Goal: Communication & Community: Share content

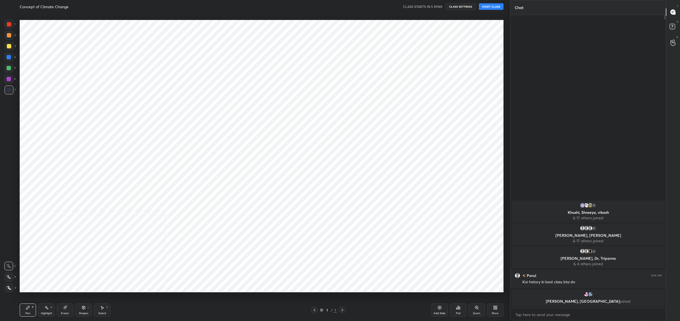
scroll to position [27047, 26844]
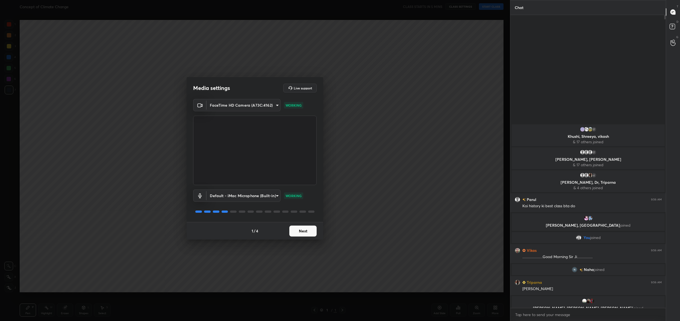
click at [313, 235] on button "Next" at bounding box center [302, 230] width 27 height 11
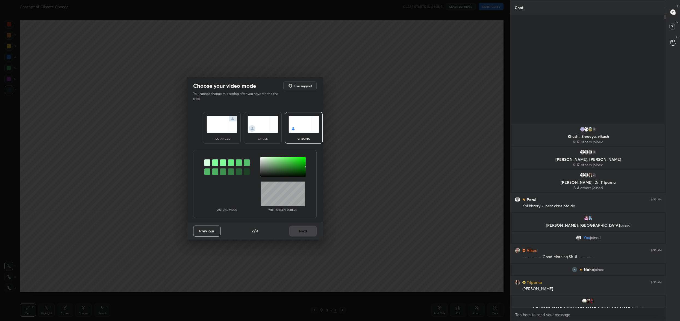
click at [262, 158] on div at bounding box center [282, 167] width 45 height 20
click at [307, 232] on button "Next" at bounding box center [302, 230] width 27 height 11
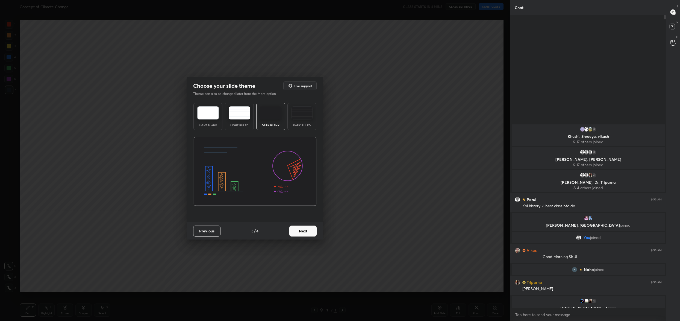
click at [307, 232] on button "Next" at bounding box center [302, 230] width 27 height 11
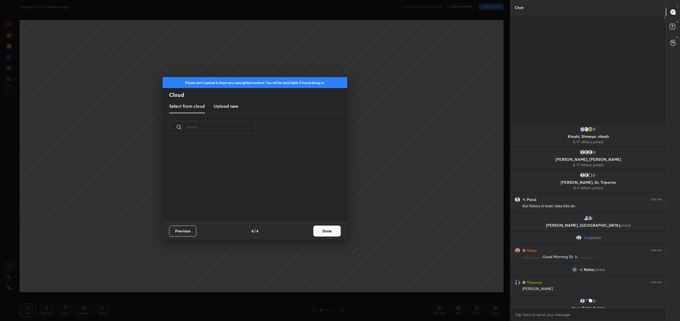
click at [307, 232] on div "Previous 4 / 4 Done" at bounding box center [255, 230] width 185 height 17
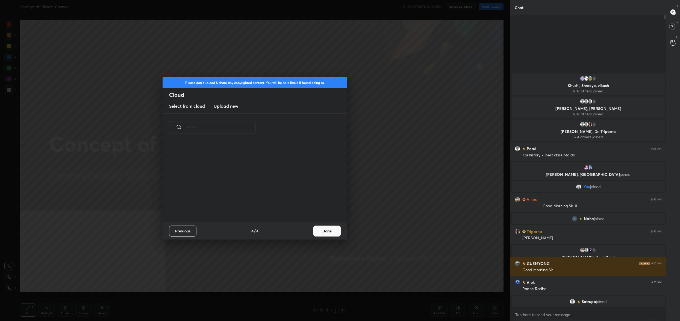
click at [232, 108] on h3 "Upload new" at bounding box center [226, 106] width 25 height 7
click at [257, 202] on label "Browse" at bounding box center [255, 199] width 24 height 9
click at [243, 202] on input "Browse" at bounding box center [243, 199] width 0 height 9
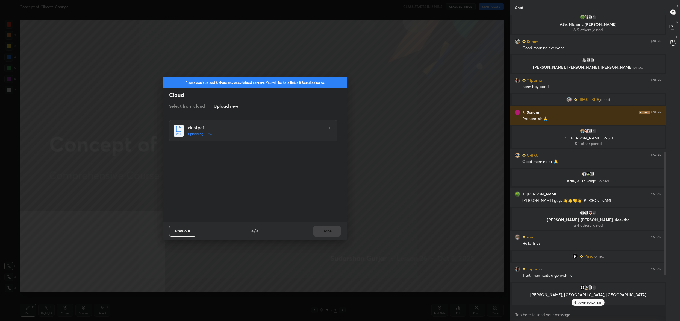
scroll to position [711, 0]
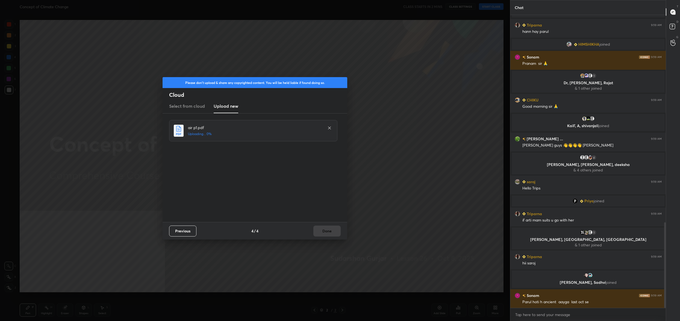
click at [322, 232] on div "Previous 4 / 4 Done" at bounding box center [255, 230] width 185 height 17
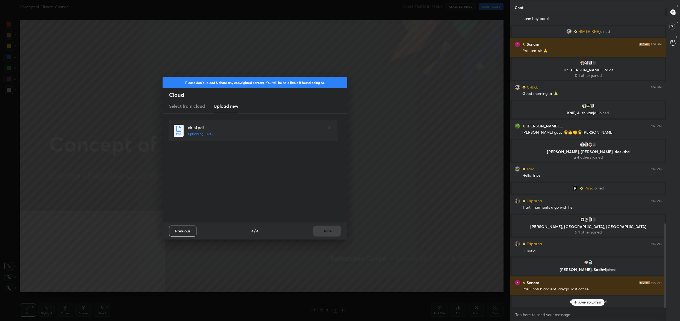
click at [322, 232] on div "Previous 4 / 4 Done" at bounding box center [255, 230] width 185 height 17
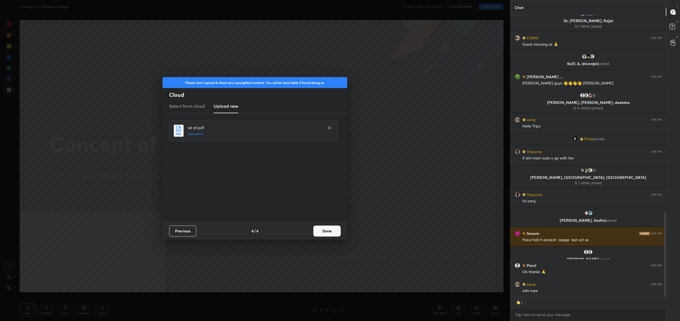
click at [336, 234] on button "Done" at bounding box center [327, 230] width 27 height 11
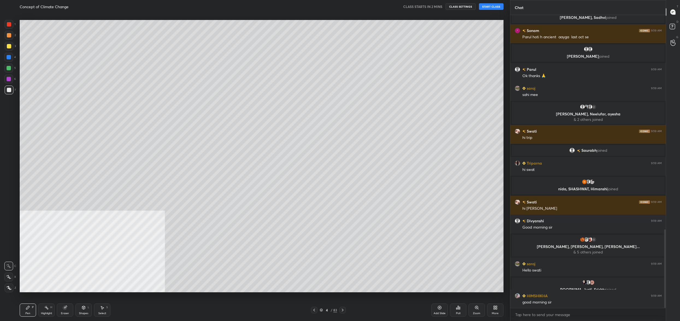
scroll to position [802, 0]
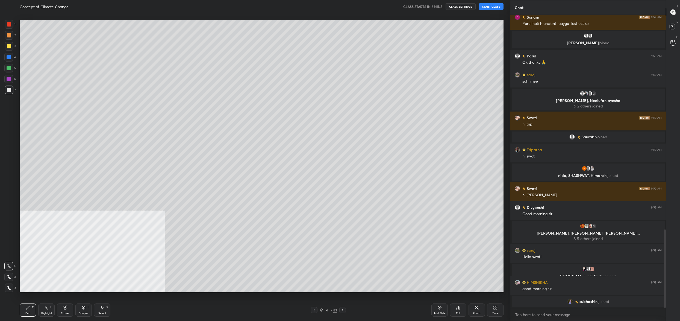
click at [325, 309] on div "4" at bounding box center [326, 309] width 5 height 3
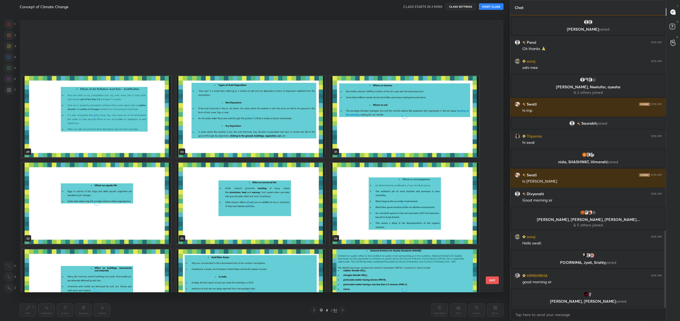
scroll to position [2154, 0]
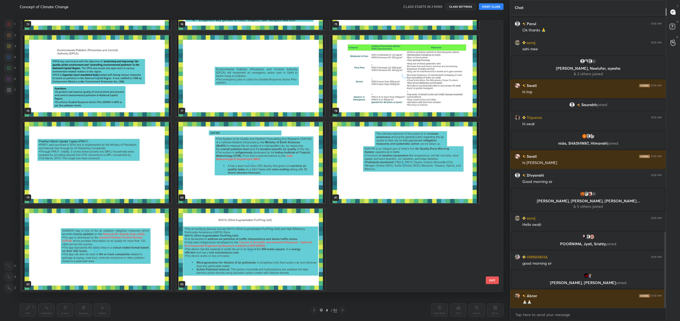
click at [234, 255] on div "grid" at bounding box center [251, 249] width 149 height 81
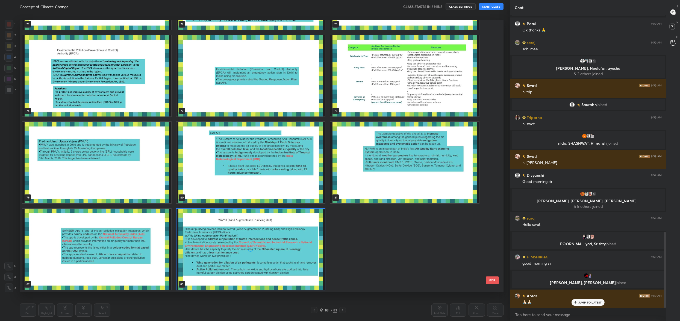
click at [234, 255] on div "grid" at bounding box center [251, 249] width 149 height 81
click at [234, 256] on div "grid" at bounding box center [251, 249] width 149 height 81
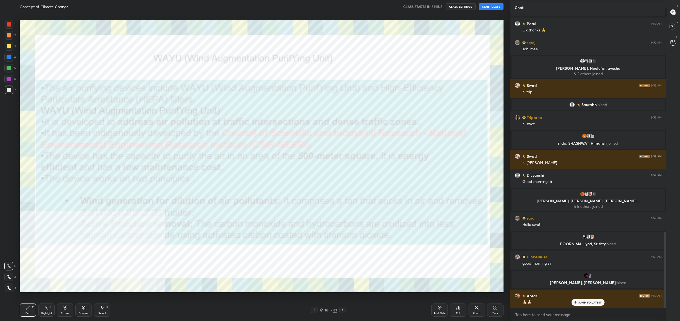
click at [234, 256] on div "grid" at bounding box center [251, 249] width 149 height 81
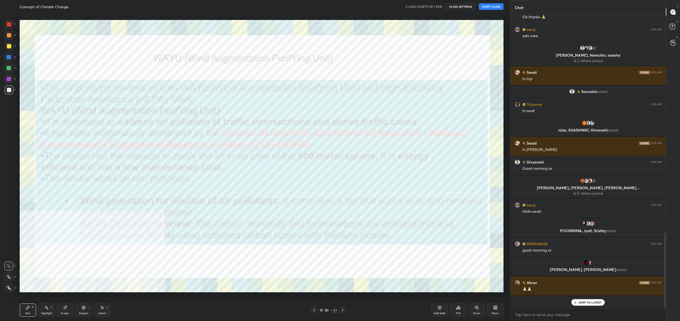
click at [494, 309] on icon at bounding box center [494, 308] width 1 height 1
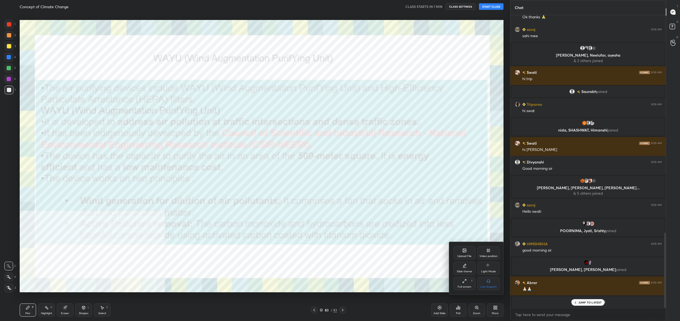
click at [463, 250] on icon at bounding box center [464, 250] width 3 height 3
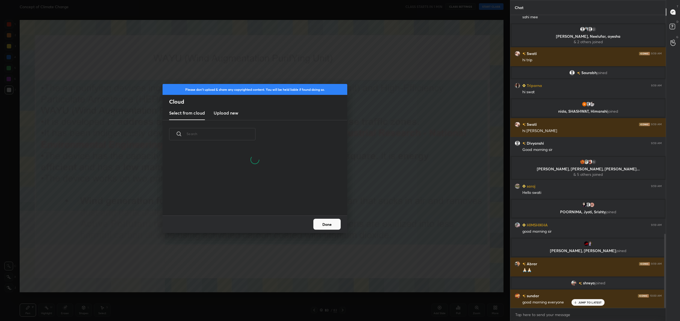
click at [228, 116] on h3 "Upload new" at bounding box center [226, 113] width 25 height 7
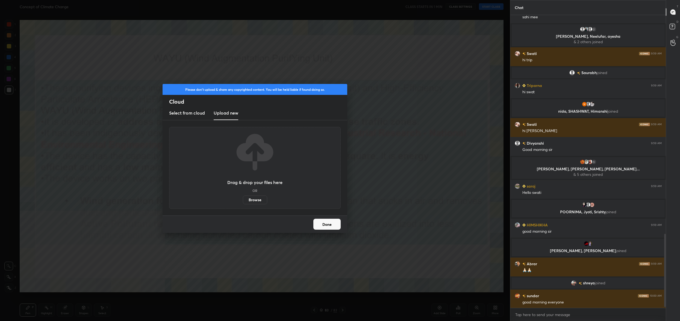
scroll to position [880, 0]
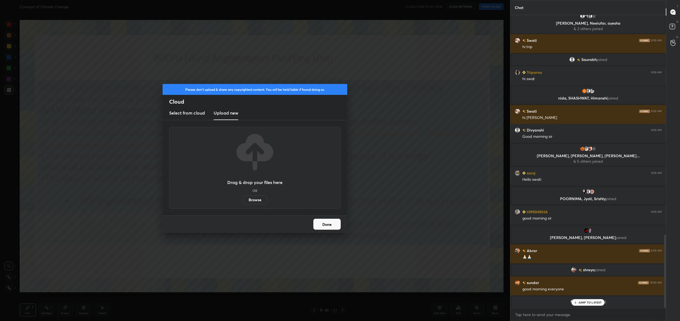
click at [258, 204] on div "Drag & drop your files here OR Browse" at bounding box center [255, 168] width 172 height 82
click at [259, 202] on label "Browse" at bounding box center [255, 199] width 24 height 9
click at [243, 202] on input "Browse" at bounding box center [243, 199] width 0 height 9
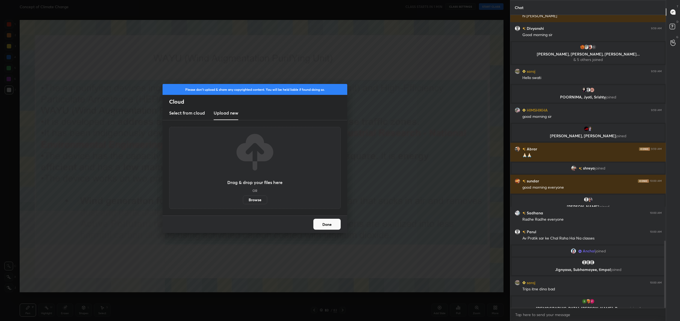
scroll to position [1000, 0]
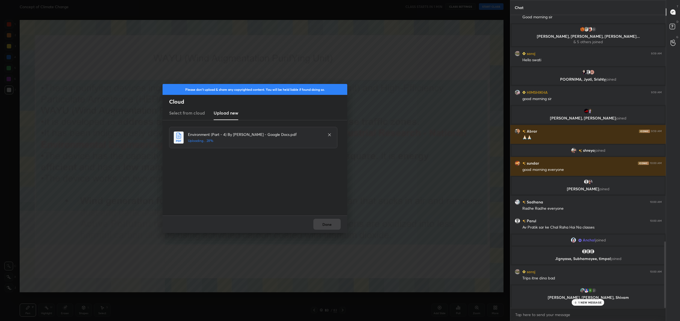
click at [321, 220] on div "Done" at bounding box center [255, 223] width 185 height 17
click at [324, 221] on div "Done" at bounding box center [255, 223] width 185 height 17
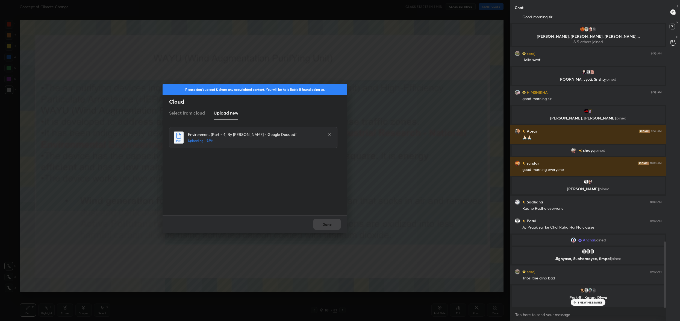
click at [324, 221] on div "Done" at bounding box center [255, 223] width 185 height 17
click at [329, 230] on div "Done" at bounding box center [255, 223] width 185 height 17
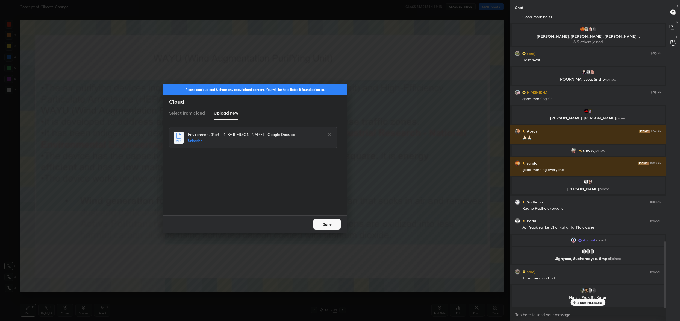
click at [330, 226] on button "Done" at bounding box center [327, 224] width 27 height 11
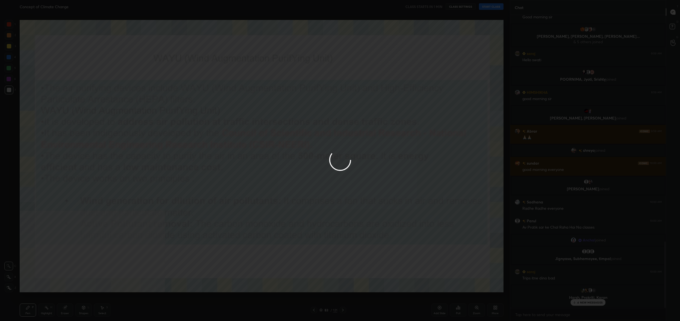
scroll to position [944, 0]
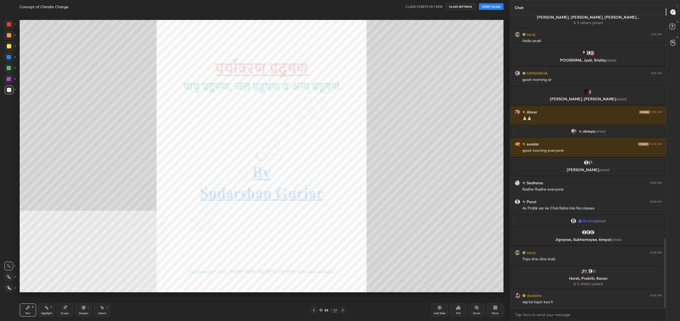
drag, startPoint x: 324, startPoint y: 308, endPoint x: 326, endPoint y: 305, distance: 3.5
click at [324, 308] on div "84 / 121" at bounding box center [329, 309] width 18 height 5
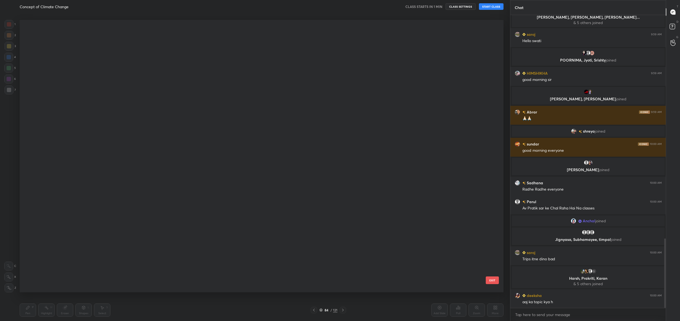
scroll to position [0, 0]
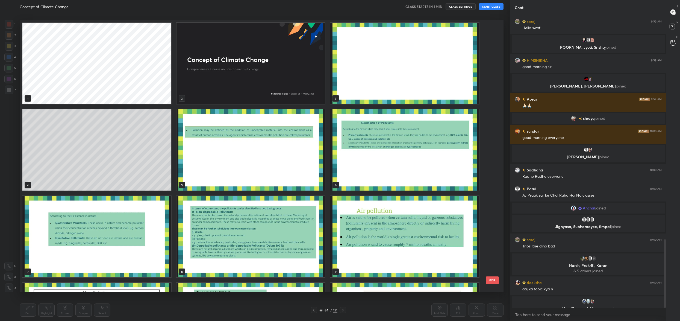
click at [361, 65] on img "grid" at bounding box center [404, 63] width 149 height 81
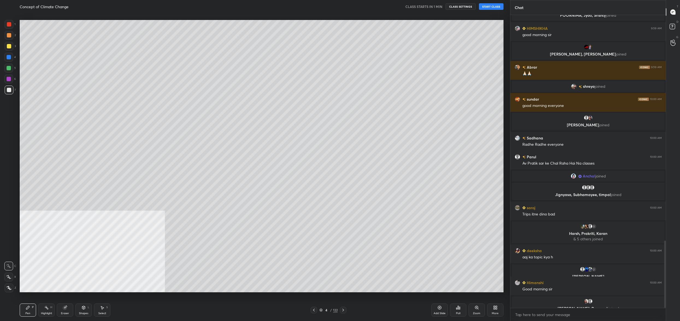
click at [485, 6] on button "START CLASS" at bounding box center [491, 6] width 25 height 7
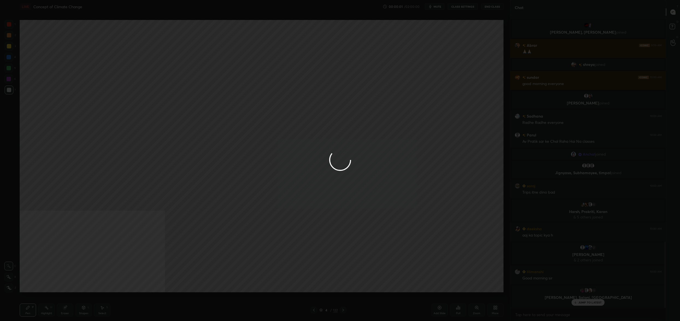
click at [439, 8] on div at bounding box center [340, 160] width 680 height 321
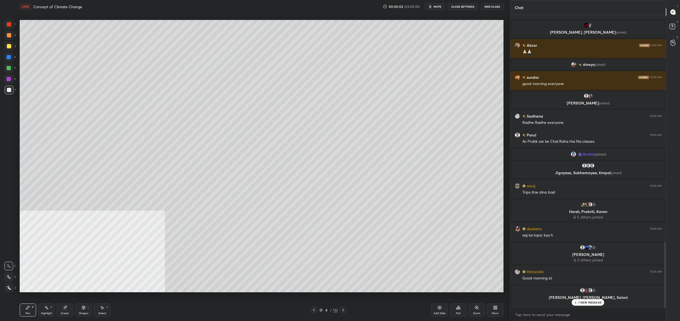
click at [441, 7] on span "mute" at bounding box center [438, 7] width 8 height 4
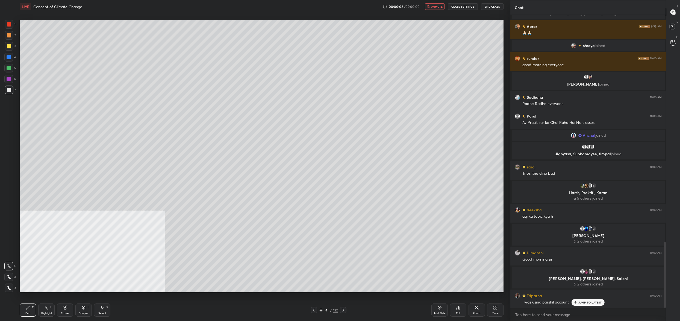
click at [471, 7] on button "CLASS SETTINGS" at bounding box center [463, 6] width 30 height 7
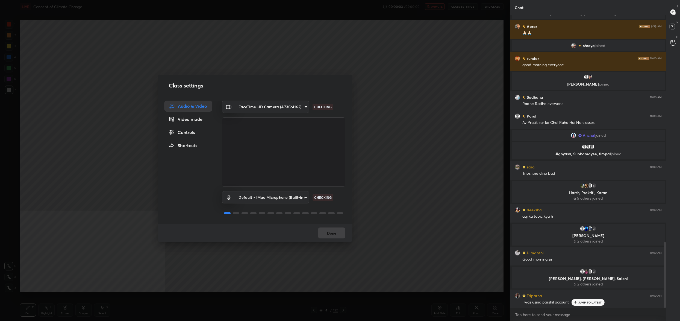
click at [190, 128] on div "Controls" at bounding box center [189, 132] width 48 height 11
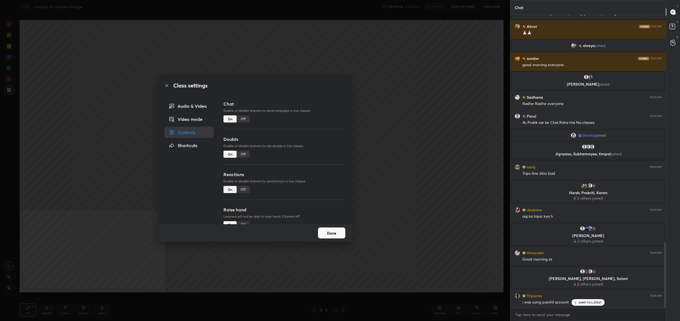
click at [244, 187] on div "Off" at bounding box center [243, 189] width 13 height 7
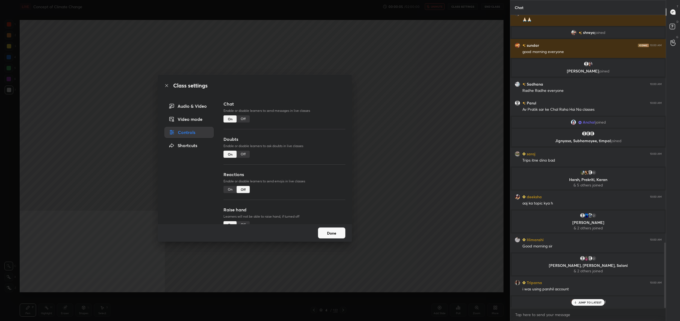
click at [332, 236] on button "Done" at bounding box center [331, 232] width 27 height 11
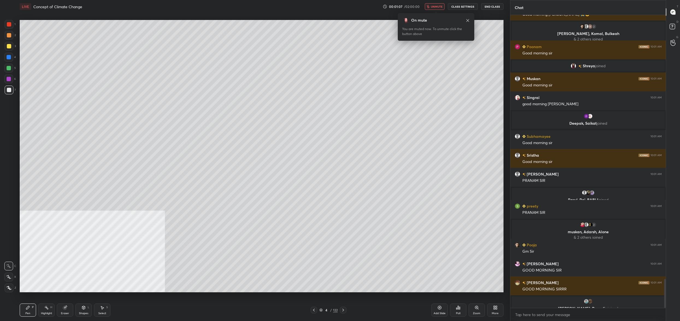
click at [434, 6] on span "unmute" at bounding box center [437, 7] width 12 height 4
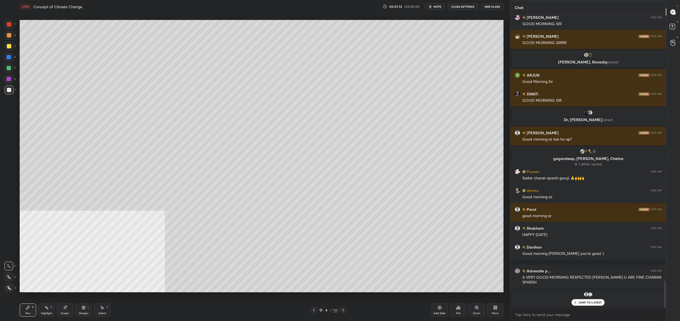
click at [435, 9] on button "mute" at bounding box center [435, 6] width 20 height 7
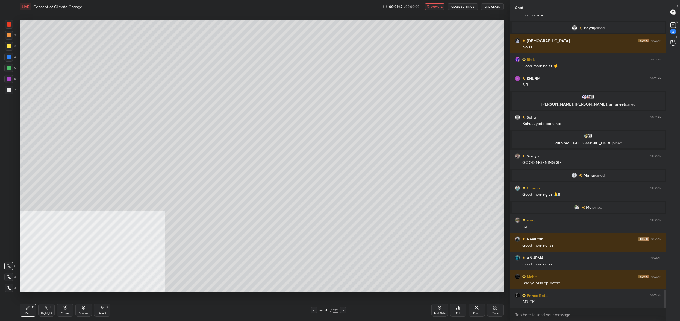
click at [438, 7] on span "unmute" at bounding box center [437, 7] width 12 height 4
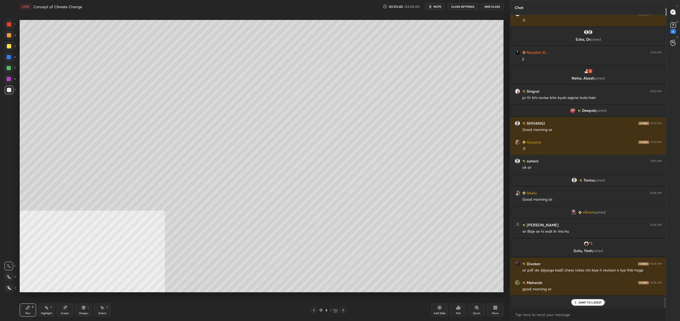
click at [7, 46] on div at bounding box center [9, 46] width 9 height 9
drag, startPoint x: 10, startPoint y: 46, endPoint x: 15, endPoint y: 45, distance: 5.7
click at [10, 46] on div at bounding box center [9, 46] width 4 height 4
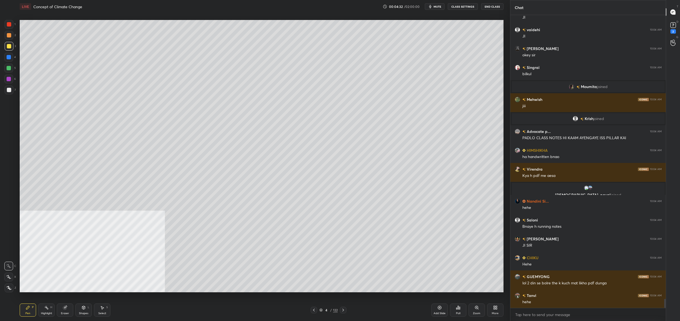
click at [11, 25] on div at bounding box center [9, 24] width 4 height 4
drag, startPoint x: 11, startPoint y: 25, endPoint x: 7, endPoint y: 33, distance: 8.6
click at [11, 25] on div at bounding box center [9, 24] width 4 height 4
click at [17, 275] on div "1 2 3 4 5 6 7 C X Z C X Z E E Erase all H H" at bounding box center [8, 156] width 17 height 272
click at [19, 276] on div "Setting up your live class Poll for secs No correct answer Start poll" at bounding box center [261, 156] width 488 height 286
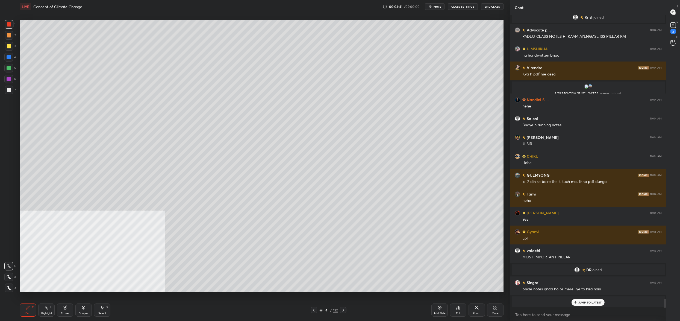
click at [320, 308] on div "4 / 122" at bounding box center [329, 309] width 18 height 5
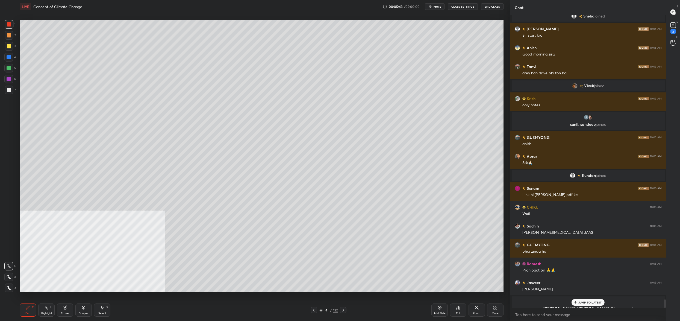
scroll to position [9902, 0]
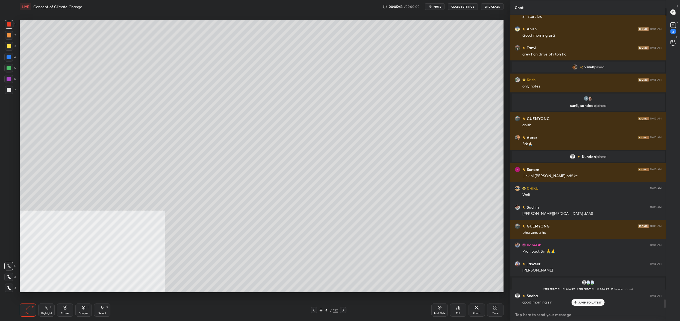
type textarea "x"
click at [521, 316] on textarea at bounding box center [588, 314] width 147 height 9
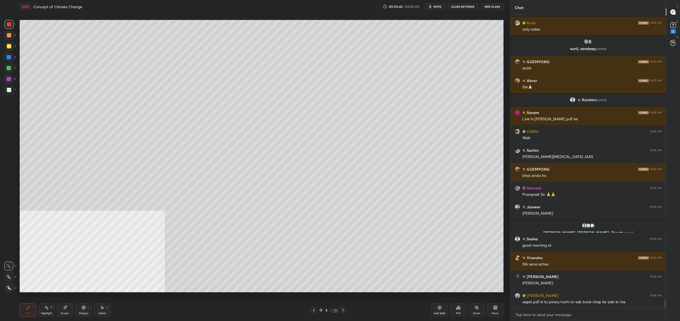
paste textarea "[URL][DOMAIN_NAME]"
type textarea "[URL][DOMAIN_NAME]"
type textarea "x"
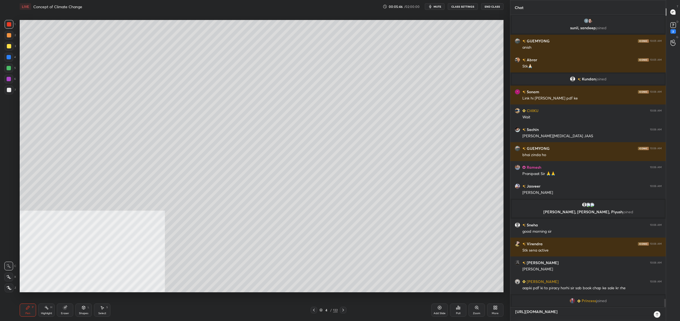
type textarea "[URL][DOMAIN_NAME]"
click at [659, 318] on div "[URL][DOMAIN_NAME] x" at bounding box center [589, 314] width 156 height 14
type textarea "x"
click at [658, 315] on icon at bounding box center [657, 314] width 4 height 4
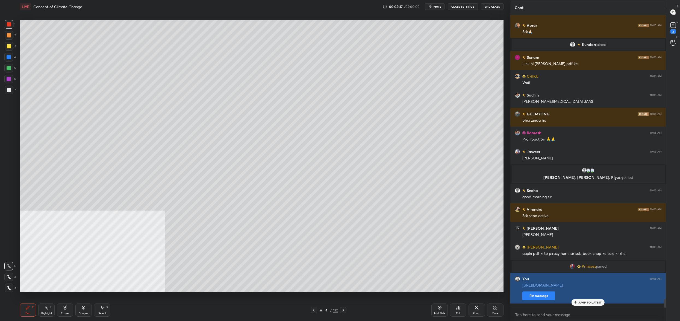
type textarea "x"
click at [552, 300] on button "Pin message" at bounding box center [539, 295] width 33 height 9
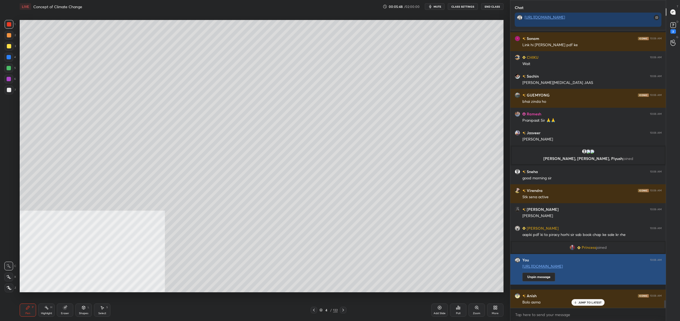
click at [560, 267] on link "[URL][DOMAIN_NAME]" at bounding box center [543, 265] width 40 height 5
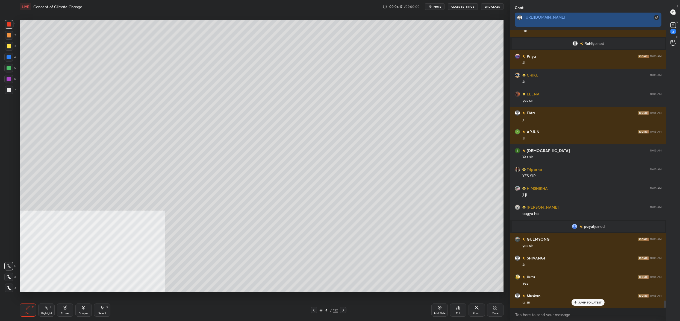
scroll to position [10230, 0]
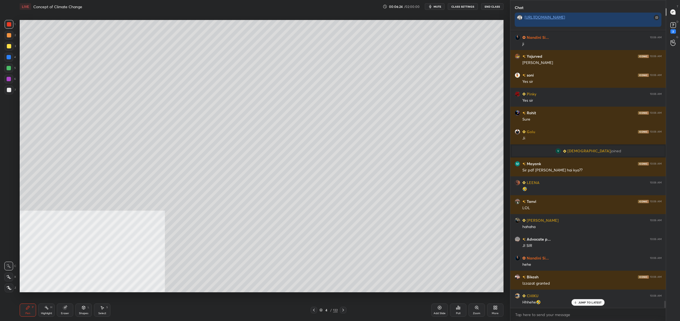
click at [493, 307] on div "More" at bounding box center [495, 309] width 16 height 13
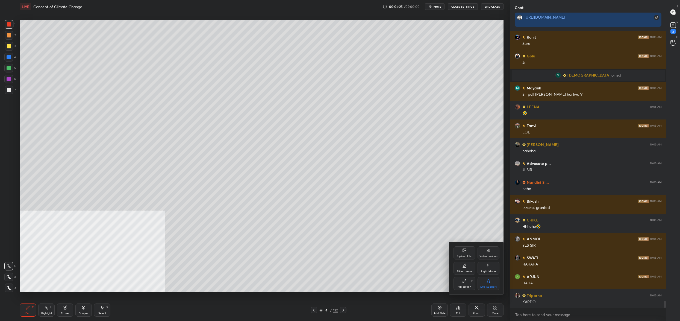
click at [493, 256] on div "Video position" at bounding box center [489, 256] width 18 height 3
click at [491, 284] on div "Bottom right" at bounding box center [489, 283] width 22 height 13
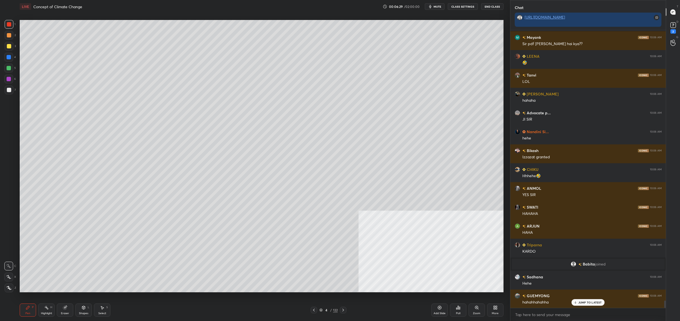
click at [11, 49] on div at bounding box center [9, 46] width 9 height 9
click at [8, 48] on div at bounding box center [9, 46] width 9 height 9
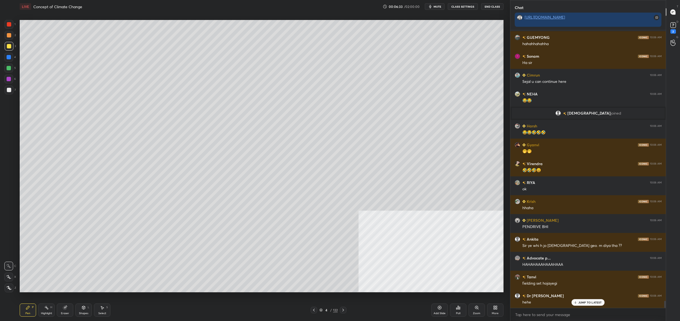
click at [9, 92] on div at bounding box center [9, 90] width 4 height 4
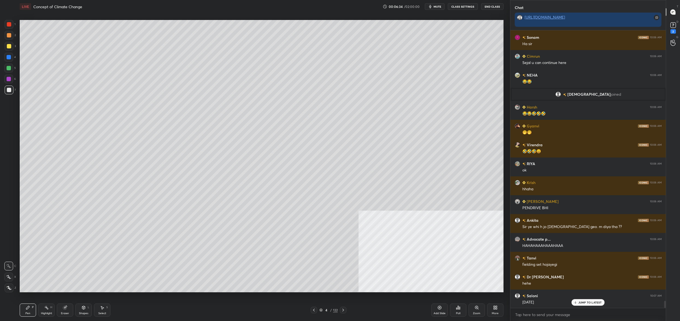
click at [10, 45] on div at bounding box center [9, 46] width 4 height 4
click at [8, 35] on div at bounding box center [9, 35] width 4 height 4
click at [10, 16] on div "1 2 3 4 5 6 7 C X Z C X Z E E Erase all H H LIVE Concept of Climate Change 00:0…" at bounding box center [253, 160] width 506 height 321
click at [9, 37] on div at bounding box center [9, 35] width 4 height 4
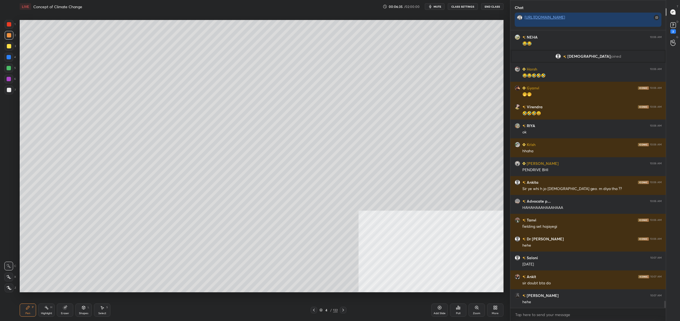
click at [9, 42] on div at bounding box center [9, 46] width 9 height 9
click at [9, 50] on div at bounding box center [9, 46] width 9 height 9
drag, startPoint x: 8, startPoint y: 54, endPoint x: 8, endPoint y: 58, distance: 3.8
click at [8, 54] on div at bounding box center [8, 57] width 9 height 9
click at [7, 65] on div at bounding box center [8, 68] width 9 height 9
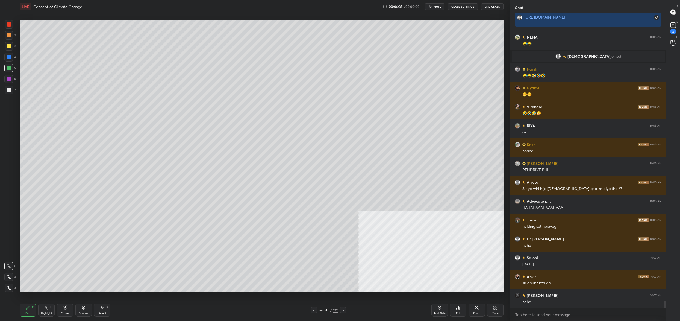
drag, startPoint x: 7, startPoint y: 69, endPoint x: 10, endPoint y: 75, distance: 6.5
click at [7, 69] on div at bounding box center [9, 68] width 4 height 4
click at [8, 92] on div at bounding box center [9, 90] width 9 height 9
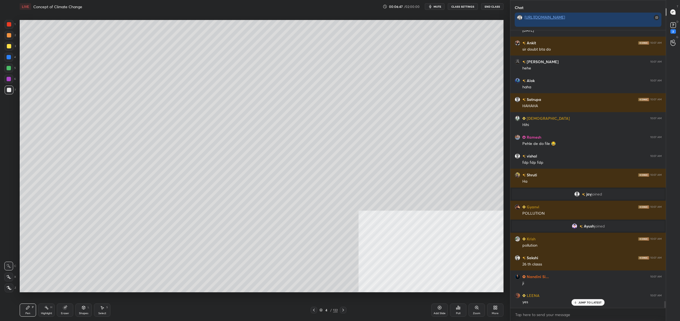
scroll to position [10790, 0]
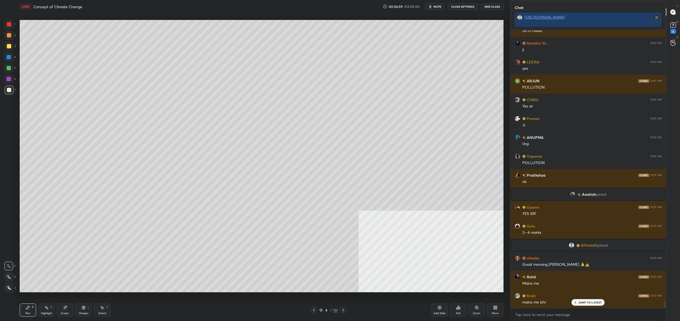
click at [9, 46] on div at bounding box center [9, 46] width 4 height 4
drag, startPoint x: 9, startPoint y: 46, endPoint x: 15, endPoint y: 41, distance: 7.9
click at [7, 45] on div at bounding box center [9, 46] width 4 height 4
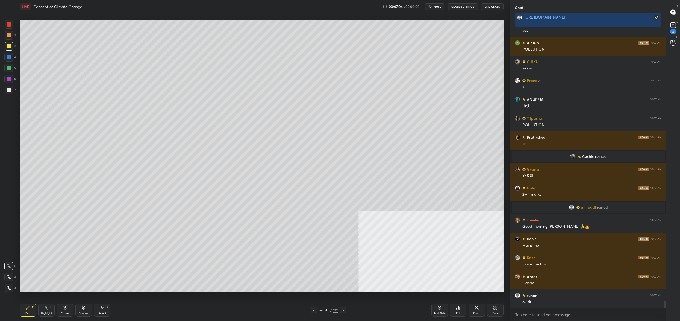
drag, startPoint x: 10, startPoint y: 279, endPoint x: 7, endPoint y: 279, distance: 3.3
click at [9, 278] on icon at bounding box center [8, 277] width 5 height 4
click at [11, 278] on div at bounding box center [8, 277] width 9 height 9
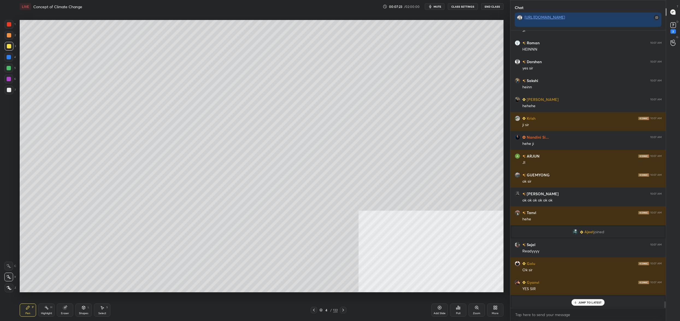
click at [322, 309] on div "4 / 122" at bounding box center [329, 309] width 18 height 5
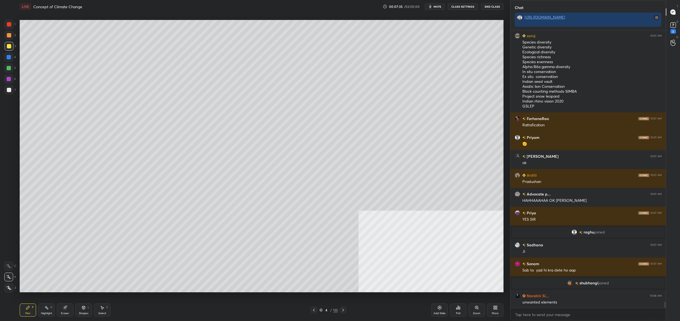
click at [324, 311] on div "4" at bounding box center [326, 309] width 5 height 3
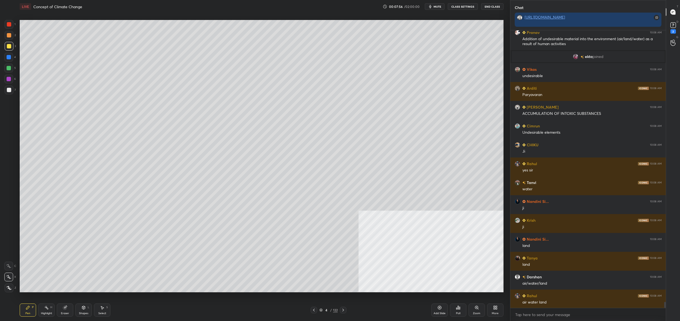
drag, startPoint x: 8, startPoint y: 65, endPoint x: 10, endPoint y: 71, distance: 6.2
click at [9, 64] on div at bounding box center [8, 68] width 9 height 9
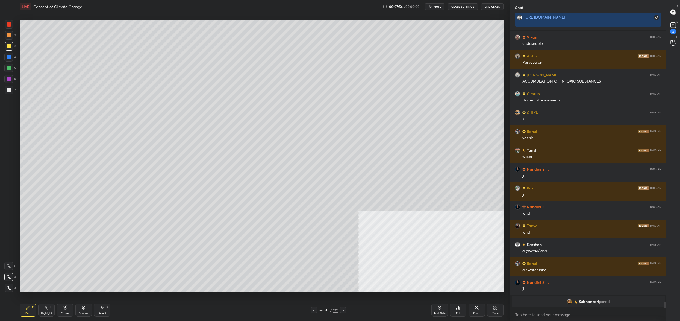
click at [7, 71] on div at bounding box center [8, 68] width 9 height 9
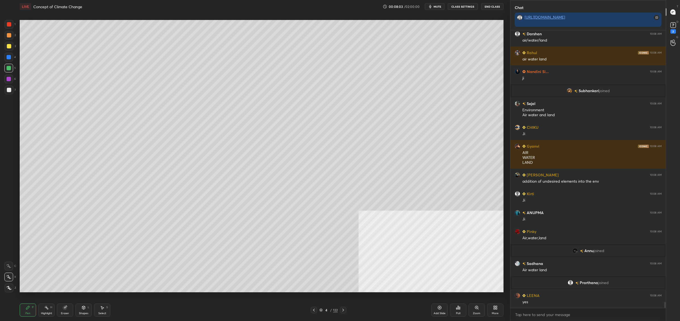
click at [321, 311] on div "4 / 122" at bounding box center [329, 309] width 18 height 5
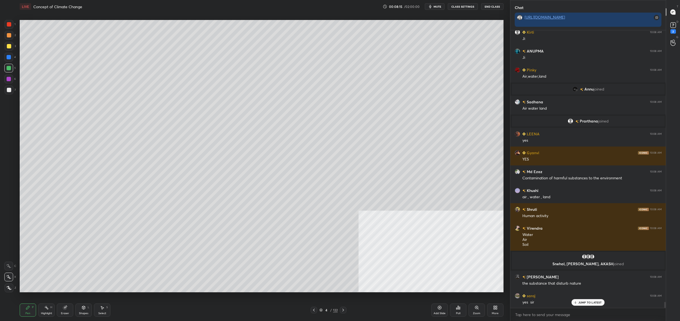
click at [6, 90] on div at bounding box center [9, 90] width 9 height 9
click at [7, 89] on div at bounding box center [9, 90] width 4 height 4
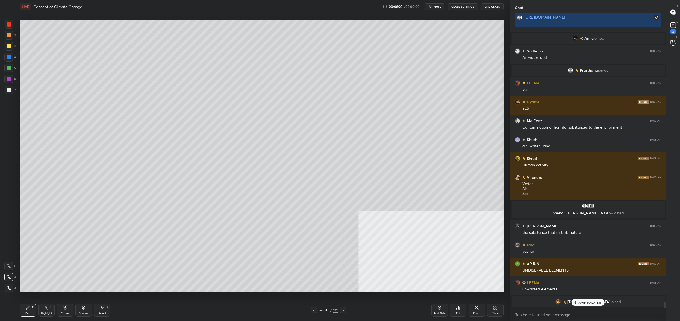
drag, startPoint x: 325, startPoint y: 309, endPoint x: 318, endPoint y: 311, distance: 6.4
click at [325, 310] on div "4" at bounding box center [326, 309] width 5 height 3
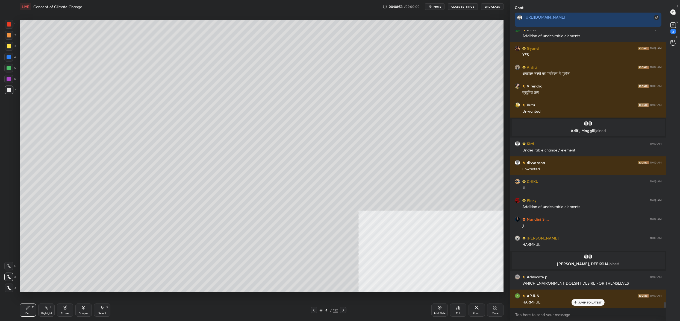
drag, startPoint x: 324, startPoint y: 307, endPoint x: 321, endPoint y: 309, distance: 3.7
click at [324, 307] on div "4 / 122" at bounding box center [329, 310] width 36 height 7
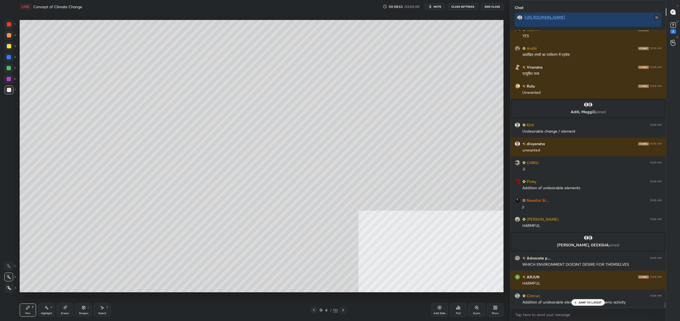
click at [321, 309] on icon at bounding box center [321, 309] width 3 height 3
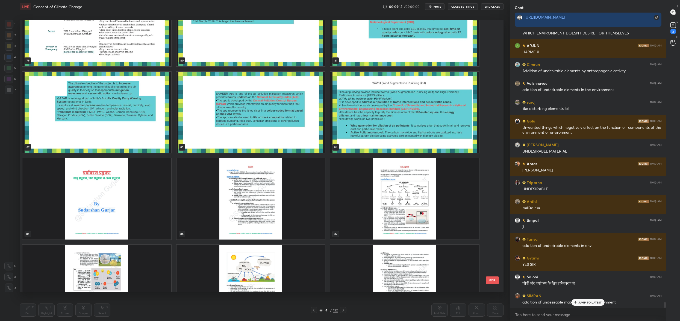
click at [497, 281] on button "EXIT" at bounding box center [492, 280] width 13 height 8
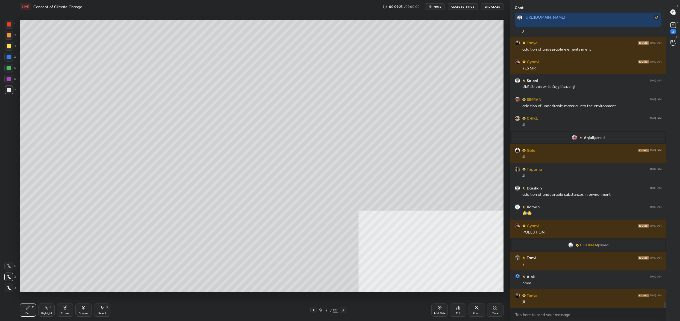
click at [10, 48] on div at bounding box center [9, 46] width 4 height 4
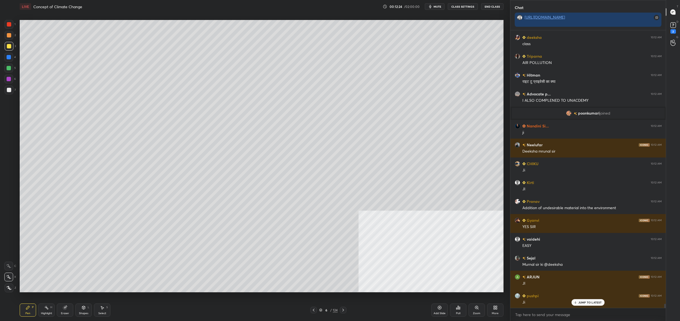
click at [5, 25] on div "1 2 3 4 5 6 7 C X Z C X Z E E Erase all H H" at bounding box center [8, 156] width 17 height 272
click at [10, 26] on div at bounding box center [9, 24] width 9 height 9
click at [13, 24] on div "1" at bounding box center [10, 24] width 11 height 9
click at [13, 28] on div "1" at bounding box center [10, 24] width 11 height 9
drag, startPoint x: 15, startPoint y: 265, endPoint x: 10, endPoint y: 270, distance: 6.4
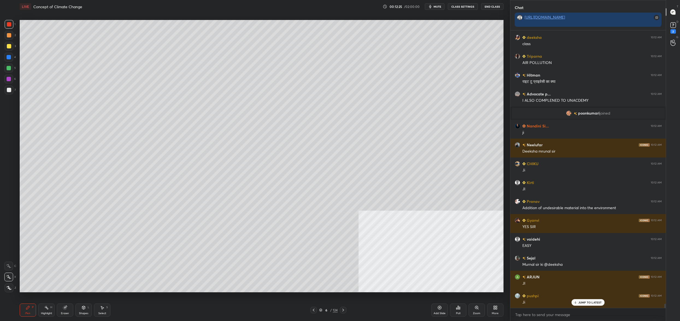
click at [14, 267] on div "C" at bounding box center [10, 266] width 12 height 9
drag, startPoint x: 11, startPoint y: 270, endPoint x: 10, endPoint y: 272, distance: 2.9
click at [10, 269] on div at bounding box center [8, 266] width 9 height 9
click at [10, 273] on div at bounding box center [8, 277] width 9 height 9
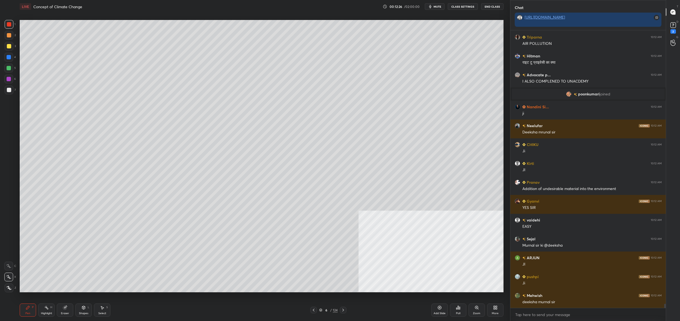
click at [11, 277] on icon at bounding box center [8, 277] width 5 height 4
drag, startPoint x: 11, startPoint y: 277, endPoint x: 10, endPoint y: 286, distance: 9.1
click at [11, 277] on icon at bounding box center [8, 277] width 5 height 4
click at [10, 286] on icon at bounding box center [9, 288] width 5 height 4
click at [8, 276] on icon at bounding box center [8, 277] width 5 height 4
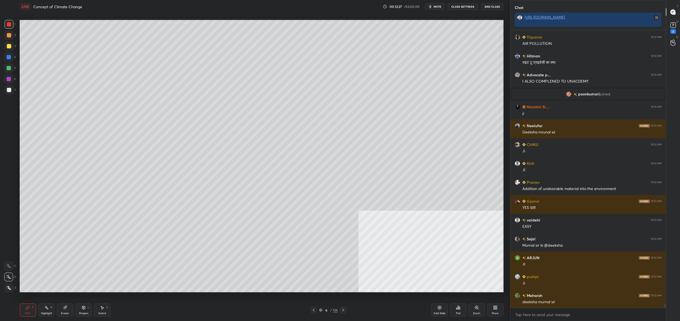
click at [7, 267] on div at bounding box center [8, 266] width 9 height 9
click at [8, 268] on icon at bounding box center [8, 266] width 5 height 4
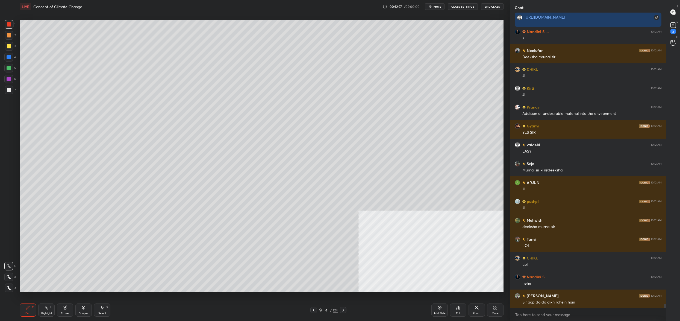
click at [10, 275] on icon at bounding box center [8, 277] width 5 height 4
drag, startPoint x: 8, startPoint y: 260, endPoint x: 7, endPoint y: 262, distance: 2.8
click at [9, 261] on div "C" at bounding box center [10, 264] width 12 height 11
click at [9, 275] on icon at bounding box center [8, 277] width 5 height 4
click at [11, 276] on icon at bounding box center [8, 277] width 5 height 4
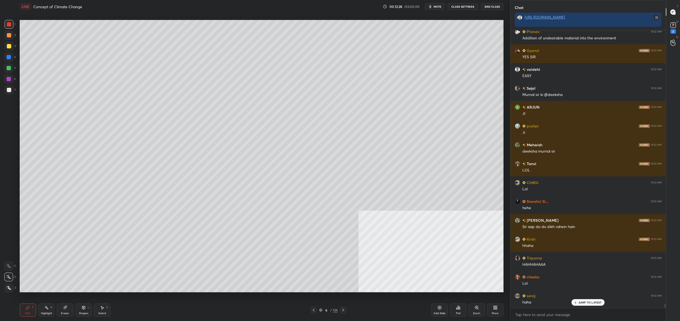
drag, startPoint x: 8, startPoint y: 263, endPoint x: 11, endPoint y: 269, distance: 7.5
click at [8, 263] on div at bounding box center [8, 266] width 9 height 9
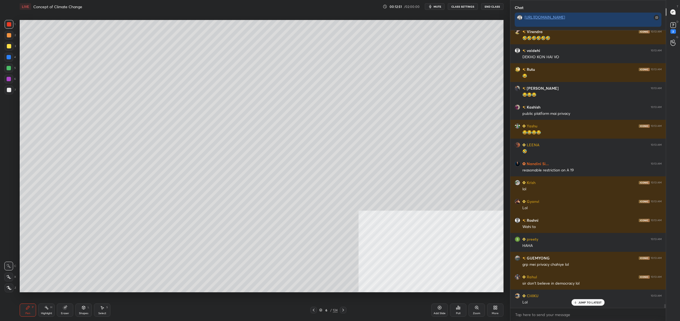
click at [12, 67] on div at bounding box center [8, 68] width 9 height 9
drag, startPoint x: 10, startPoint y: 65, endPoint x: 16, endPoint y: 61, distance: 6.9
click at [12, 63] on div "1 2 3 4 5 6 7" at bounding box center [9, 58] width 11 height 77
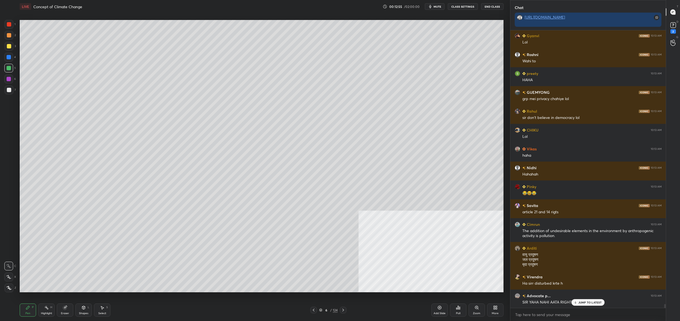
click at [326, 309] on div "6 / 124" at bounding box center [329, 310] width 36 height 7
click at [322, 311] on icon at bounding box center [321, 311] width 3 height 1
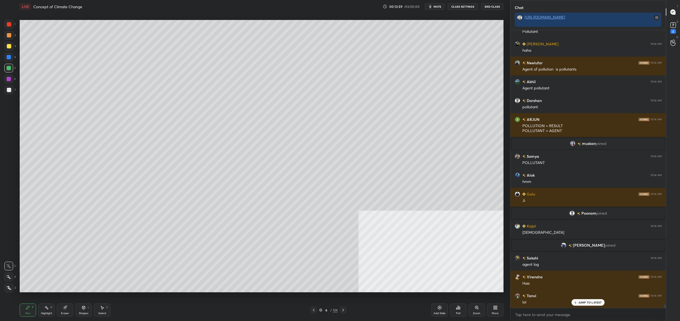
drag, startPoint x: 9, startPoint y: 92, endPoint x: 12, endPoint y: 91, distance: 2.7
click at [10, 92] on div at bounding box center [9, 90] width 4 height 4
drag, startPoint x: 12, startPoint y: 91, endPoint x: 19, endPoint y: 88, distance: 7.7
click at [14, 90] on div "7" at bounding box center [10, 90] width 11 height 9
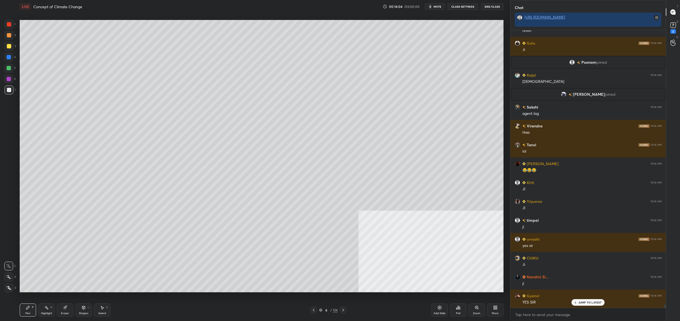
click at [324, 312] on div "6 / 124" at bounding box center [328, 309] width 19 height 5
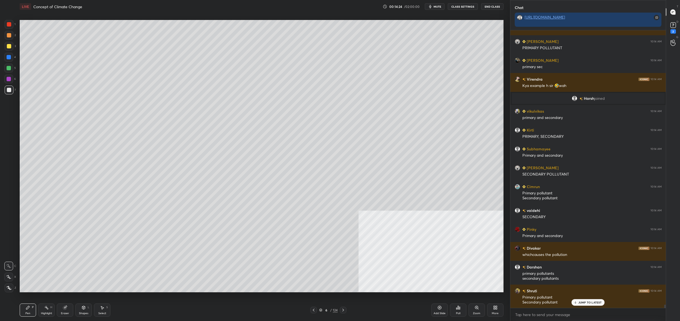
click at [320, 309] on icon at bounding box center [320, 309] width 3 height 3
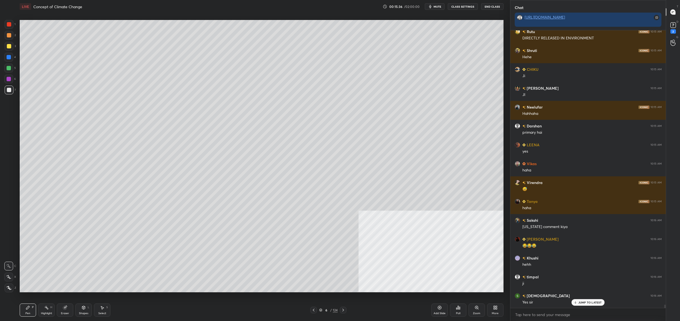
click at [326, 310] on div "6" at bounding box center [326, 309] width 5 height 3
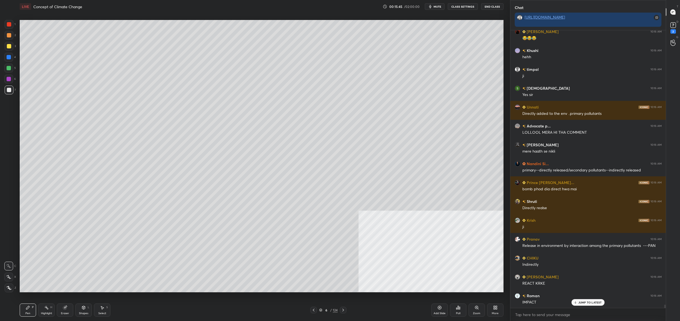
click at [12, 50] on div at bounding box center [9, 46] width 9 height 9
click at [8, 47] on div at bounding box center [9, 46] width 4 height 4
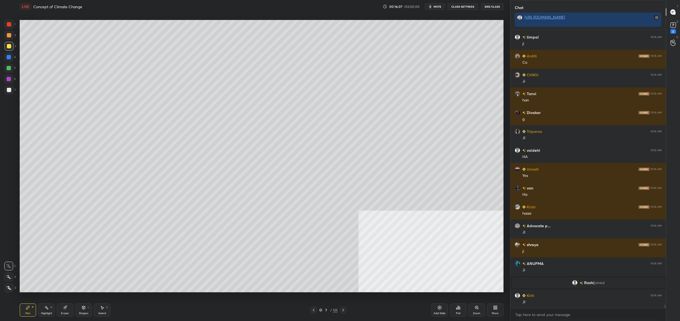
drag, startPoint x: 6, startPoint y: 67, endPoint x: 10, endPoint y: 69, distance: 4.3
click at [5, 68] on div at bounding box center [8, 68] width 9 height 9
drag, startPoint x: 10, startPoint y: 69, endPoint x: 17, endPoint y: 69, distance: 6.8
click at [10, 69] on div at bounding box center [9, 68] width 4 height 4
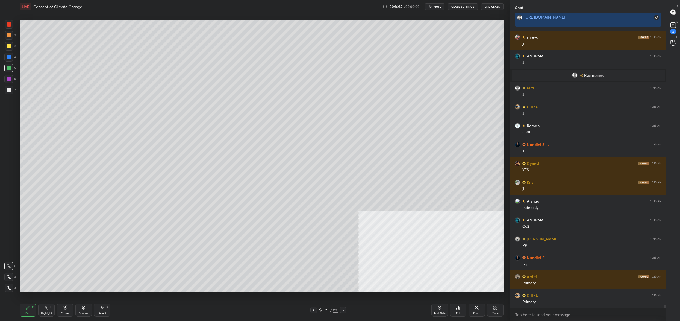
click at [12, 90] on div at bounding box center [9, 90] width 9 height 9
click at [10, 91] on div at bounding box center [9, 90] width 4 height 4
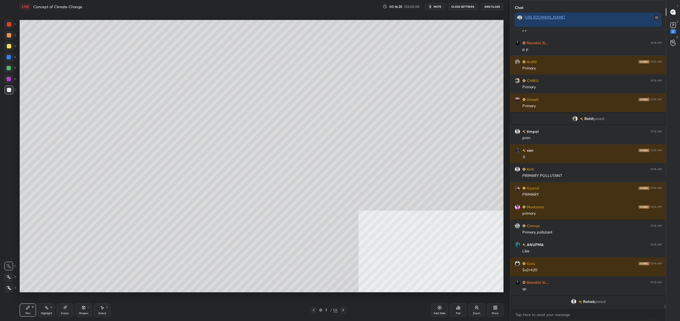
drag, startPoint x: 8, startPoint y: 80, endPoint x: 10, endPoint y: 63, distance: 16.5
click at [9, 78] on div at bounding box center [9, 79] width 4 height 4
drag, startPoint x: 9, startPoint y: 63, endPoint x: 9, endPoint y: 60, distance: 3.6
click at [9, 63] on div "4" at bounding box center [9, 58] width 11 height 11
drag, startPoint x: 9, startPoint y: 60, endPoint x: 10, endPoint y: 48, distance: 11.2
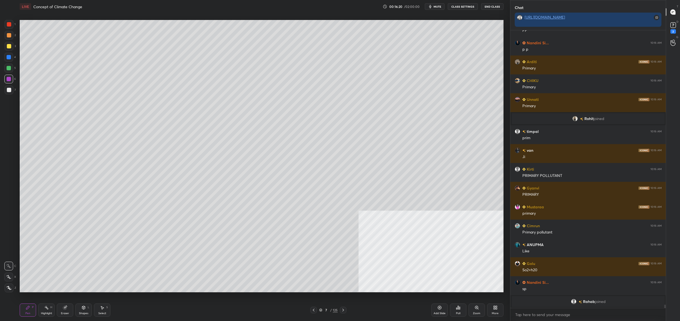
click at [9, 58] on div at bounding box center [8, 57] width 9 height 9
click at [7, 44] on div at bounding box center [9, 46] width 9 height 9
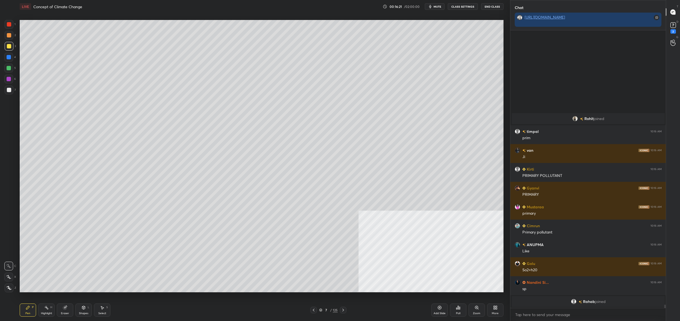
drag, startPoint x: 7, startPoint y: 44, endPoint x: 15, endPoint y: 42, distance: 8.2
click at [7, 44] on div at bounding box center [9, 46] width 9 height 9
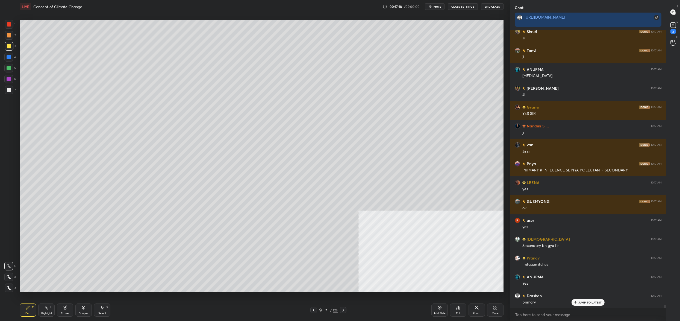
click at [12, 71] on div at bounding box center [8, 68] width 9 height 9
click at [10, 68] on div at bounding box center [9, 68] width 4 height 4
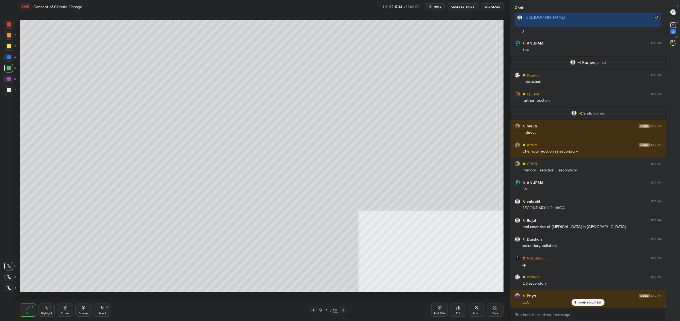
click at [325, 311] on div "7" at bounding box center [326, 309] width 5 height 3
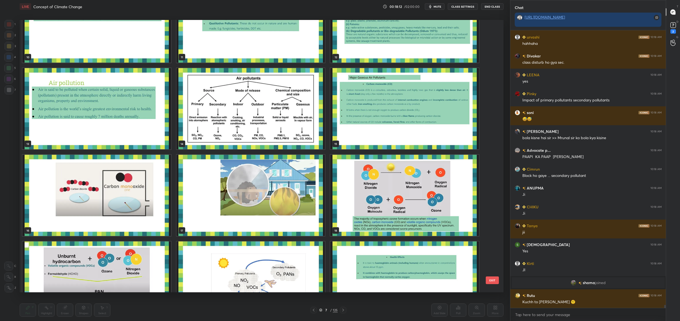
click at [459, 205] on img "grid" at bounding box center [404, 195] width 149 height 81
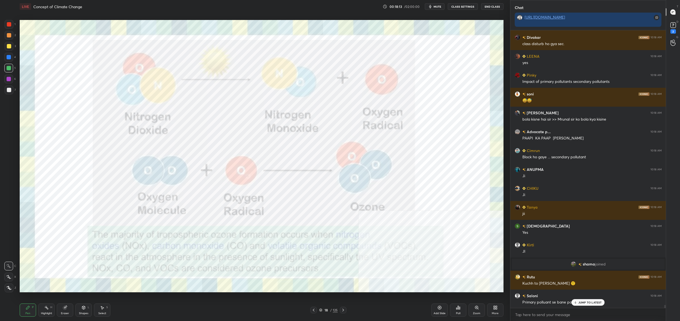
click at [9, 23] on div at bounding box center [9, 24] width 4 height 4
drag, startPoint x: 9, startPoint y: 22, endPoint x: 19, endPoint y: 31, distance: 13.0
click at [9, 22] on div at bounding box center [9, 24] width 4 height 4
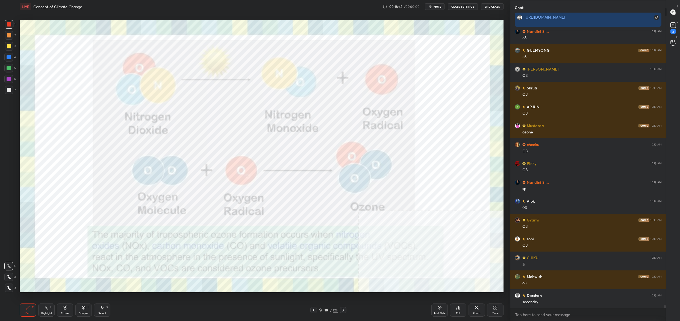
click at [324, 311] on div "18 / 125" at bounding box center [328, 309] width 19 height 5
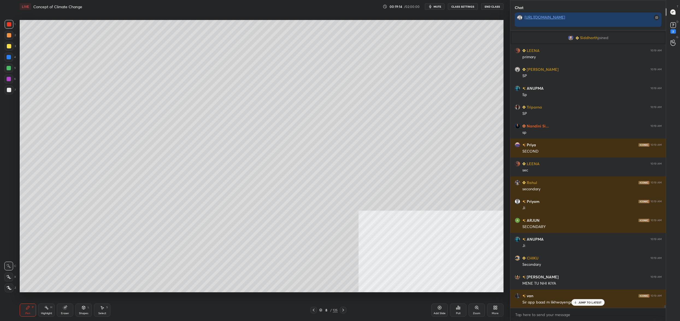
click at [320, 309] on icon at bounding box center [320, 309] width 3 height 3
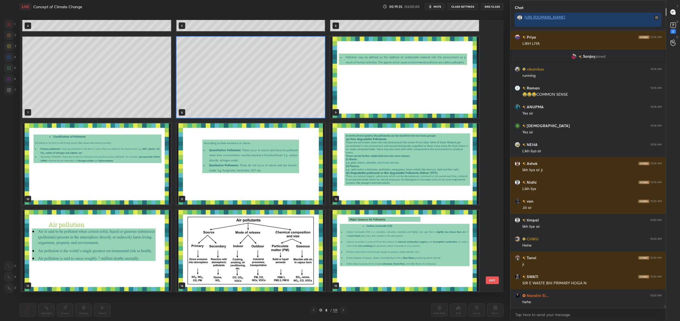
click at [121, 158] on img "grid" at bounding box center [96, 163] width 149 height 81
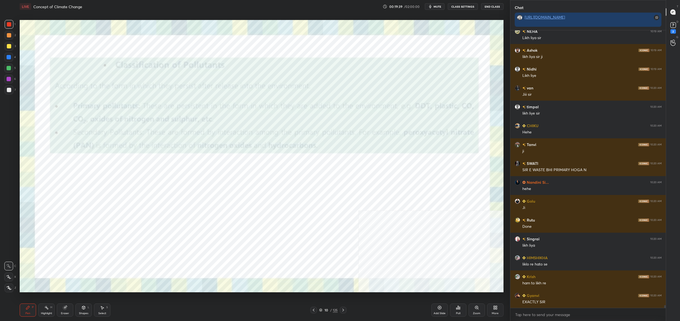
drag, startPoint x: 13, startPoint y: 282, endPoint x: 36, endPoint y: 301, distance: 29.1
click at [14, 283] on div "Z" at bounding box center [10, 286] width 11 height 11
click at [84, 309] on div "Shapes L" at bounding box center [83, 309] width 16 height 13
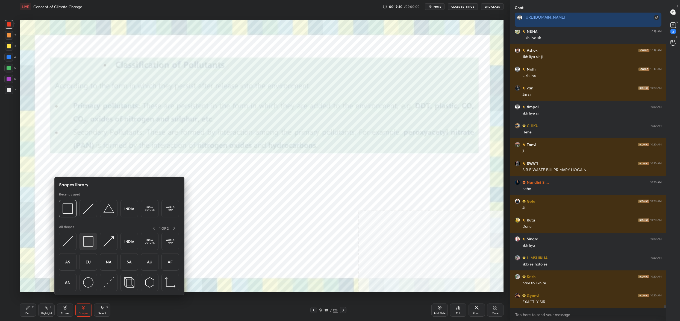
click at [89, 245] on img at bounding box center [88, 241] width 10 height 10
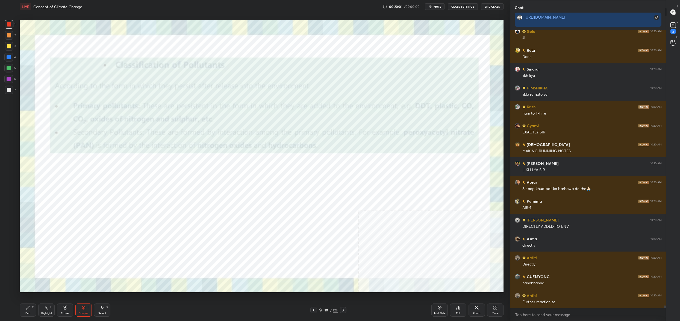
click at [24, 307] on div "Pen P" at bounding box center [28, 309] width 16 height 13
drag, startPoint x: 30, startPoint y: 304, endPoint x: 40, endPoint y: 293, distance: 15.3
click at [31, 302] on div "Pen P Highlight H Eraser Shapes L Select S 10 / 125 Add Slide Poll Zoom More" at bounding box center [262, 310] width 484 height 22
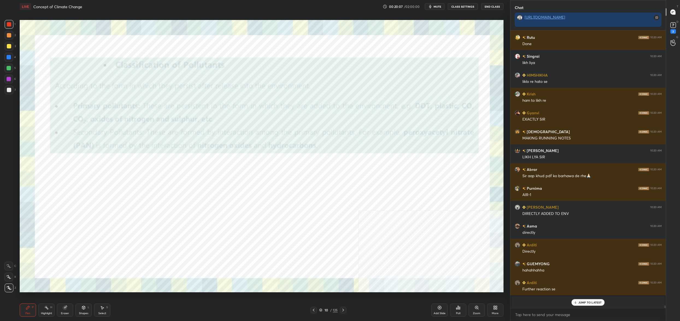
drag, startPoint x: 324, startPoint y: 309, endPoint x: 318, endPoint y: 298, distance: 12.2
click at [324, 309] on div "10" at bounding box center [326, 309] width 5 height 3
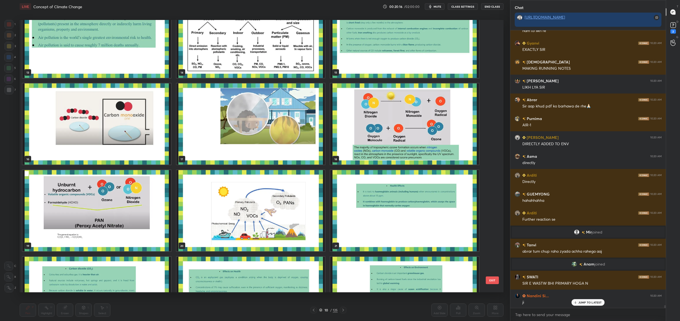
click at [492, 281] on button "EXIT" at bounding box center [492, 280] width 13 height 8
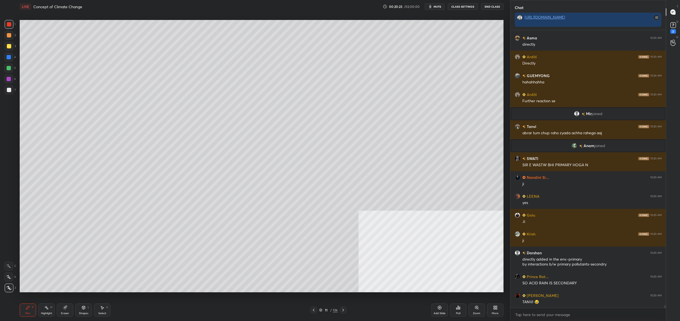
click at [326, 309] on div "11" at bounding box center [326, 309] width 5 height 3
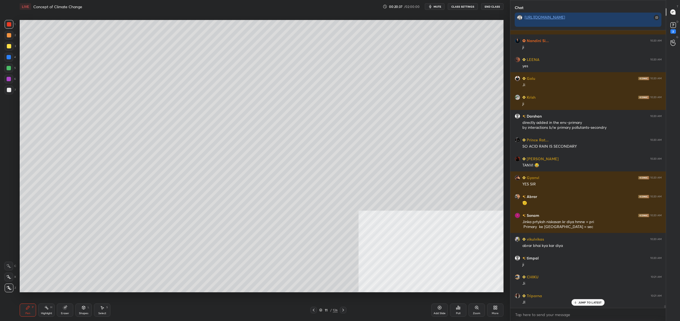
click at [6, 70] on div at bounding box center [8, 68] width 9 height 9
click at [9, 69] on div at bounding box center [9, 68] width 4 height 4
click at [9, 68] on div at bounding box center [9, 68] width 4 height 4
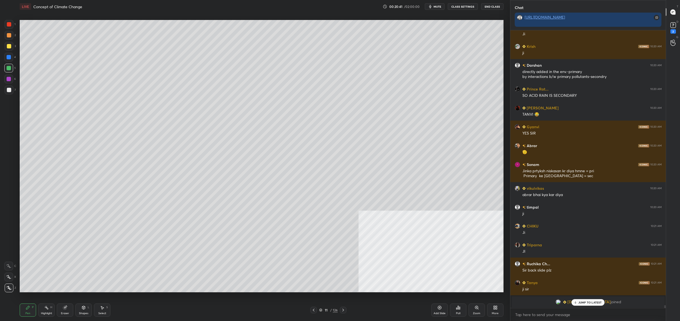
click at [322, 309] on icon at bounding box center [320, 309] width 3 height 3
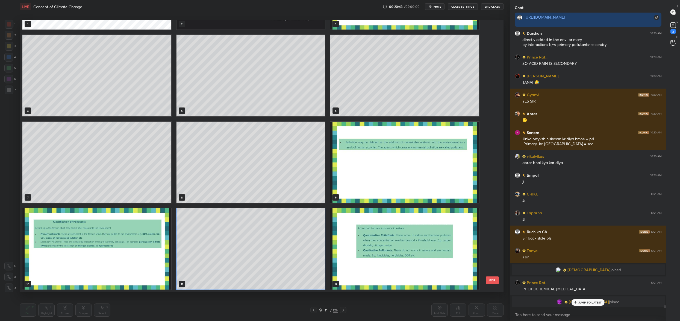
click at [125, 263] on img "grid" at bounding box center [96, 248] width 149 height 81
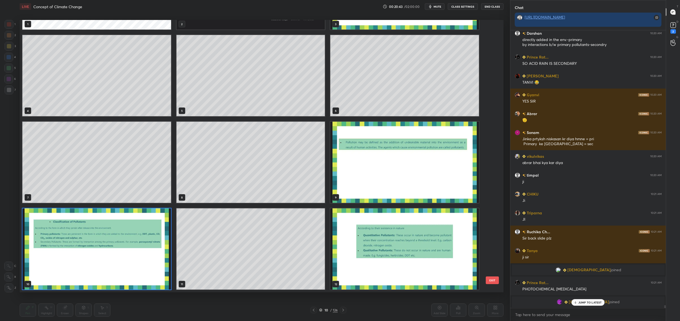
click at [125, 263] on img "grid" at bounding box center [96, 248] width 149 height 81
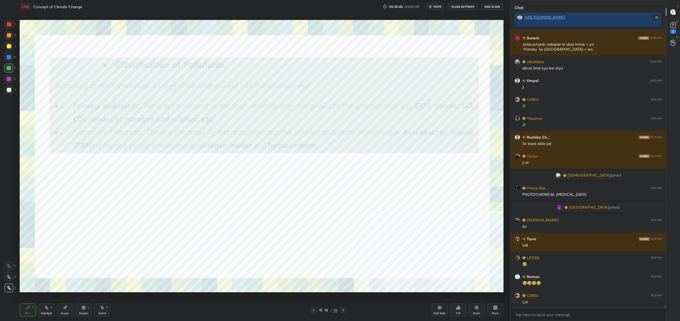
click at [14, 26] on div "1" at bounding box center [10, 24] width 11 height 9
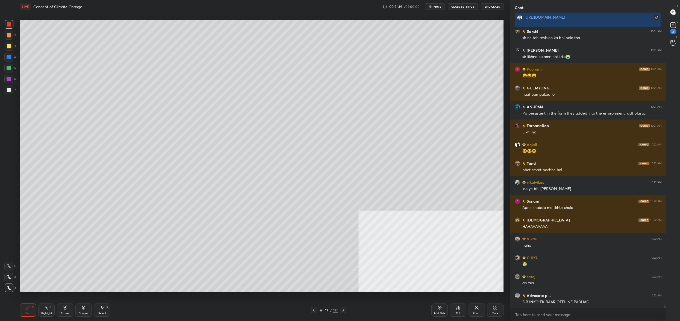
click at [10, 56] on div at bounding box center [9, 57] width 4 height 4
click at [8, 64] on div at bounding box center [8, 68] width 9 height 9
click at [11, 66] on div at bounding box center [8, 68] width 9 height 9
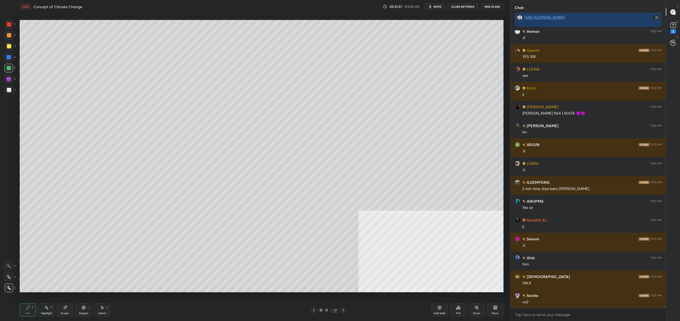
click at [15, 57] on div "4" at bounding box center [9, 57] width 11 height 9
click at [13, 55] on div at bounding box center [8, 57] width 9 height 9
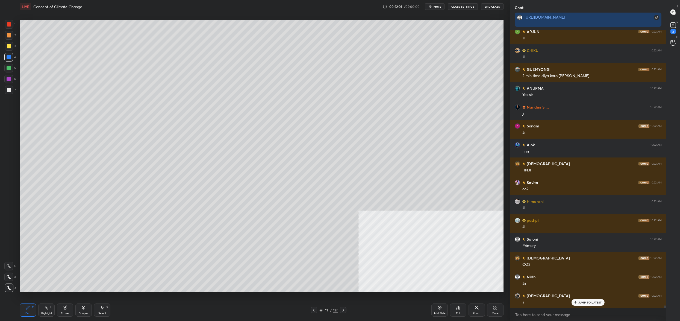
click at [18, 96] on div "Setting up your live class Poll for secs No correct answer Start poll" at bounding box center [261, 156] width 488 height 286
click at [16, 91] on div "7" at bounding box center [10, 90] width 11 height 9
drag, startPoint x: 16, startPoint y: 91, endPoint x: 13, endPoint y: 89, distance: 3.3
click at [13, 89] on div "7" at bounding box center [10, 90] width 11 height 9
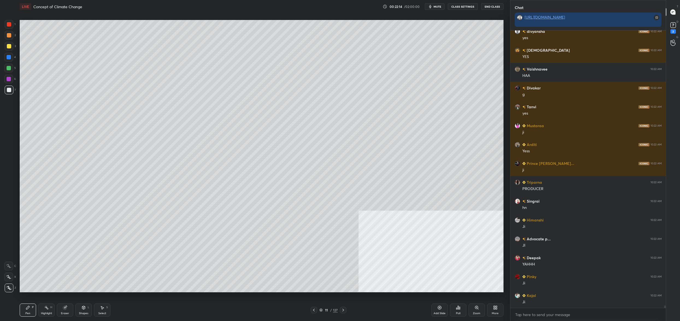
click at [8, 69] on div at bounding box center [9, 68] width 4 height 4
drag, startPoint x: 8, startPoint y: 69, endPoint x: 17, endPoint y: 72, distance: 9.7
click at [11, 70] on div at bounding box center [8, 68] width 9 height 9
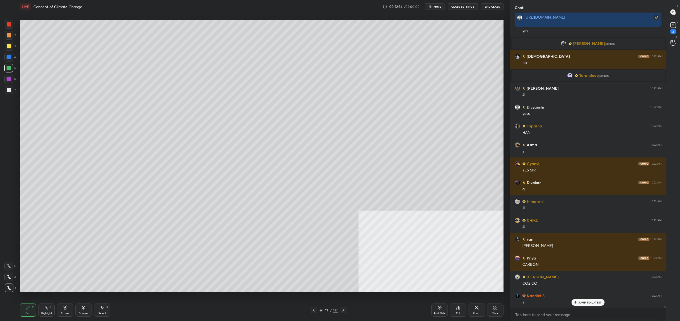
click at [324, 308] on div "11 / 127" at bounding box center [329, 309] width 18 height 5
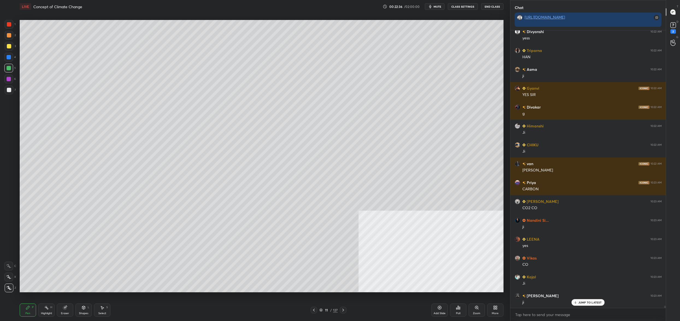
click at [326, 311] on div "11" at bounding box center [326, 309] width 5 height 3
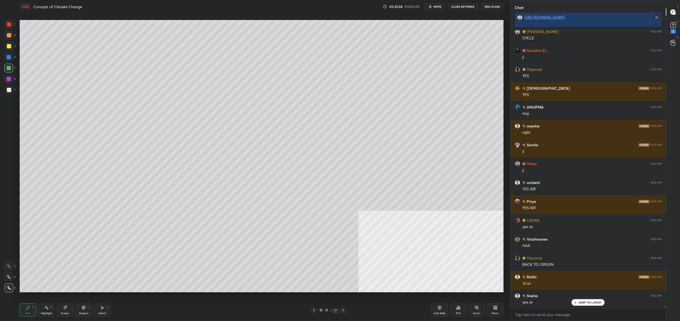
click at [7, 49] on div at bounding box center [9, 46] width 9 height 9
click at [8, 46] on div at bounding box center [9, 46] width 4 height 4
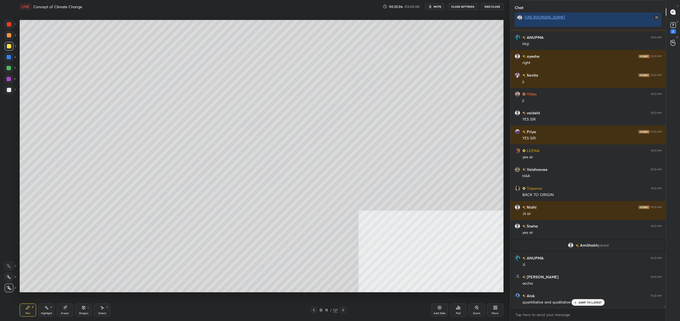
click at [323, 310] on div "11 / 127" at bounding box center [329, 309] width 18 height 5
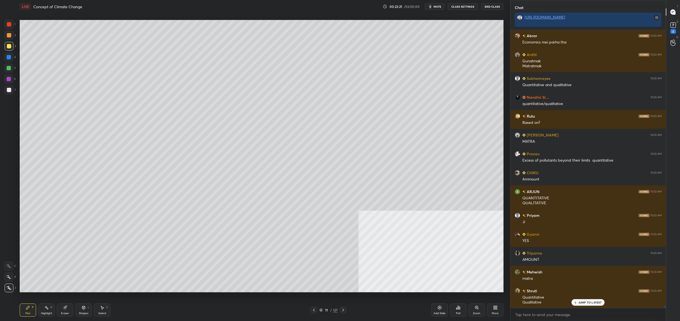
drag, startPoint x: 324, startPoint y: 311, endPoint x: 325, endPoint y: 307, distance: 4.7
click at [323, 311] on div "11 / 127" at bounding box center [329, 309] width 18 height 5
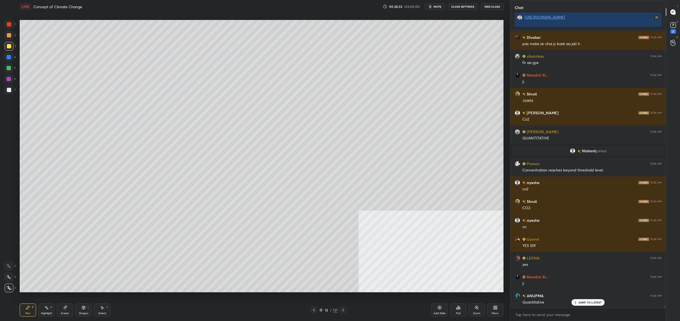
drag, startPoint x: 10, startPoint y: 68, endPoint x: 11, endPoint y: 73, distance: 5.8
click at [11, 66] on div at bounding box center [8, 68] width 9 height 9
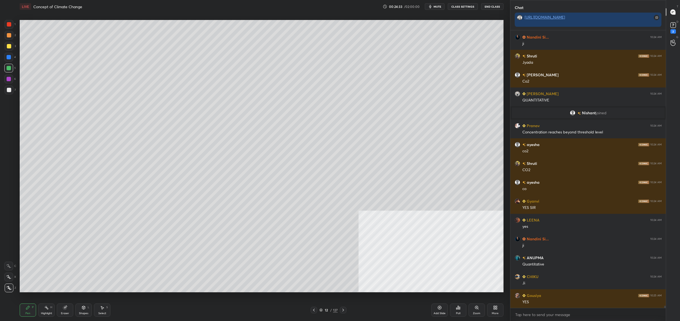
drag, startPoint x: 11, startPoint y: 74, endPoint x: 10, endPoint y: 68, distance: 6.3
click at [11, 74] on div "5" at bounding box center [9, 69] width 11 height 11
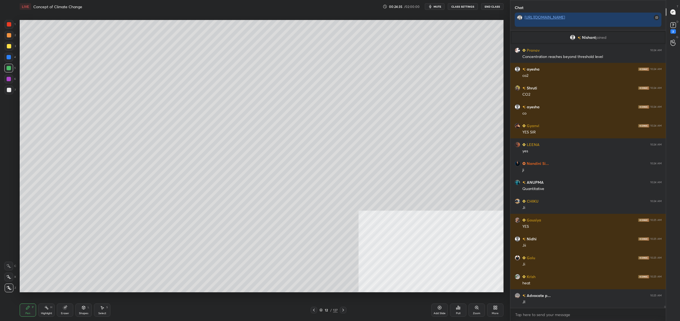
click at [12, 275] on div at bounding box center [8, 277] width 9 height 9
drag, startPoint x: 13, startPoint y: 276, endPoint x: 6, endPoint y: 266, distance: 11.6
click at [13, 276] on div at bounding box center [8, 277] width 9 height 9
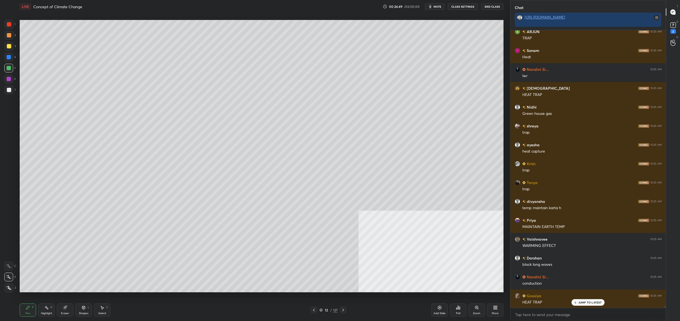
drag, startPoint x: 16, startPoint y: 53, endPoint x: 8, endPoint y: 55, distance: 7.7
click at [16, 52] on div "1 2 3 4 5 6 7 C X Z C X Z E E Erase all H H" at bounding box center [8, 156] width 17 height 272
click at [8, 54] on div at bounding box center [8, 57] width 9 height 9
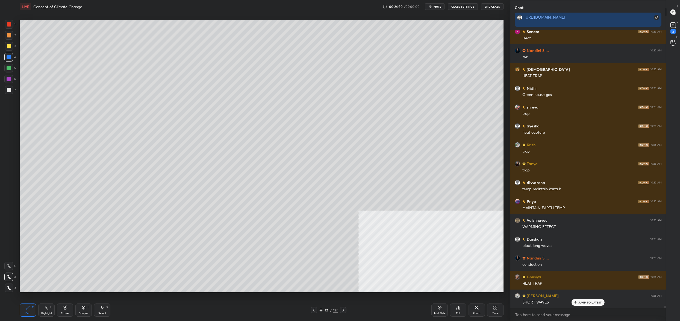
drag, startPoint x: 10, startPoint y: 48, endPoint x: 10, endPoint y: 39, distance: 8.5
click at [10, 48] on div at bounding box center [9, 46] width 4 height 4
click at [9, 32] on div at bounding box center [9, 35] width 9 height 9
click at [11, 29] on div "1" at bounding box center [10, 25] width 11 height 11
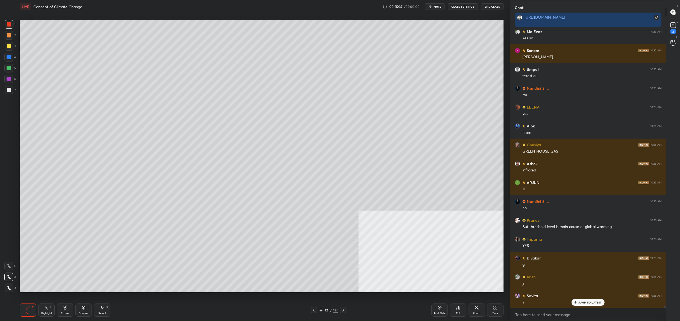
click at [12, 68] on div at bounding box center [8, 68] width 9 height 9
drag, startPoint x: 12, startPoint y: 68, endPoint x: 18, endPoint y: 70, distance: 6.7
click at [12, 68] on div at bounding box center [8, 68] width 9 height 9
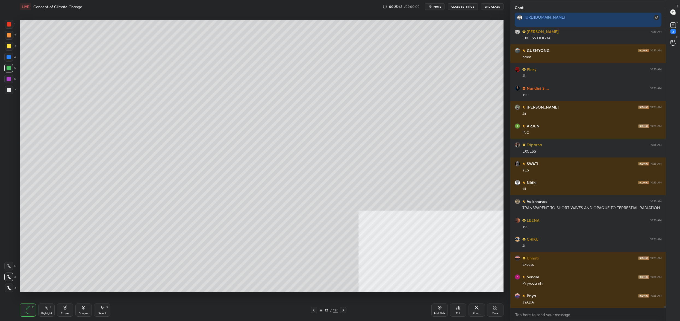
click at [7, 77] on div at bounding box center [9, 79] width 4 height 4
click at [3, 83] on div "1 2 3 4 5 6 7 C X Z C X Z E E Erase all H H" at bounding box center [8, 156] width 17 height 272
drag, startPoint x: 8, startPoint y: 94, endPoint x: 8, endPoint y: 89, distance: 4.7
click at [8, 94] on div at bounding box center [9, 90] width 9 height 9
click at [12, 98] on div "1 2 3 4 5 6 7 C X Z C X Z E E Erase all H H" at bounding box center [8, 156] width 17 height 272
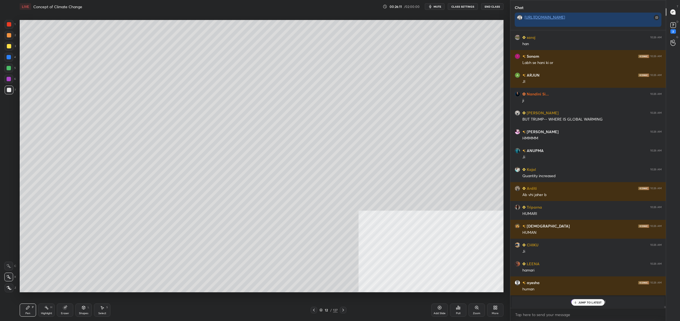
click at [325, 310] on div "12" at bounding box center [326, 309] width 5 height 3
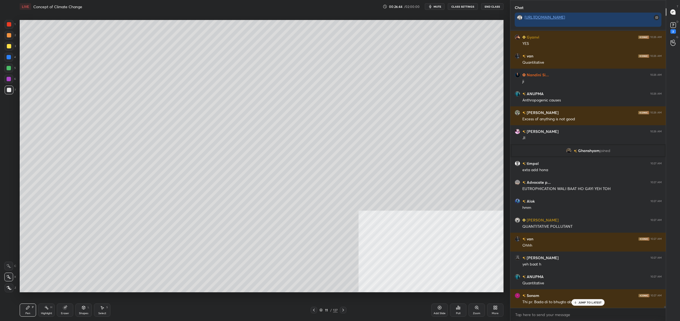
click at [320, 310] on div "11 / 127" at bounding box center [329, 310] width 36 height 7
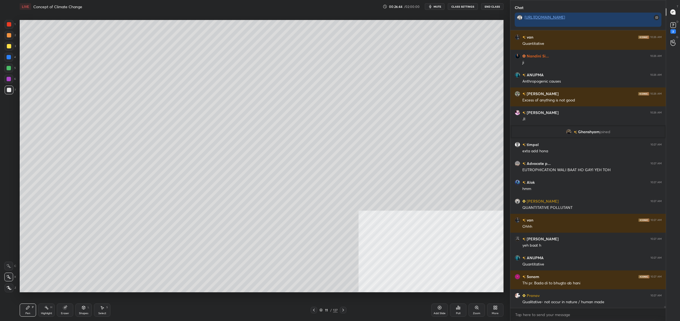
drag, startPoint x: 324, startPoint y: 309, endPoint x: 322, endPoint y: 312, distance: 3.7
click at [323, 310] on div "11 / 127" at bounding box center [329, 309] width 18 height 5
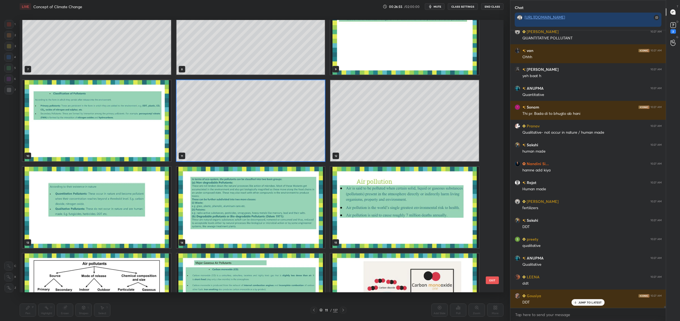
click at [128, 218] on img "grid" at bounding box center [96, 207] width 149 height 81
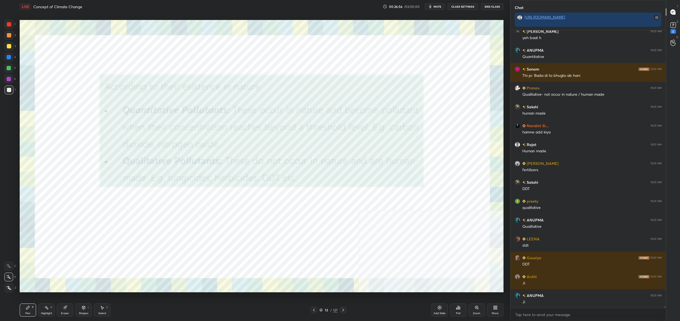
click at [128, 218] on img "grid" at bounding box center [96, 207] width 149 height 81
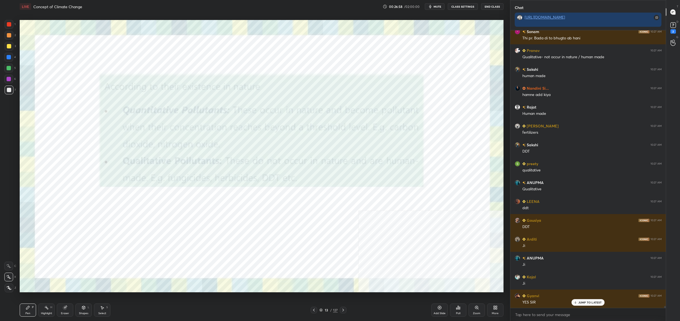
drag, startPoint x: 17, startPoint y: 25, endPoint x: 14, endPoint y: 26, distance: 3.1
click at [16, 27] on div "1 2 3 4 5 6 7 C X Z C X Z E E Erase all H H" at bounding box center [8, 156] width 17 height 272
click at [13, 26] on div "1" at bounding box center [10, 24] width 11 height 9
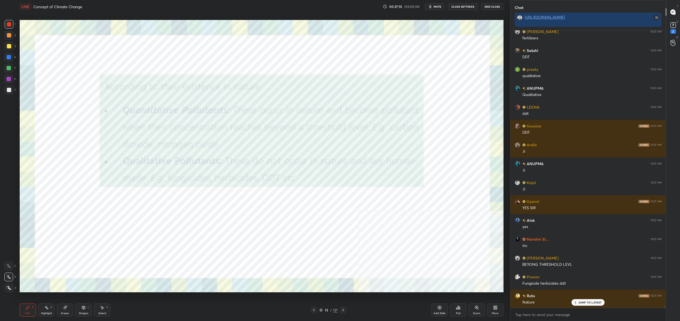
click at [321, 312] on div "13 / 127" at bounding box center [329, 309] width 18 height 5
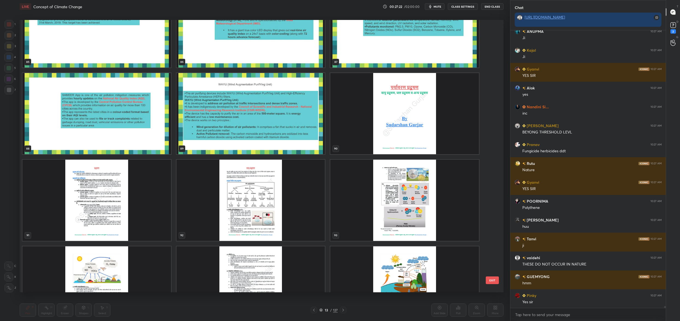
click at [162, 197] on img "grid" at bounding box center [96, 200] width 149 height 81
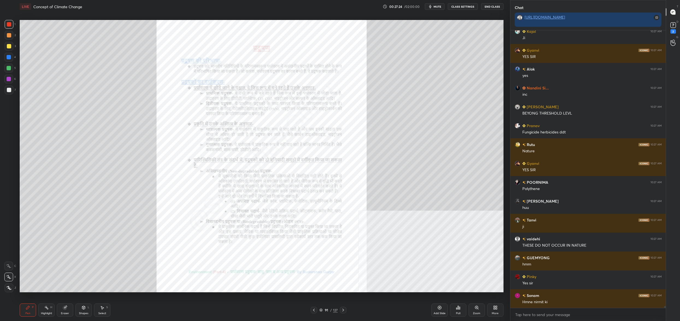
click at [478, 304] on div "Zoom" at bounding box center [477, 309] width 16 height 13
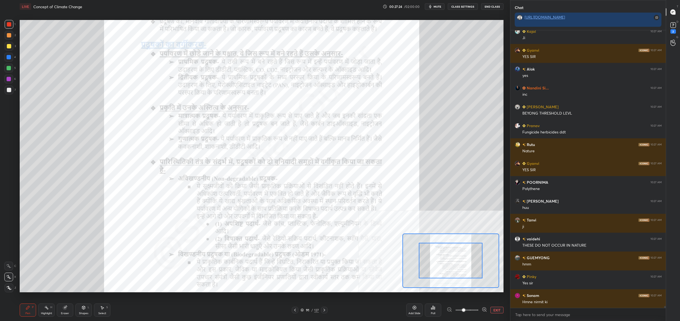
drag, startPoint x: 478, startPoint y: 304, endPoint x: 475, endPoint y: 306, distance: 4.1
click at [477, 307] on div "Add Slide Poll EXIT" at bounding box center [454, 310] width 97 height 31
click at [475, 306] on span at bounding box center [467, 310] width 23 height 8
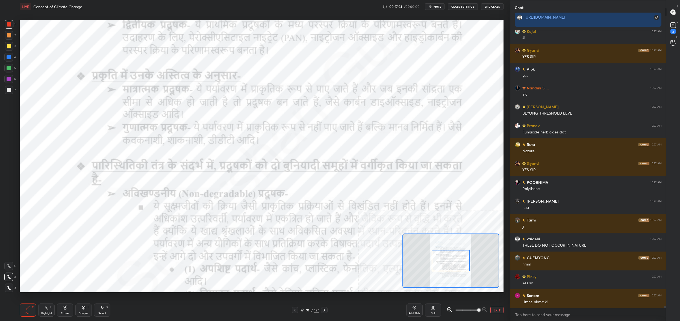
click at [463, 256] on div at bounding box center [451, 260] width 38 height 21
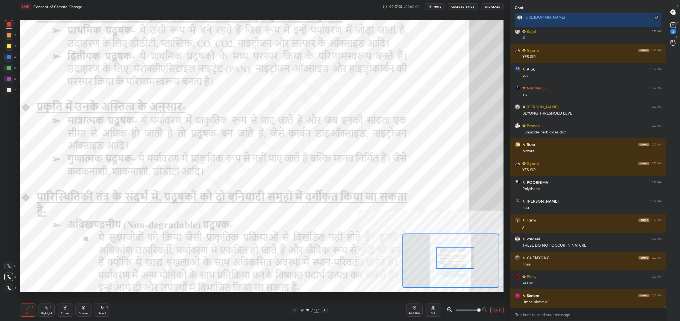
drag, startPoint x: 466, startPoint y: 254, endPoint x: 470, endPoint y: 250, distance: 5.2
click at [471, 251] on div at bounding box center [455, 257] width 38 height 21
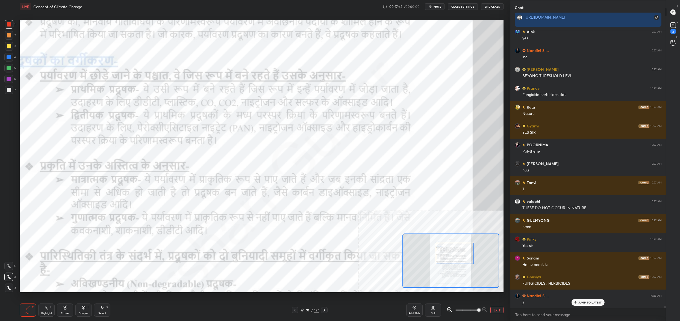
drag, startPoint x: 450, startPoint y: 256, endPoint x: 450, endPoint y: 243, distance: 12.9
click at [450, 253] on div at bounding box center [455, 253] width 38 height 21
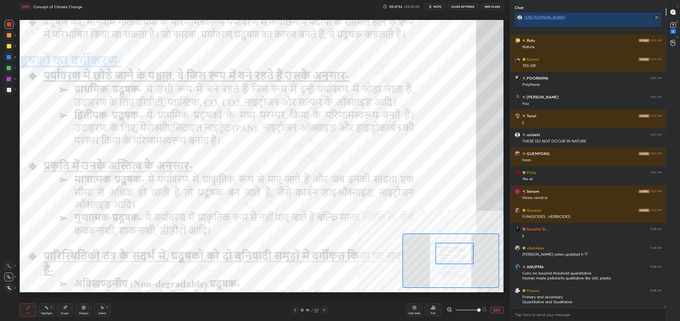
scroll to position [39337, 0]
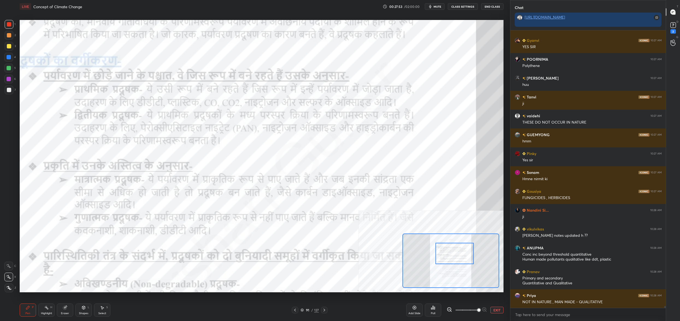
click at [308, 309] on div "91" at bounding box center [307, 309] width 5 height 3
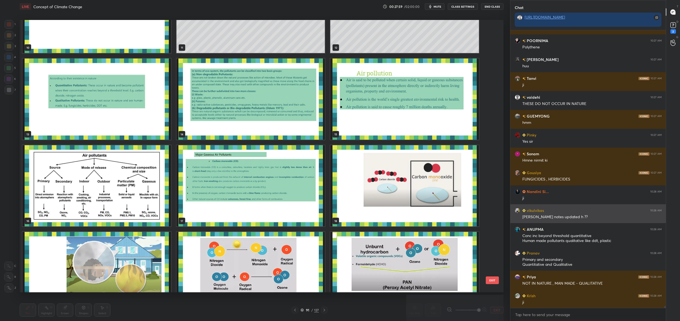
scroll to position [307, 0]
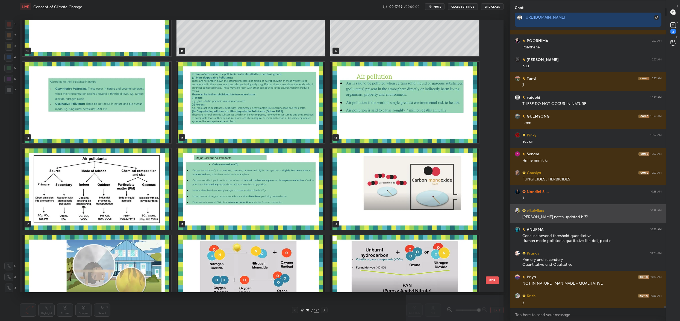
click at [557, 207] on div "vikulvikas 10:28 AM" at bounding box center [588, 210] width 147 height 6
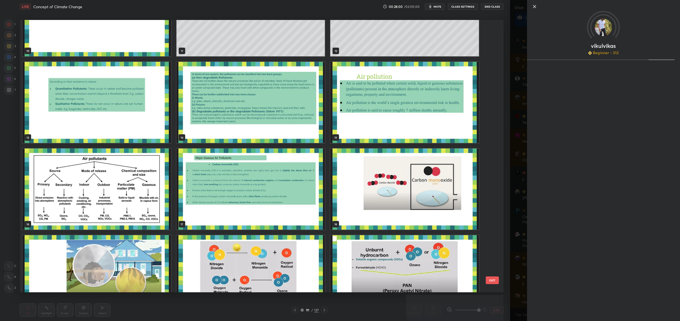
scroll to position [39394, 0]
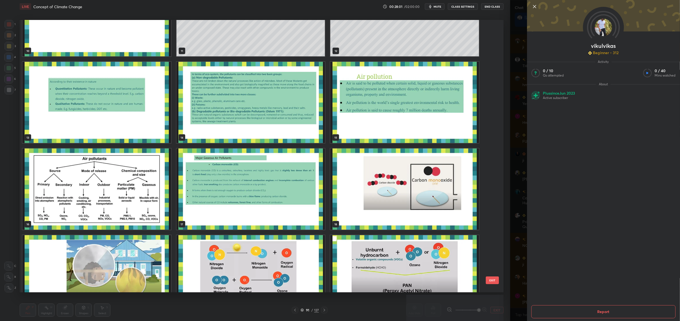
click at [515, 147] on div "vikulvikas Beginner • 312 Activity 0 / 10 Qs attempted 0 / 40 Mins watched Abou…" at bounding box center [595, 160] width 170 height 321
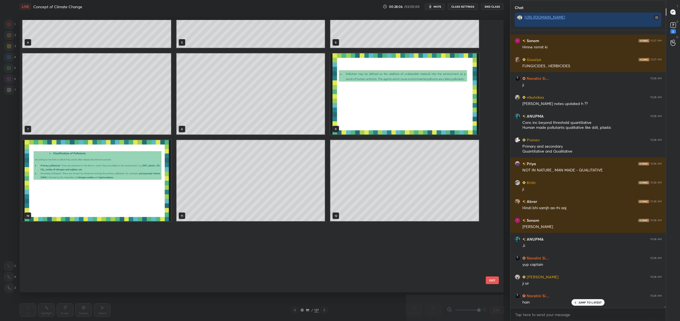
scroll to position [39488, 0]
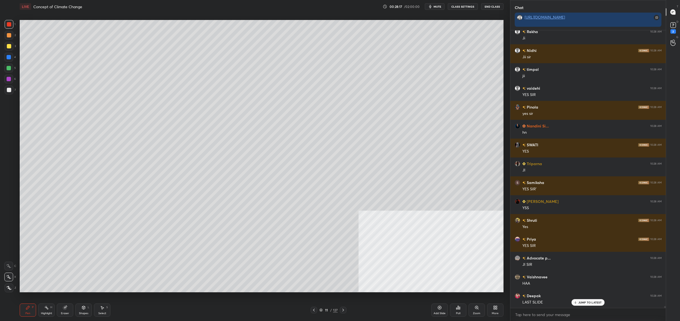
click at [323, 310] on icon at bounding box center [321, 309] width 3 height 3
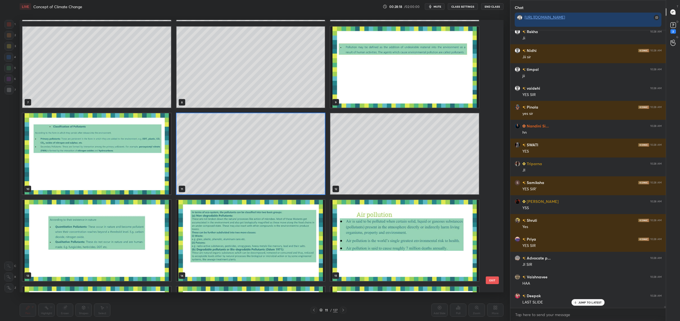
click at [121, 228] on img "grid" at bounding box center [96, 240] width 149 height 81
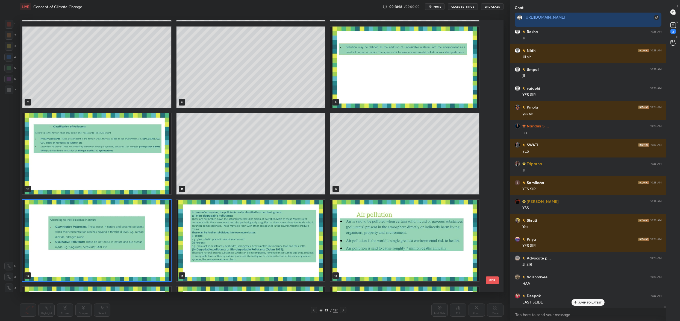
click at [121, 228] on img "grid" at bounding box center [96, 240] width 149 height 81
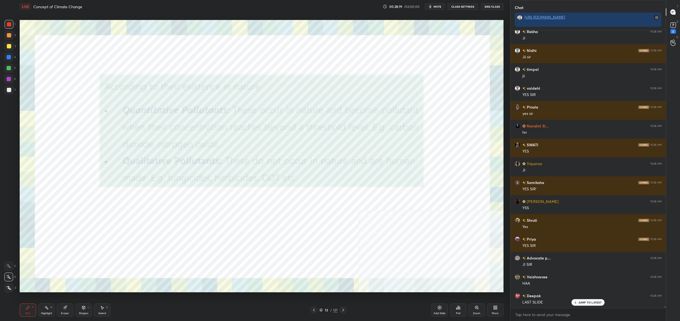
click at [121, 228] on img "grid" at bounding box center [96, 240] width 149 height 81
click at [121, 228] on div "Setting up your live class 4 5 6 7 8 9 10 11 12 13 14 15 16 17 18 19 20 21 EXIT…" at bounding box center [262, 156] width 484 height 272
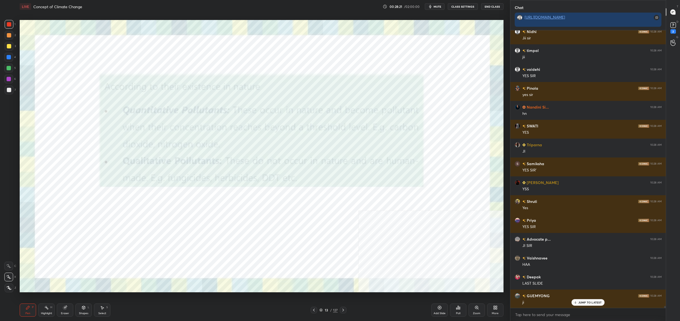
click at [322, 311] on icon at bounding box center [321, 309] width 3 height 3
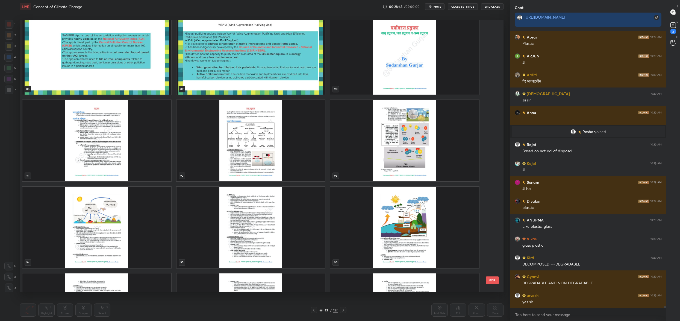
click at [495, 281] on button "EXIT" at bounding box center [492, 280] width 13 height 8
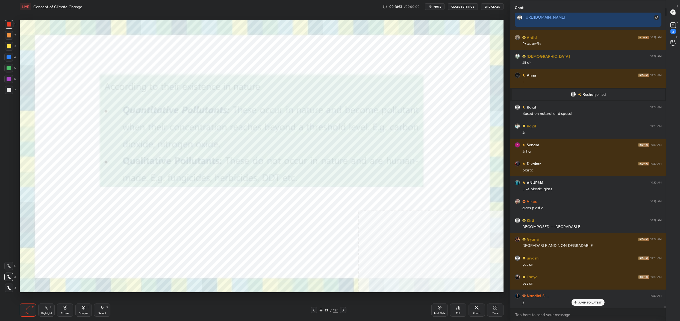
click at [324, 307] on div "13 / 127" at bounding box center [329, 310] width 36 height 7
click at [323, 307] on div "13 / 127" at bounding box center [329, 310] width 36 height 7
click at [323, 311] on icon at bounding box center [321, 309] width 3 height 3
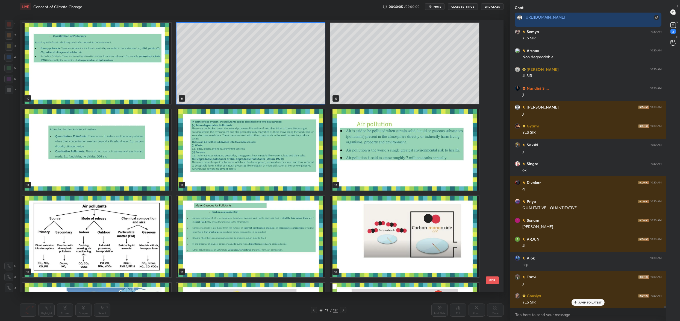
click at [279, 67] on div "4 5 6 7 8 9 10 11 12 13 14 15 16 17 18 19 20 21" at bounding box center [257, 156] width 474 height 272
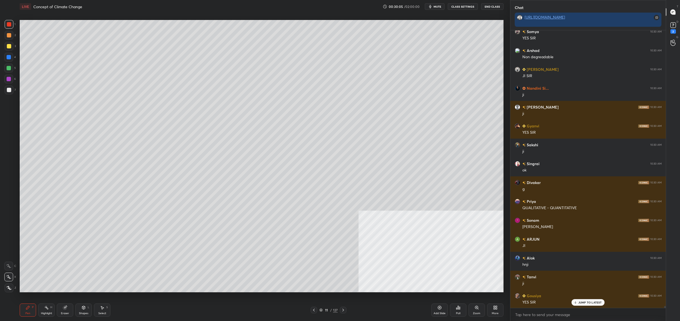
click at [279, 67] on div "4 5 6 7 8 9 10 11 12 13 14 15 16 17 18 19 20 21" at bounding box center [257, 156] width 474 height 272
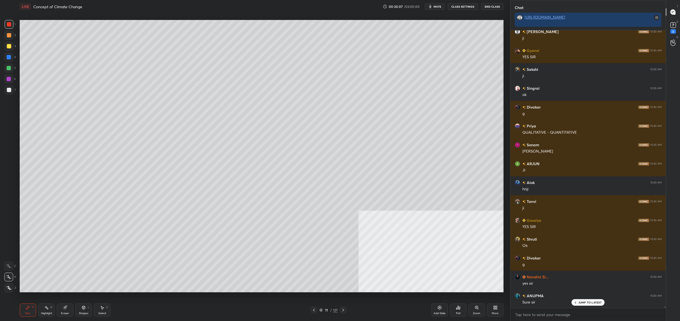
click at [8, 42] on div "2" at bounding box center [10, 36] width 11 height 11
drag, startPoint x: 7, startPoint y: 44, endPoint x: 16, endPoint y: 42, distance: 9.5
click at [7, 44] on div at bounding box center [9, 46] width 4 height 4
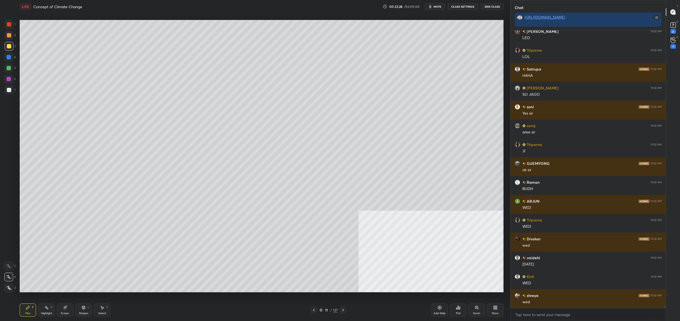
scroll to position [43160, 0]
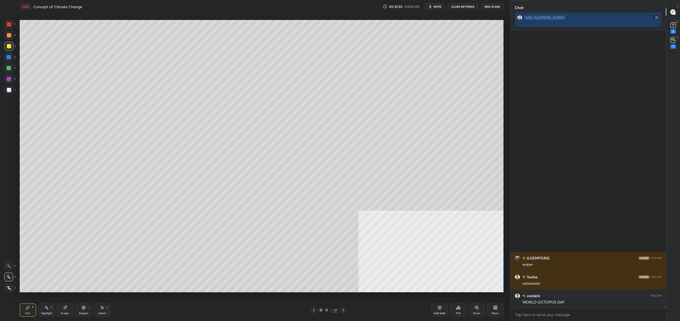
click at [6, 62] on div "4" at bounding box center [9, 58] width 11 height 11
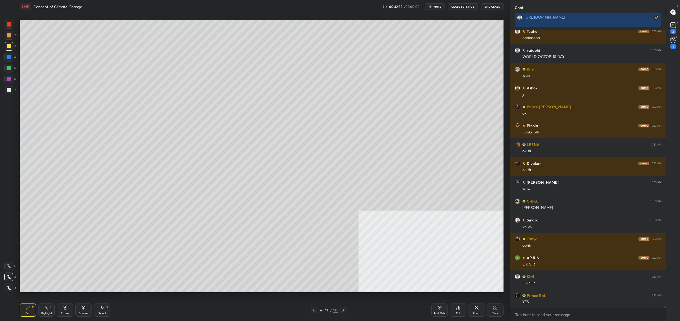
drag, startPoint x: 7, startPoint y: 64, endPoint x: 6, endPoint y: 68, distance: 4.2
click at [5, 68] on div at bounding box center [8, 68] width 9 height 9
drag, startPoint x: 6, startPoint y: 69, endPoint x: 6, endPoint y: 64, distance: 5.0
click at [6, 69] on div at bounding box center [8, 68] width 9 height 9
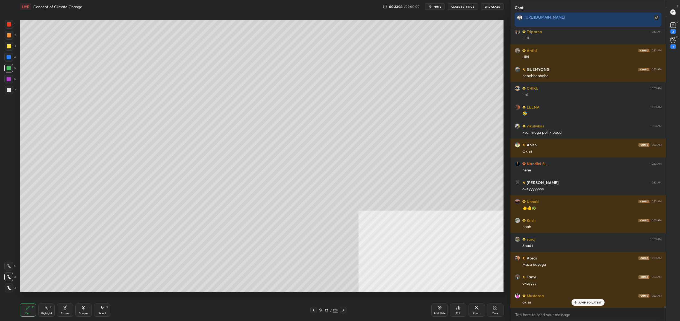
click at [11, 45] on div at bounding box center [9, 46] width 9 height 9
drag, startPoint x: 9, startPoint y: 47, endPoint x: 9, endPoint y: 44, distance: 3.0
click at [9, 47] on div at bounding box center [9, 46] width 4 height 4
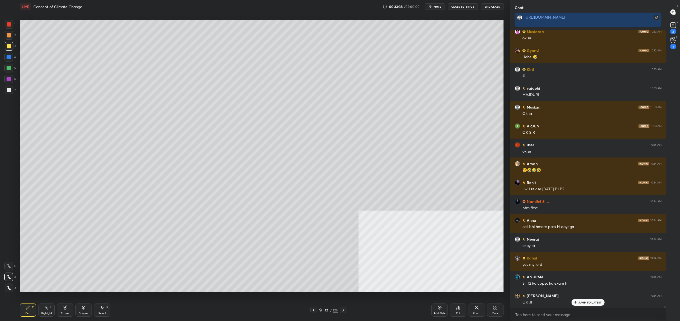
click at [12, 67] on div at bounding box center [8, 68] width 9 height 9
click at [14, 69] on div "5" at bounding box center [9, 68] width 11 height 9
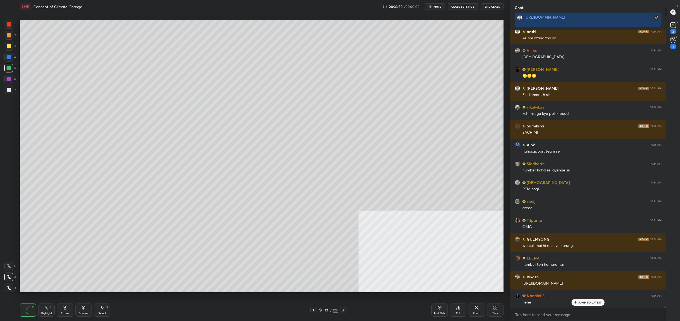
drag, startPoint x: 323, startPoint y: 307, endPoint x: 327, endPoint y: 310, distance: 4.1
click at [325, 307] on div "12 / 128" at bounding box center [329, 310] width 36 height 7
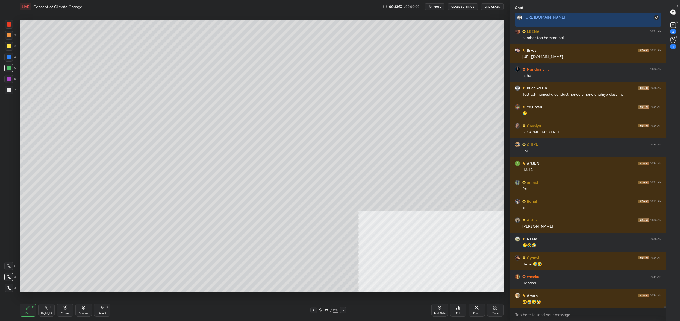
click at [319, 308] on div "12 / 128" at bounding box center [328, 309] width 19 height 5
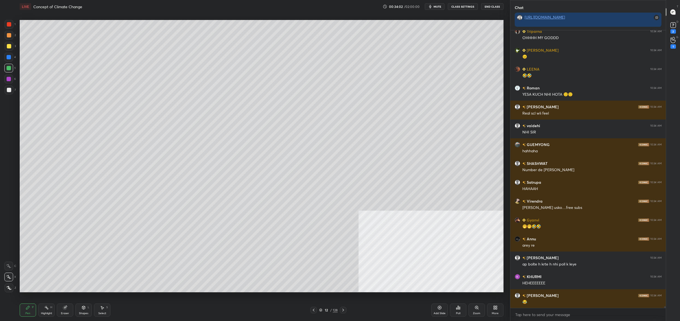
click at [325, 311] on div "12" at bounding box center [326, 309] width 5 height 3
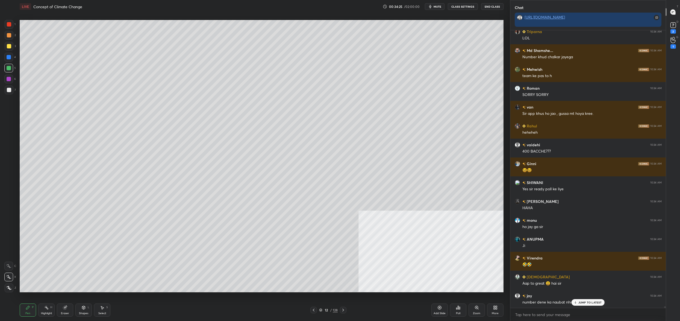
click at [12, 50] on div "3" at bounding box center [10, 46] width 11 height 9
click at [13, 46] on div at bounding box center [9, 46] width 9 height 9
drag, startPoint x: 10, startPoint y: 25, endPoint x: 12, endPoint y: 23, distance: 3.1
click at [9, 25] on div at bounding box center [9, 24] width 4 height 4
drag, startPoint x: 10, startPoint y: 22, endPoint x: 13, endPoint y: 43, distance: 21.3
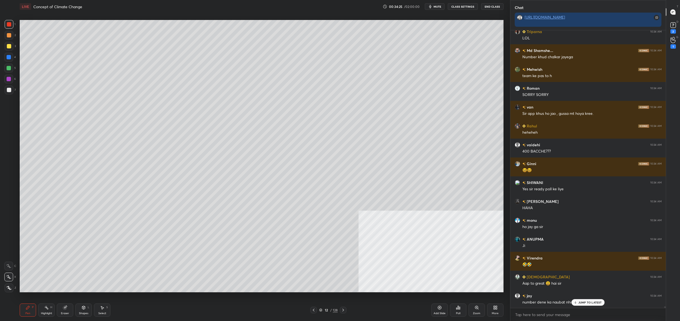
click at [10, 22] on div at bounding box center [9, 24] width 4 height 4
click at [5, 52] on div "3" at bounding box center [10, 47] width 11 height 11
click at [5, 59] on div at bounding box center [8, 57] width 9 height 9
click at [7, 62] on div "4" at bounding box center [9, 58] width 11 height 11
click at [8, 75] on div at bounding box center [8, 79] width 9 height 9
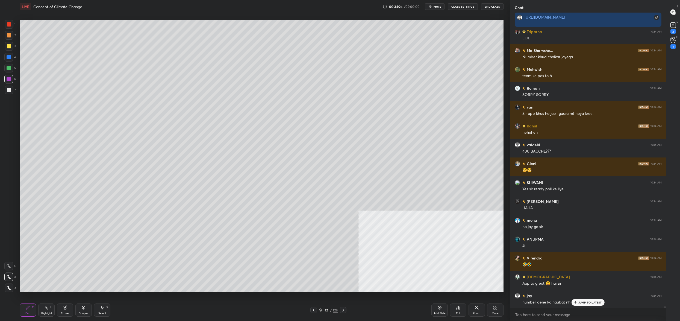
click at [8, 78] on div at bounding box center [9, 79] width 4 height 4
click at [8, 90] on div at bounding box center [9, 90] width 4 height 4
click at [11, 91] on div at bounding box center [9, 90] width 4 height 4
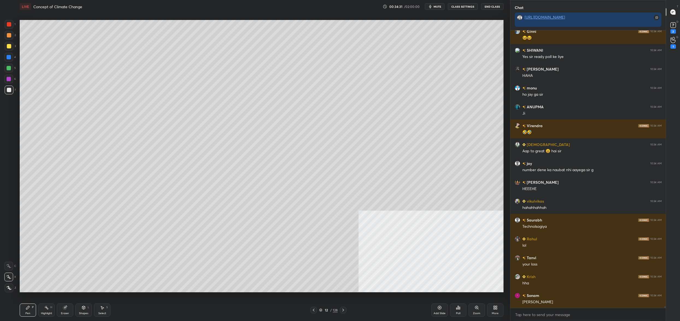
click at [319, 306] on div "Pen P Highlight H Eraser Shapes L Select S 12 / 128 Add Slide Poll Zoom More" at bounding box center [262, 310] width 484 height 22
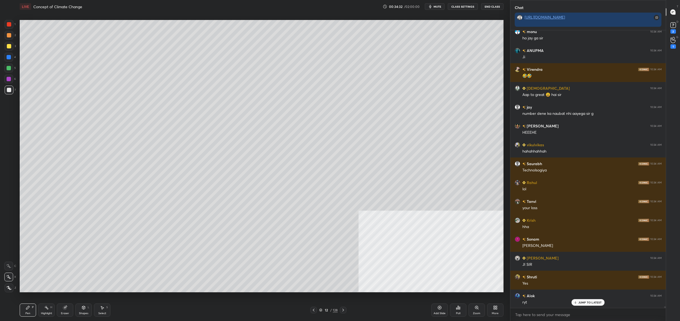
click at [320, 309] on icon at bounding box center [320, 309] width 3 height 3
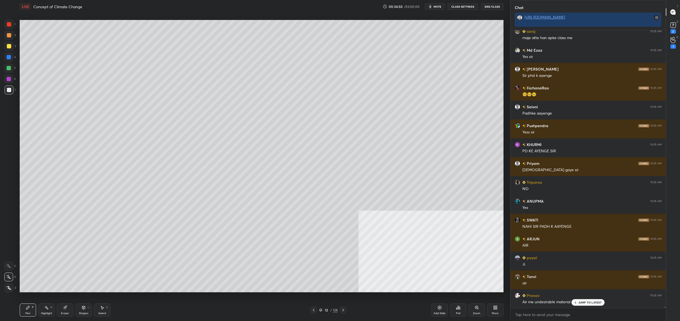
click at [323, 310] on div "12 / 128" at bounding box center [328, 309] width 19 height 5
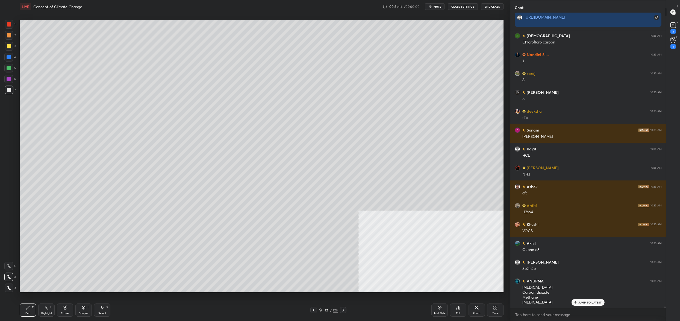
drag, startPoint x: 12, startPoint y: 70, endPoint x: 13, endPoint y: 68, distance: 2.9
click at [12, 70] on div at bounding box center [8, 68] width 9 height 9
click at [13, 68] on div "5" at bounding box center [9, 68] width 11 height 9
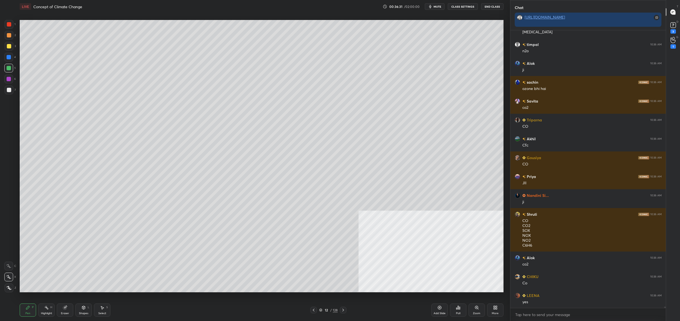
click at [321, 306] on div "Pen P Highlight H Eraser Shapes L Select S 12 / 128 Add Slide Poll Zoom More" at bounding box center [262, 310] width 484 height 22
click at [321, 307] on div "12 / 128" at bounding box center [329, 310] width 36 height 7
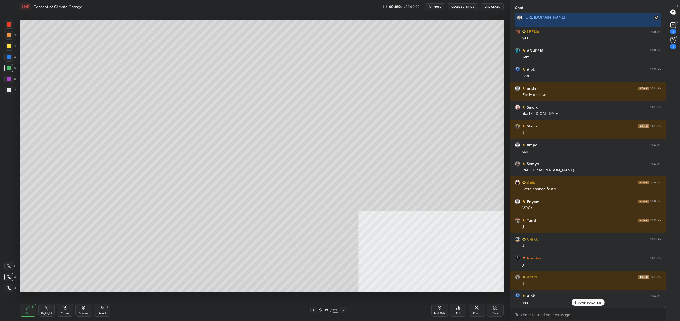
click at [9, 47] on div at bounding box center [9, 46] width 4 height 4
drag, startPoint x: 9, startPoint y: 47, endPoint x: 17, endPoint y: 42, distance: 9.3
click at [7, 45] on div at bounding box center [9, 46] width 4 height 4
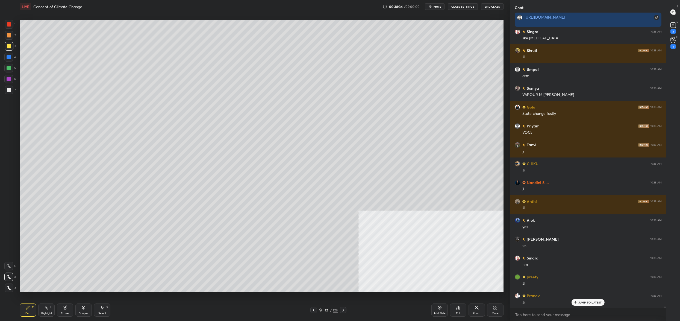
drag, startPoint x: 323, startPoint y: 310, endPoint x: 319, endPoint y: 311, distance: 4.2
click at [324, 310] on div "12 / 128" at bounding box center [328, 309] width 19 height 5
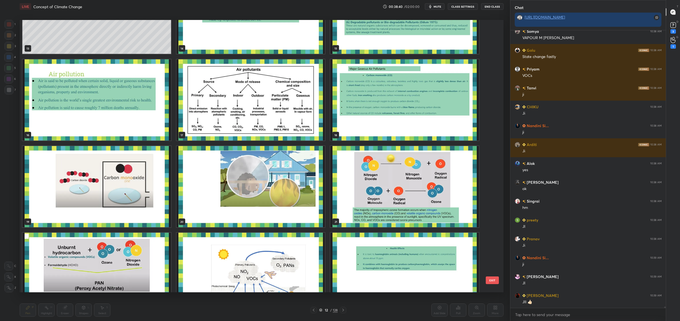
click at [92, 201] on img "grid" at bounding box center [96, 186] width 149 height 81
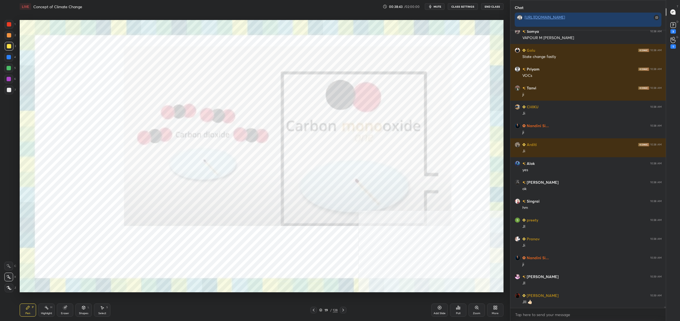
click at [11, 25] on div at bounding box center [9, 24] width 9 height 9
drag, startPoint x: 9, startPoint y: 27, endPoint x: 51, endPoint y: 17, distance: 43.2
click at [9, 27] on div at bounding box center [9, 24] width 9 height 9
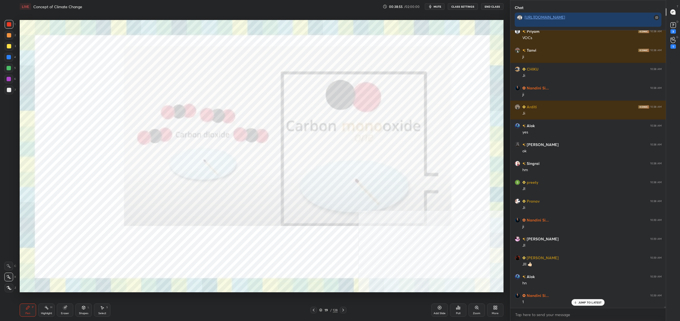
click at [496, 310] on div "More" at bounding box center [495, 309] width 16 height 13
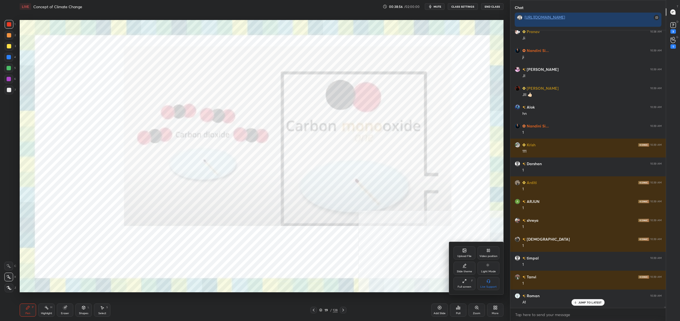
click at [488, 252] on icon at bounding box center [489, 250] width 4 height 4
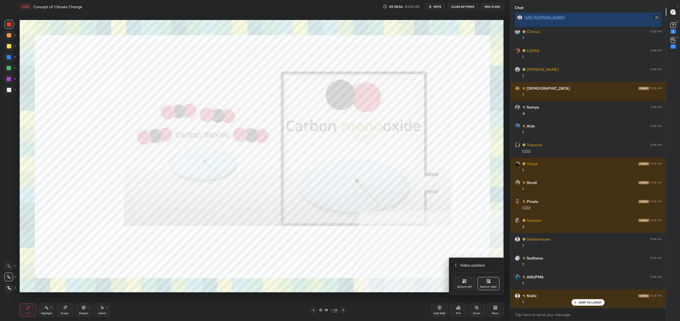
drag, startPoint x: 463, startPoint y: 287, endPoint x: 466, endPoint y: 281, distance: 6.5
click at [464, 289] on div "Bottom left" at bounding box center [465, 283] width 22 height 13
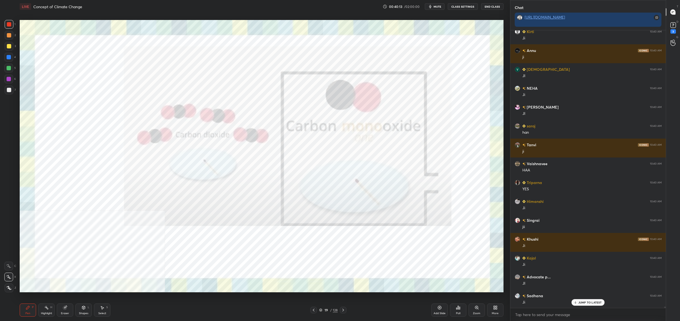
click at [14, 58] on div "1 2 3 4 5 6 7 C X Z C X Z E E Erase all H H" at bounding box center [8, 156] width 17 height 272
click at [5, 60] on div at bounding box center [8, 57] width 9 height 9
click at [10, 60] on div at bounding box center [8, 57] width 9 height 9
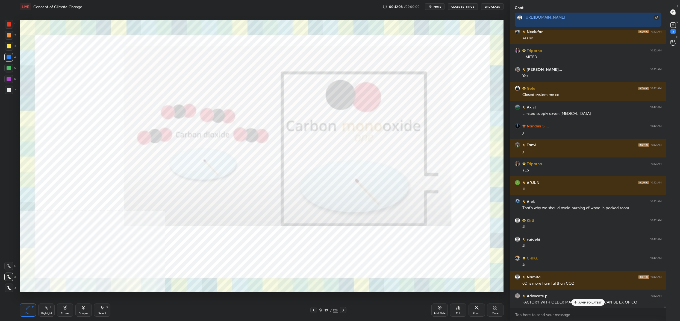
scroll to position [59064, 0]
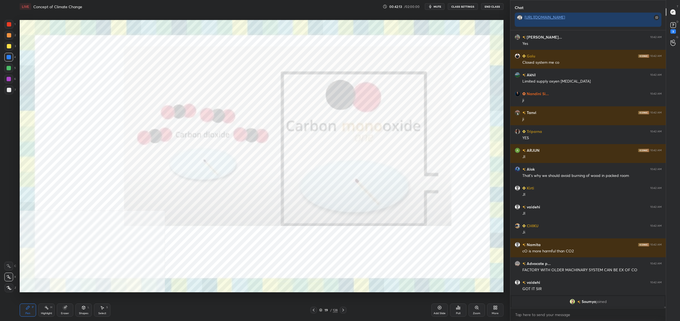
drag, startPoint x: 324, startPoint y: 310, endPoint x: 321, endPoint y: 315, distance: 5.7
click at [324, 310] on div "19" at bounding box center [326, 309] width 5 height 3
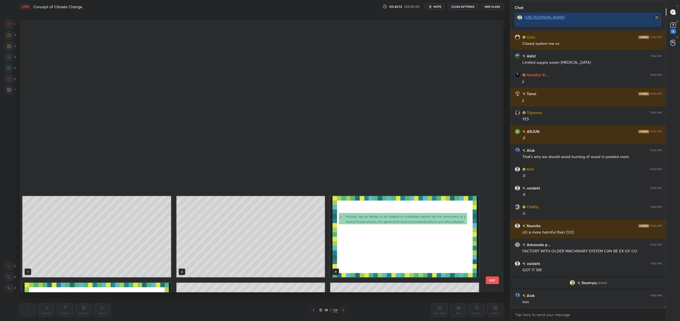
scroll to position [2, 3]
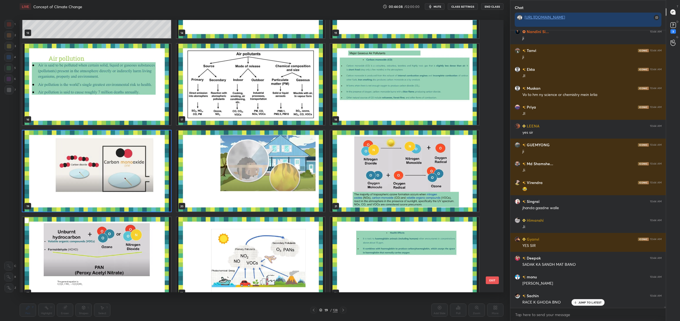
click at [368, 82] on img "grid" at bounding box center [404, 84] width 149 height 81
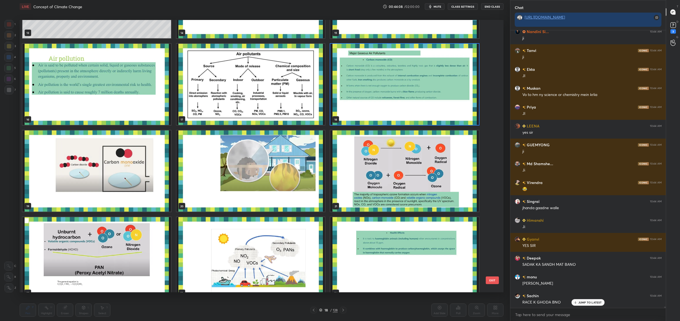
click at [368, 82] on img "grid" at bounding box center [404, 84] width 149 height 81
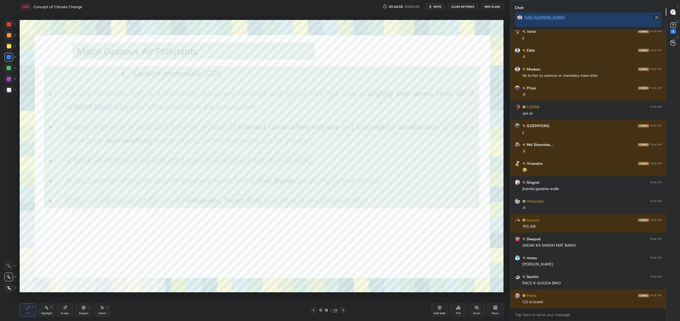
click at [368, 82] on img "grid" at bounding box center [404, 84] width 149 height 81
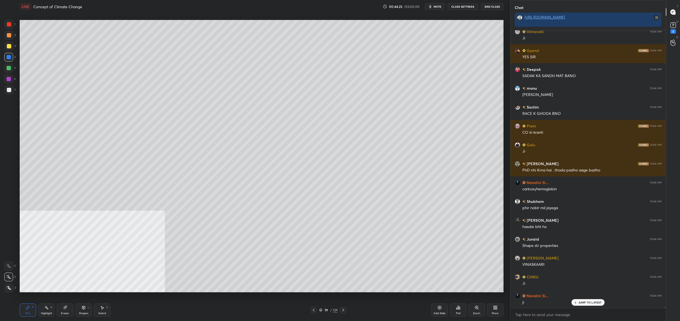
click at [12, 67] on div at bounding box center [8, 68] width 9 height 9
drag, startPoint x: 13, startPoint y: 67, endPoint x: 19, endPoint y: 71, distance: 7.6
click at [13, 67] on div at bounding box center [8, 68] width 9 height 9
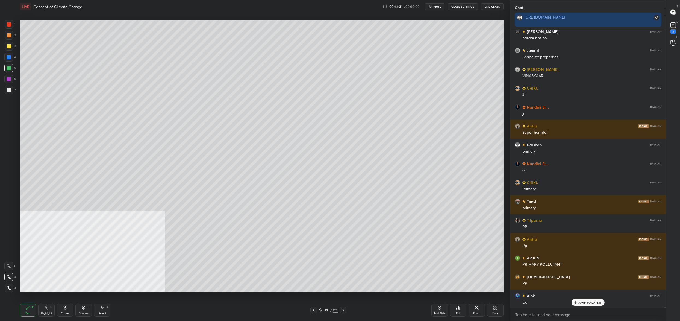
click at [5, 92] on div at bounding box center [9, 90] width 9 height 9
click at [11, 92] on div at bounding box center [9, 90] width 9 height 9
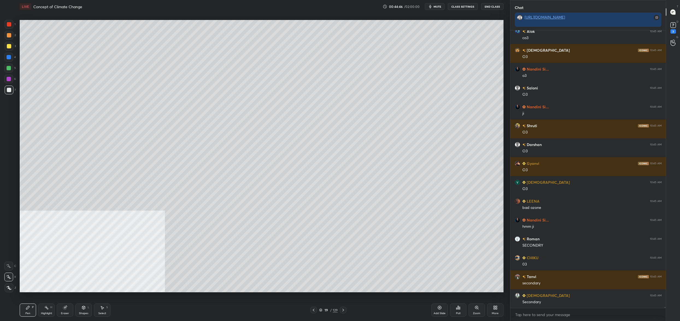
drag, startPoint x: 324, startPoint y: 309, endPoint x: 328, endPoint y: 311, distance: 4.2
click at [324, 309] on div "19" at bounding box center [326, 309] width 5 height 3
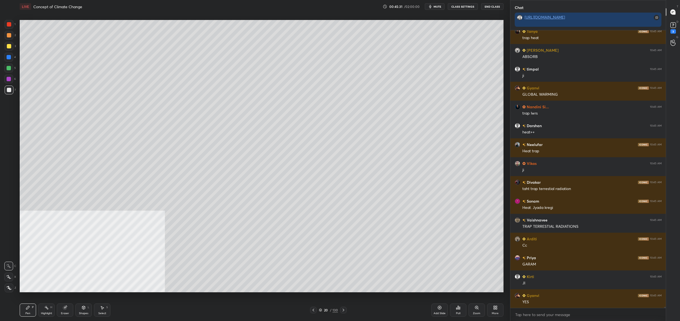
drag, startPoint x: 319, startPoint y: 304, endPoint x: 325, endPoint y: 308, distance: 7.3
click at [326, 305] on div "Pen P Highlight H Eraser Shapes L Select S 20 / 130 Add Slide Poll Zoom More" at bounding box center [262, 310] width 484 height 22
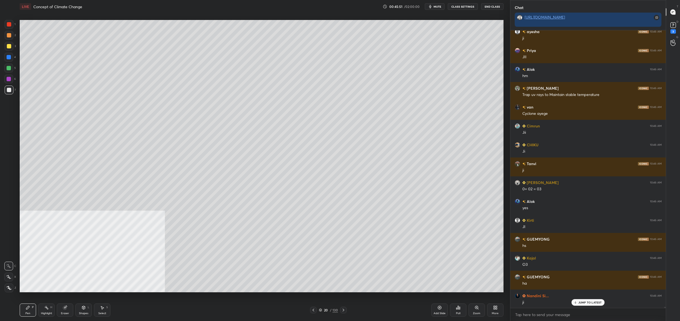
scroll to position [63080, 0]
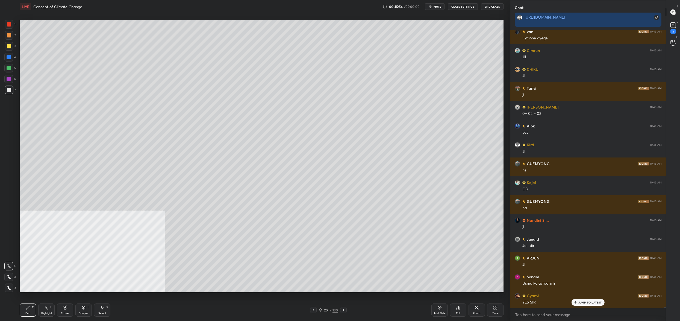
click at [12, 75] on div at bounding box center [8, 79] width 9 height 9
click at [12, 67] on div at bounding box center [8, 68] width 9 height 9
click at [10, 64] on div at bounding box center [8, 68] width 9 height 9
click at [9, 56] on div at bounding box center [9, 57] width 4 height 4
click at [10, 51] on div "3" at bounding box center [10, 47] width 11 height 11
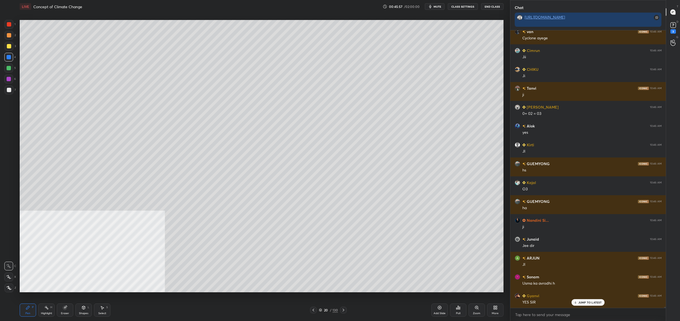
click at [10, 46] on div at bounding box center [9, 46] width 4 height 4
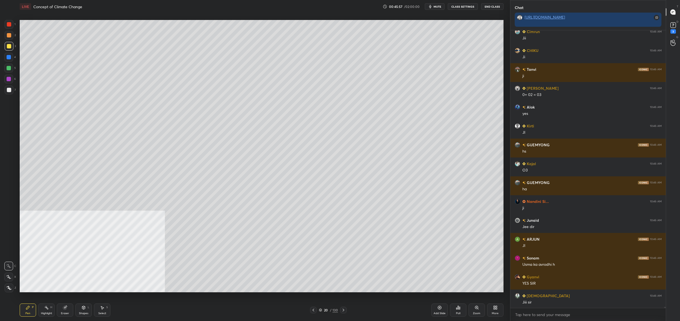
click at [11, 41] on div "2" at bounding box center [10, 36] width 11 height 11
drag, startPoint x: 9, startPoint y: 39, endPoint x: 13, endPoint y: 36, distance: 4.8
click at [9, 39] on div at bounding box center [9, 35] width 9 height 9
click at [11, 35] on div at bounding box center [9, 35] width 4 height 4
drag, startPoint x: 7, startPoint y: 40, endPoint x: 7, endPoint y: 44, distance: 3.8
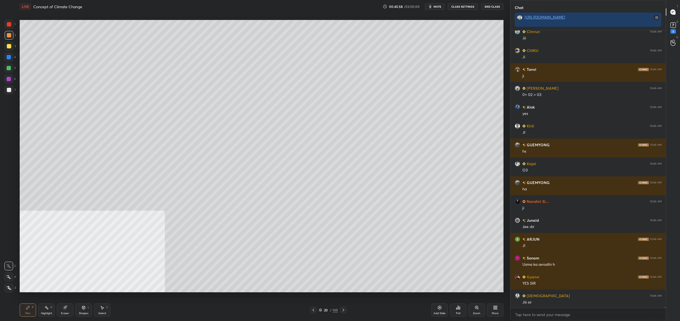
click at [7, 40] on div "2" at bounding box center [10, 36] width 11 height 11
drag, startPoint x: 7, startPoint y: 44, endPoint x: 16, endPoint y: 42, distance: 9.5
click at [7, 44] on div at bounding box center [9, 46] width 4 height 4
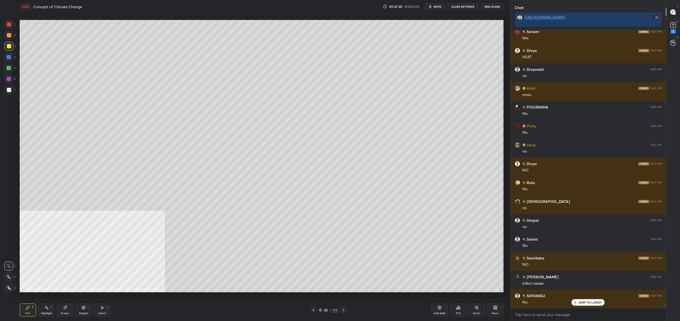
scroll to position [17834, 0]
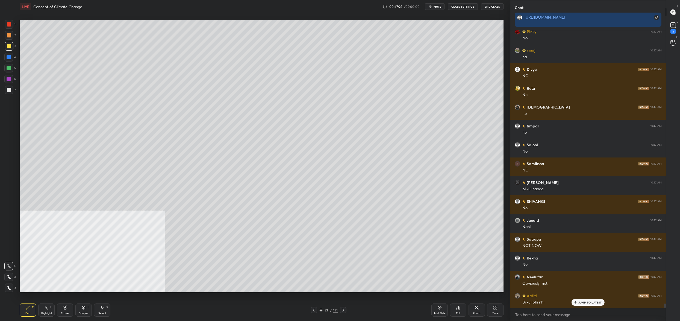
drag, startPoint x: 12, startPoint y: 58, endPoint x: 12, endPoint y: 61, distance: 3.0
click at [12, 58] on div "4" at bounding box center [9, 57] width 11 height 9
drag, startPoint x: 12, startPoint y: 61, endPoint x: 10, endPoint y: 57, distance: 4.9
click at [12, 61] on div "4" at bounding box center [9, 58] width 11 height 11
drag, startPoint x: 10, startPoint y: 57, endPoint x: 8, endPoint y: 70, distance: 13.0
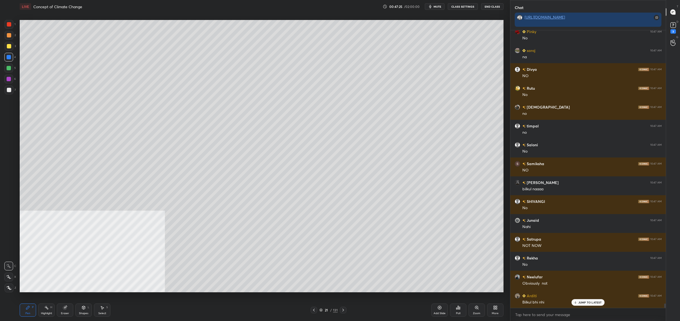
click at [10, 57] on div at bounding box center [9, 57] width 4 height 4
click at [7, 69] on div at bounding box center [9, 68] width 4 height 4
drag, startPoint x: 7, startPoint y: 69, endPoint x: 16, endPoint y: 61, distance: 12.4
click at [9, 68] on div at bounding box center [9, 68] width 4 height 4
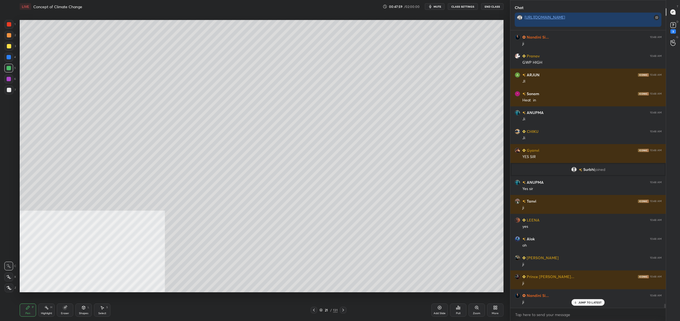
scroll to position [17960, 0]
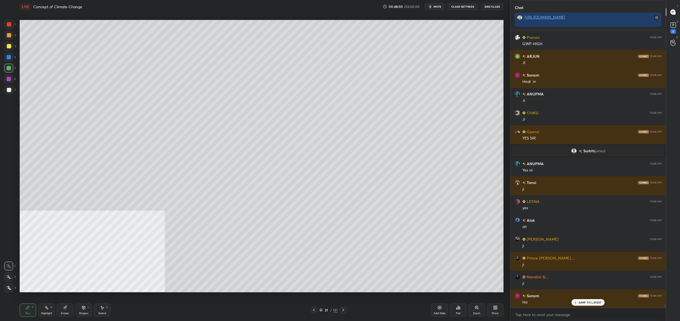
click at [9, 51] on div "3" at bounding box center [10, 47] width 11 height 11
click at [10, 48] on div at bounding box center [9, 46] width 4 height 4
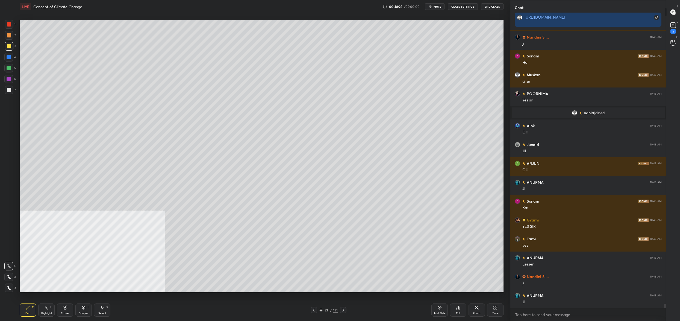
scroll to position [18218, 0]
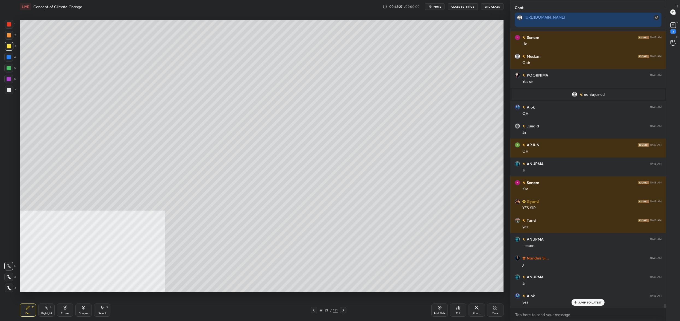
drag, startPoint x: 3, startPoint y: 52, endPoint x: 4, endPoint y: 60, distance: 8.2
click at [6, 52] on div "1 2 3 4 5 6 7 C X Z C X Z E E Erase all H H" at bounding box center [8, 156] width 17 height 272
drag, startPoint x: 4, startPoint y: 60, endPoint x: 7, endPoint y: 58, distance: 4.2
click at [4, 60] on div "1 2 3 4 5 6 7 C X Z C X Z E E Erase all H H" at bounding box center [8, 156] width 17 height 272
drag, startPoint x: 10, startPoint y: 67, endPoint x: 7, endPoint y: 68, distance: 3.1
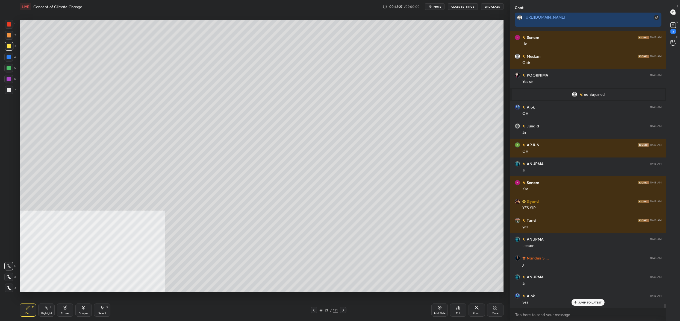
click at [10, 67] on div at bounding box center [9, 68] width 4 height 4
drag, startPoint x: 7, startPoint y: 68, endPoint x: 14, endPoint y: 69, distance: 6.9
click at [7, 68] on div at bounding box center [9, 68] width 4 height 4
click at [9, 68] on div at bounding box center [9, 68] width 4 height 4
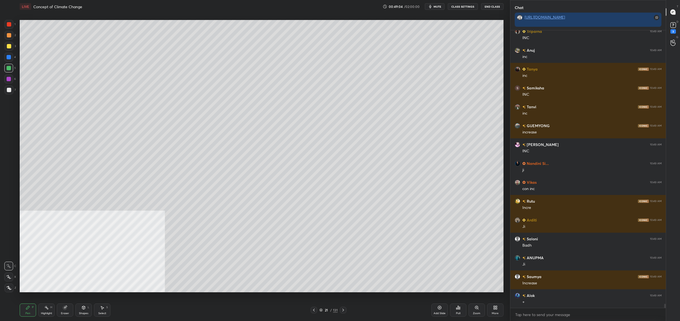
scroll to position [18973, 0]
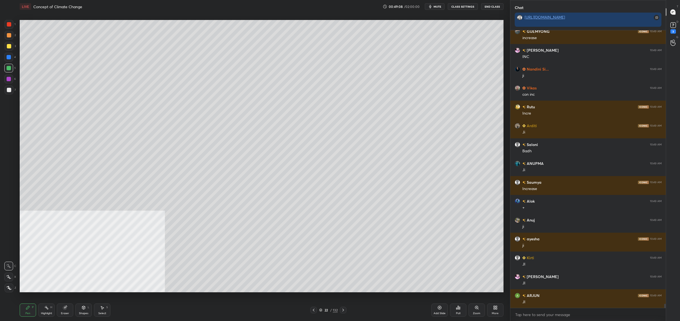
drag, startPoint x: 9, startPoint y: 53, endPoint x: 13, endPoint y: 51, distance: 3.6
click at [10, 53] on div at bounding box center [8, 57] width 9 height 9
drag, startPoint x: 13, startPoint y: 51, endPoint x: 11, endPoint y: 45, distance: 6.4
click at [13, 51] on div "3" at bounding box center [10, 47] width 11 height 11
drag, startPoint x: 13, startPoint y: 43, endPoint x: 9, endPoint y: 39, distance: 5.6
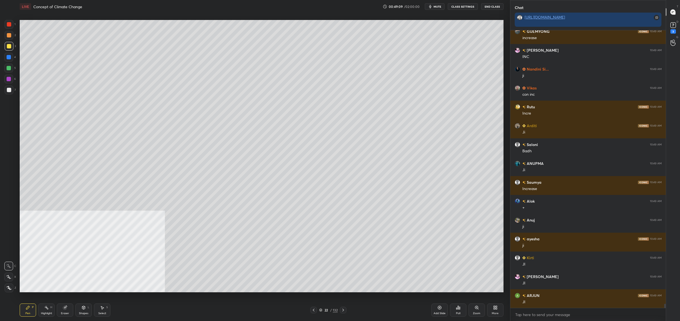
click at [11, 40] on div "1 2 3 4 5 6 7" at bounding box center [9, 58] width 11 height 77
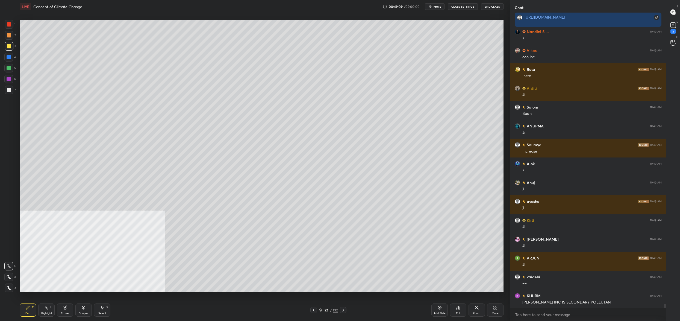
drag, startPoint x: 9, startPoint y: 39, endPoint x: 12, endPoint y: 27, distance: 11.9
click at [8, 39] on div at bounding box center [9, 35] width 9 height 9
drag, startPoint x: 12, startPoint y: 27, endPoint x: 12, endPoint y: 24, distance: 2.8
click at [11, 27] on div at bounding box center [9, 24] width 9 height 9
click at [10, 26] on div at bounding box center [9, 24] width 4 height 4
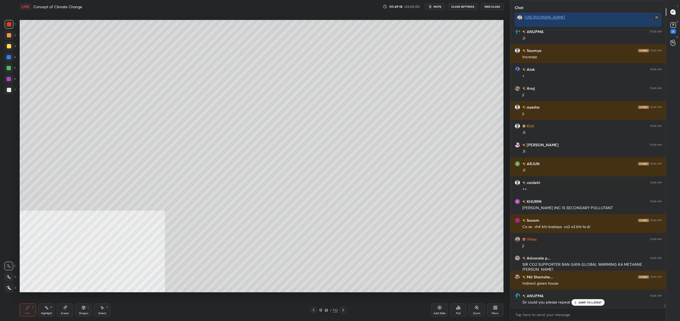
drag, startPoint x: 17, startPoint y: 41, endPoint x: 12, endPoint y: 43, distance: 5.1
click at [16, 44] on div "1 2 3 4 5 6 7 C X Z C X Z E E Erase all H H" at bounding box center [8, 156] width 17 height 272
click at [12, 44] on div at bounding box center [9, 46] width 9 height 9
click at [10, 42] on div at bounding box center [9, 46] width 9 height 9
click at [6, 55] on div at bounding box center [8, 57] width 9 height 9
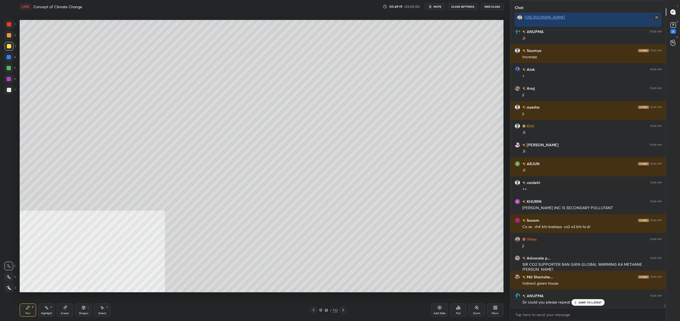
drag, startPoint x: 6, startPoint y: 55, endPoint x: 9, endPoint y: 55, distance: 3.1
click at [6, 55] on div at bounding box center [8, 57] width 9 height 9
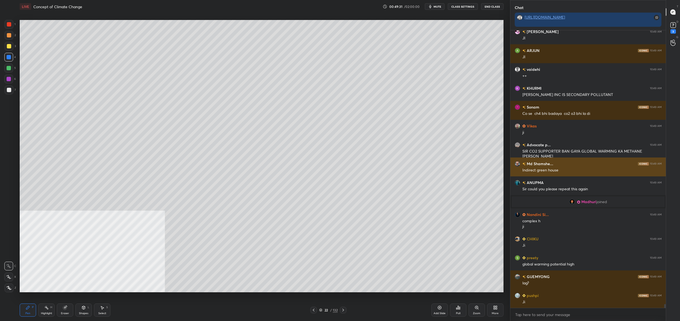
click at [510, 172] on div "1 2 3 4 5 6 7 C X Z C X Z E E Erase all H H LIVE Concept of Climate Change 00:4…" at bounding box center [340, 160] width 680 height 321
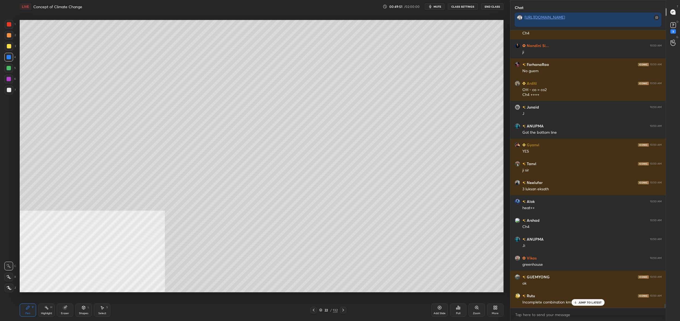
click at [326, 310] on div "22" at bounding box center [326, 309] width 5 height 3
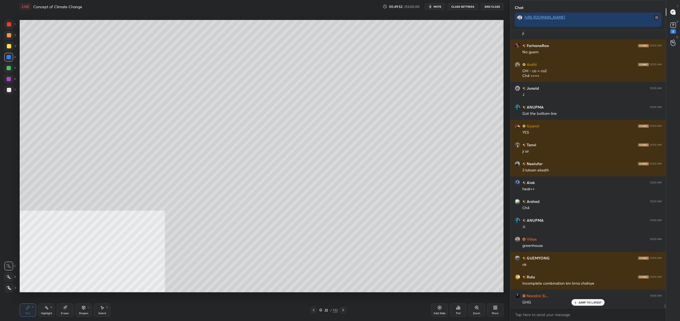
click at [325, 310] on div "22" at bounding box center [326, 309] width 5 height 3
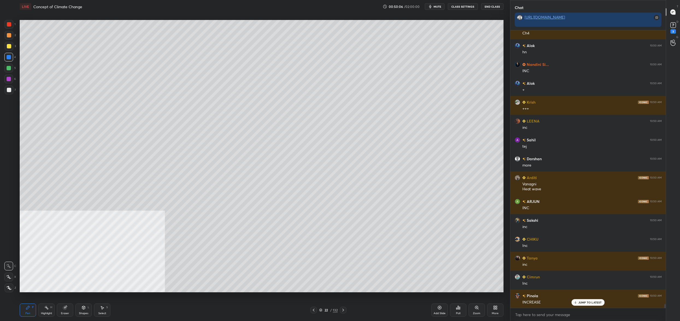
click at [14, 44] on div "1 2 3 4 5 6 7 C X Z C X Z E E Erase all H H LIVE Concept of Climate Change 00:5…" at bounding box center [253, 160] width 506 height 321
click at [14, 45] on div "3" at bounding box center [10, 46] width 11 height 9
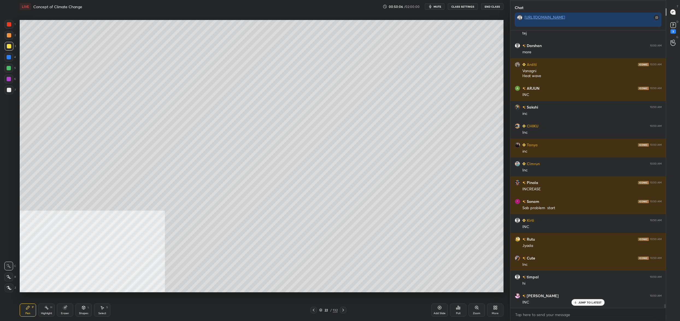
drag, startPoint x: 9, startPoint y: 43, endPoint x: 17, endPoint y: 46, distance: 8.8
click at [11, 44] on div at bounding box center [9, 46] width 9 height 9
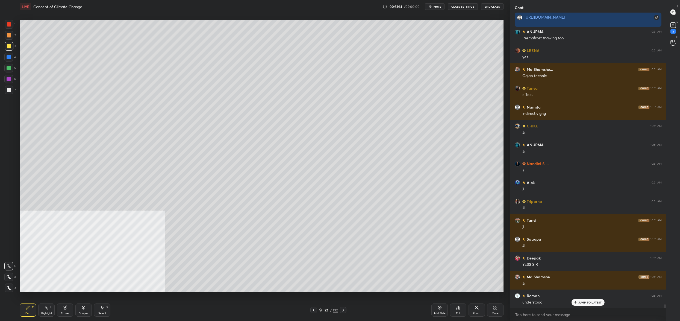
click at [328, 309] on div "22" at bounding box center [326, 309] width 5 height 3
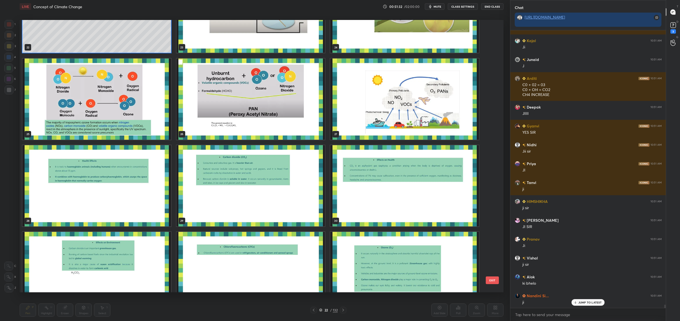
click at [417, 106] on img "grid" at bounding box center [404, 98] width 149 height 81
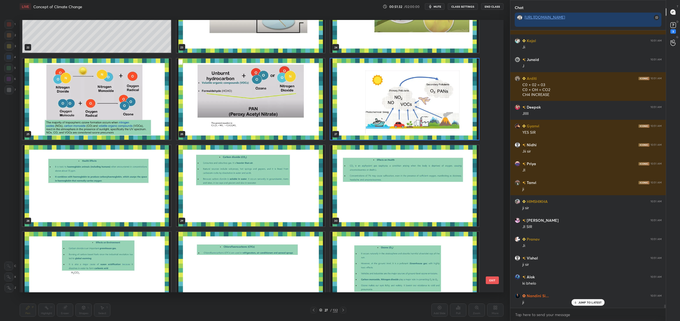
click at [417, 106] on img "grid" at bounding box center [404, 98] width 149 height 81
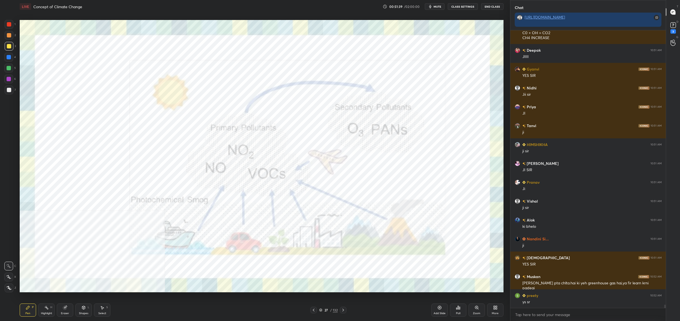
click at [495, 309] on icon at bounding box center [495, 307] width 4 height 4
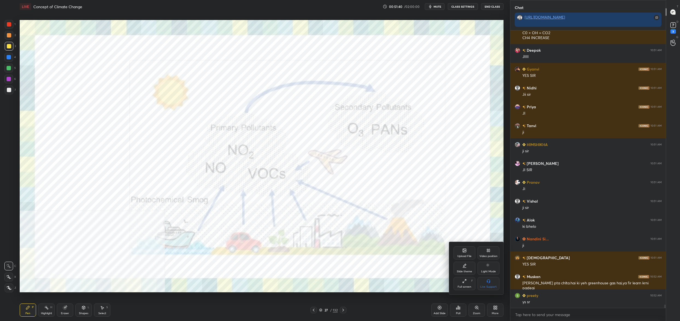
click at [489, 253] on div "Video position" at bounding box center [489, 252] width 22 height 13
click at [491, 284] on div "Bottom right" at bounding box center [489, 283] width 22 height 13
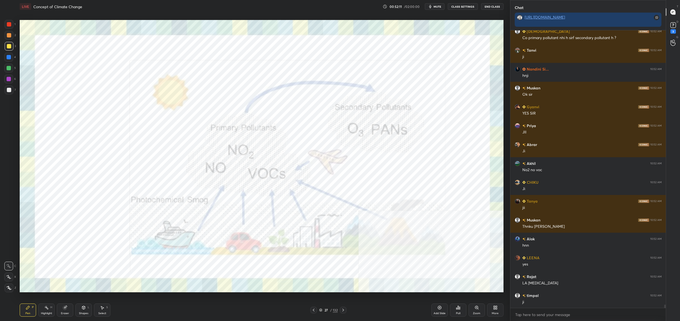
click at [11, 27] on div "1" at bounding box center [10, 25] width 11 height 11
click at [9, 26] on div at bounding box center [9, 24] width 4 height 4
click at [10, 283] on div "Z" at bounding box center [10, 286] width 11 height 11
drag, startPoint x: 9, startPoint y: 284, endPoint x: 19, endPoint y: 270, distance: 16.8
click at [9, 284] on div at bounding box center [9, 287] width 9 height 9
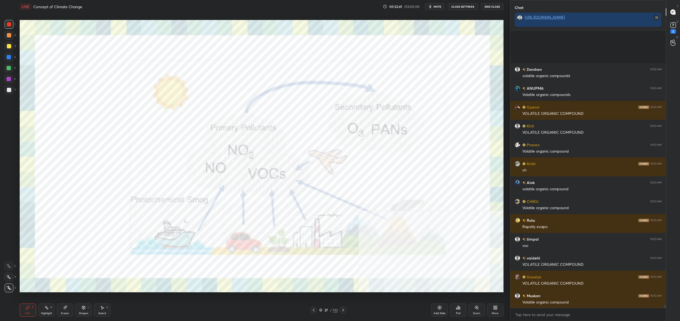
scroll to position [23411, 0]
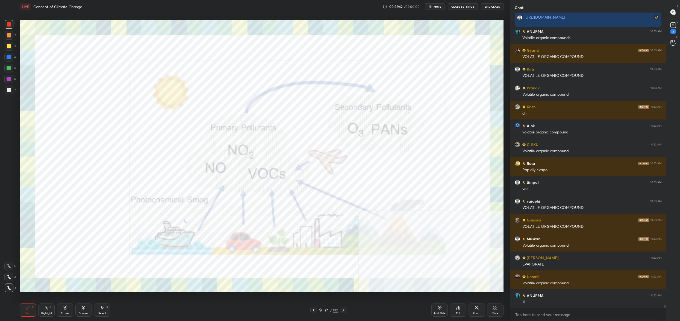
click at [321, 311] on icon at bounding box center [320, 309] width 3 height 3
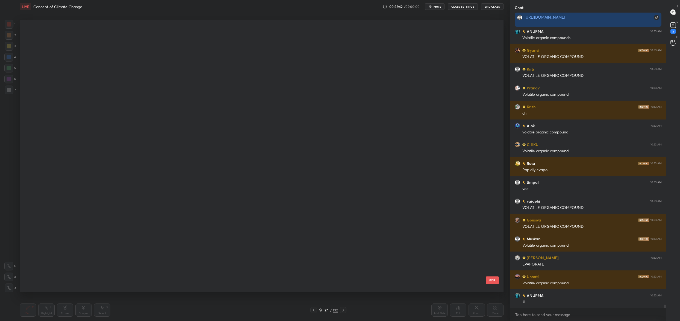
scroll to position [23429, 0]
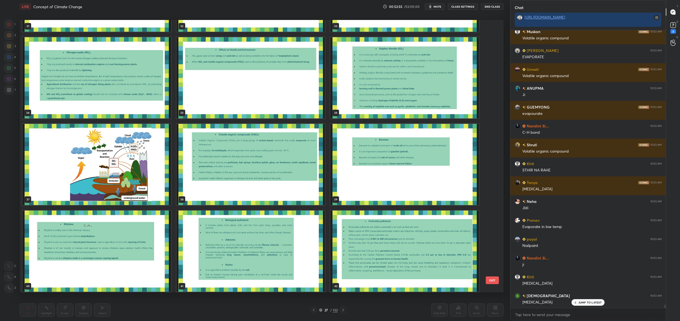
click at [491, 279] on button "EXIT" at bounding box center [492, 280] width 13 height 8
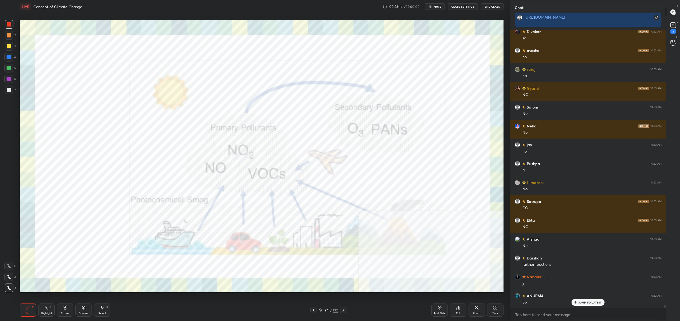
click at [326, 309] on div "27" at bounding box center [326, 309] width 5 height 3
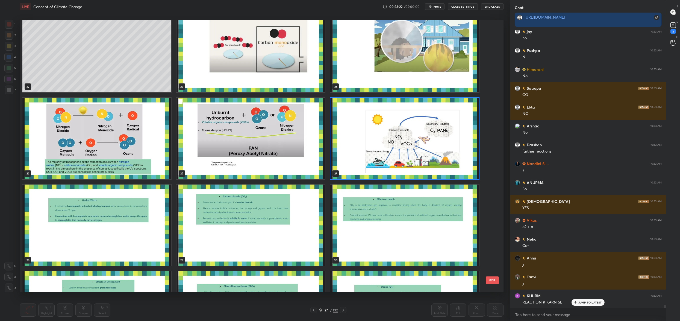
click at [122, 154] on img "grid" at bounding box center [96, 138] width 149 height 81
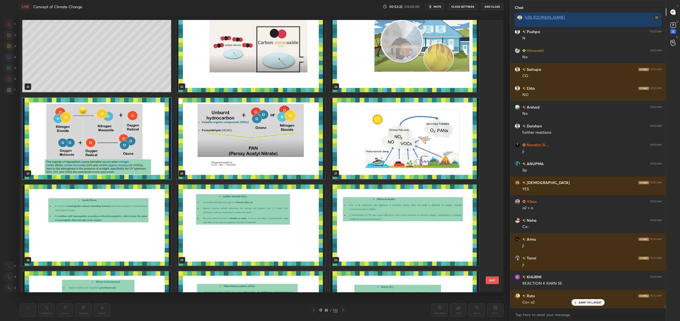
click at [122, 154] on img "grid" at bounding box center [96, 138] width 149 height 81
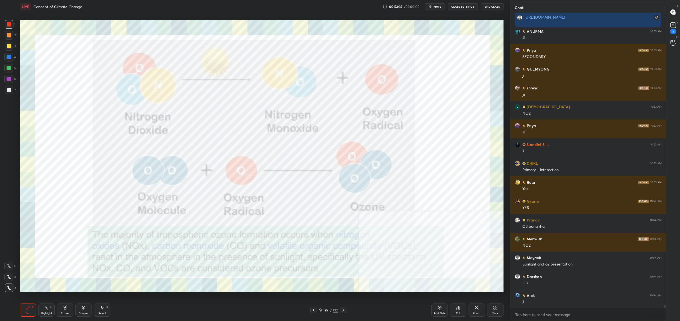
click at [324, 309] on div "25" at bounding box center [326, 309] width 5 height 3
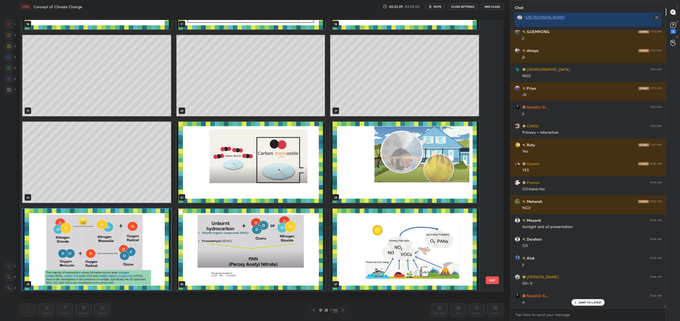
click at [396, 240] on img "grid" at bounding box center [404, 249] width 149 height 81
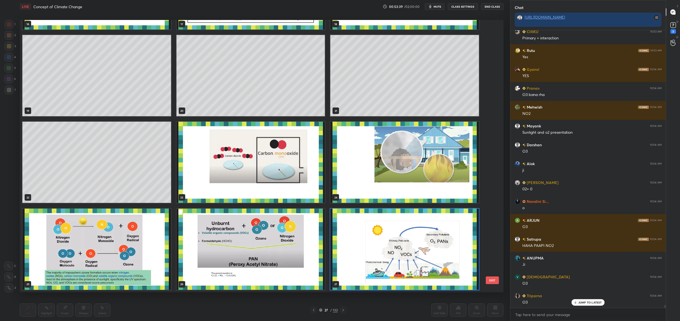
click at [396, 240] on img "grid" at bounding box center [404, 249] width 149 height 81
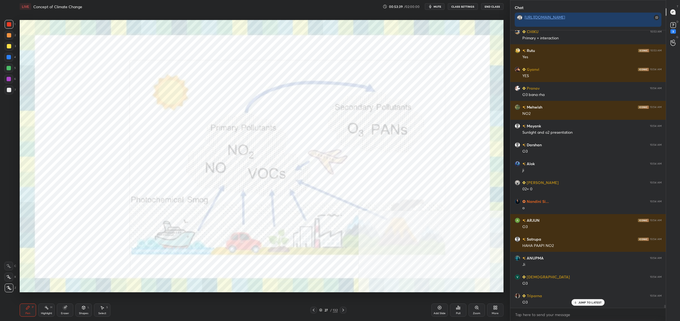
click at [396, 240] on img "grid" at bounding box center [404, 249] width 149 height 81
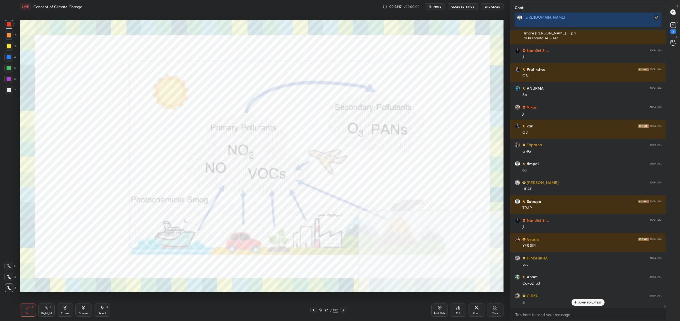
drag, startPoint x: 324, startPoint y: 312, endPoint x: 320, endPoint y: 311, distance: 4.6
click at [325, 312] on div "27 / 132" at bounding box center [329, 310] width 36 height 7
click at [322, 308] on icon at bounding box center [320, 309] width 3 height 3
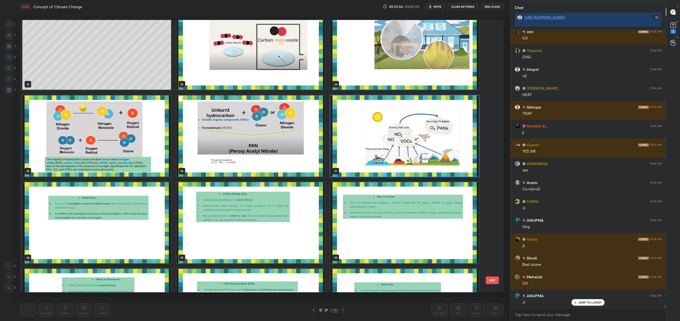
click at [271, 157] on img "grid" at bounding box center [251, 135] width 149 height 81
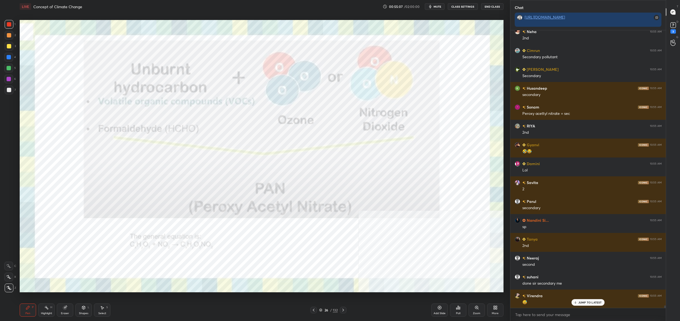
click at [324, 309] on div "26" at bounding box center [326, 309] width 5 height 3
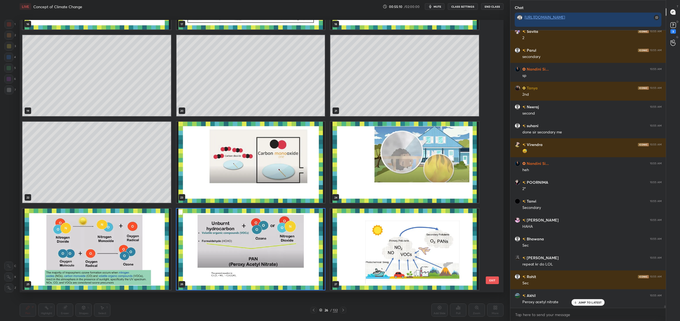
click at [438, 232] on img "grid" at bounding box center [404, 249] width 149 height 81
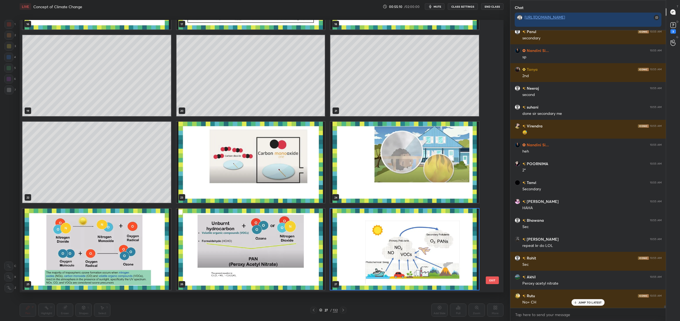
click at [438, 232] on img "grid" at bounding box center [404, 249] width 149 height 81
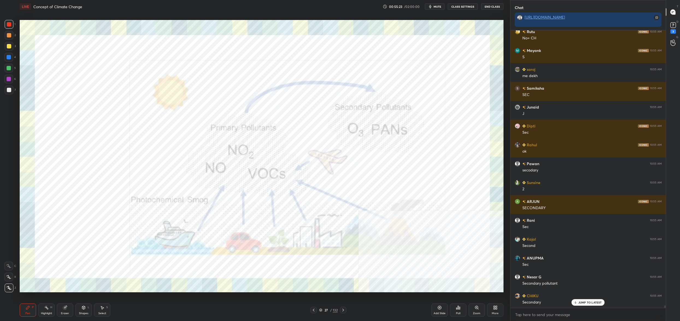
click at [322, 311] on icon at bounding box center [320, 309] width 3 height 3
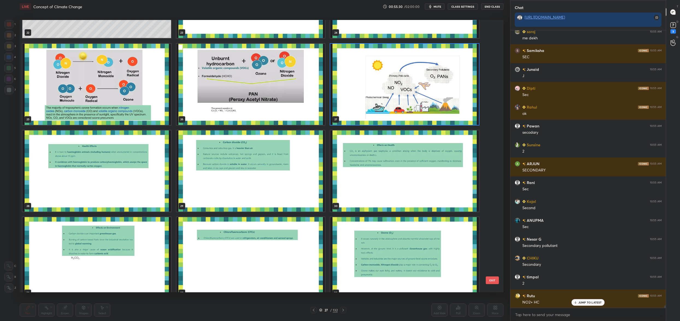
click at [294, 98] on img "grid" at bounding box center [251, 84] width 149 height 81
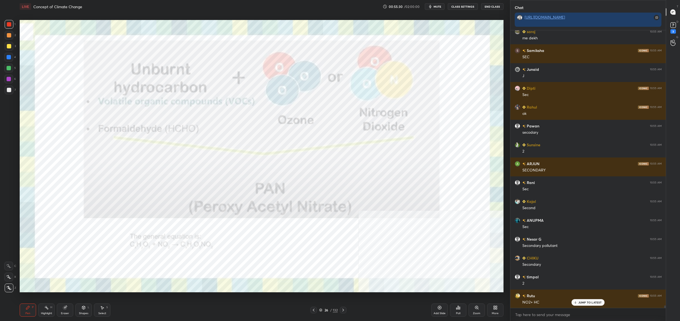
click at [294, 98] on img "grid" at bounding box center [251, 84] width 149 height 81
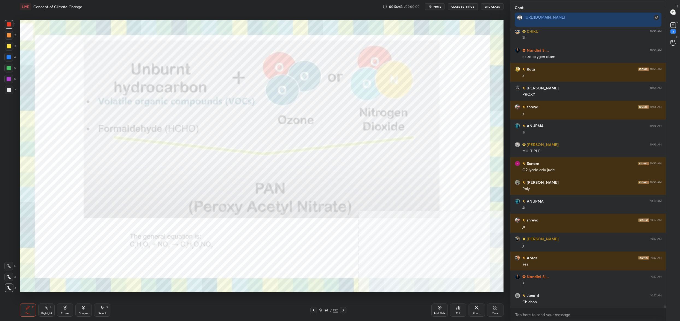
scroll to position [31468, 0]
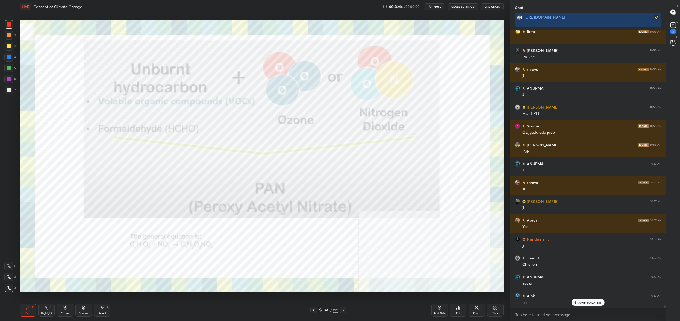
click at [325, 310] on div "26" at bounding box center [326, 309] width 5 height 3
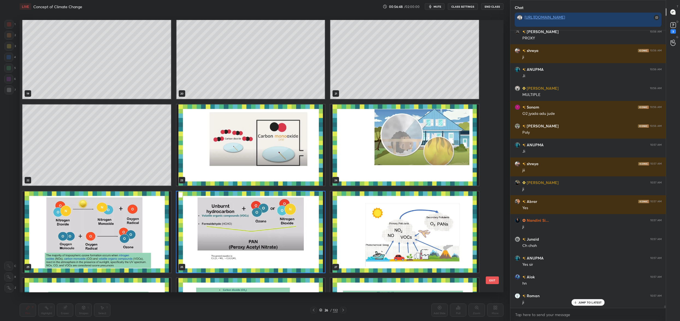
scroll to position [537, 0]
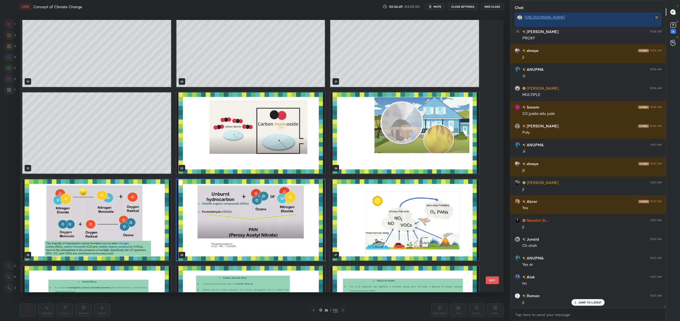
click at [383, 230] on img "grid" at bounding box center [404, 219] width 149 height 81
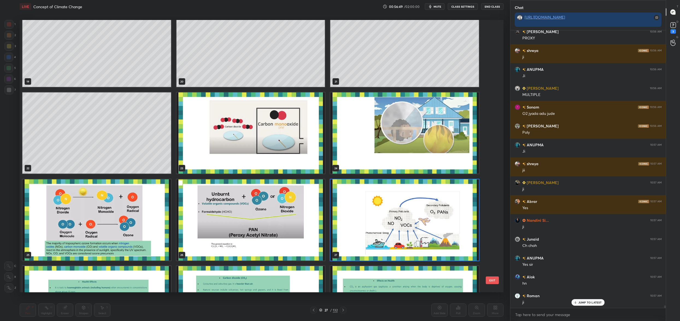
click at [383, 230] on img "grid" at bounding box center [404, 219] width 149 height 81
drag, startPoint x: 383, startPoint y: 230, endPoint x: 371, endPoint y: 232, distance: 11.8
click at [383, 230] on img "grid" at bounding box center [404, 219] width 149 height 81
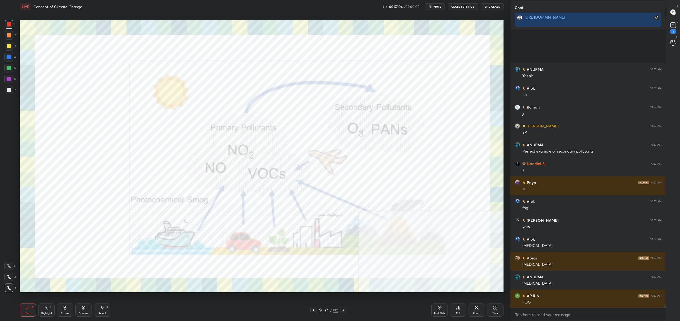
scroll to position [31750, 0]
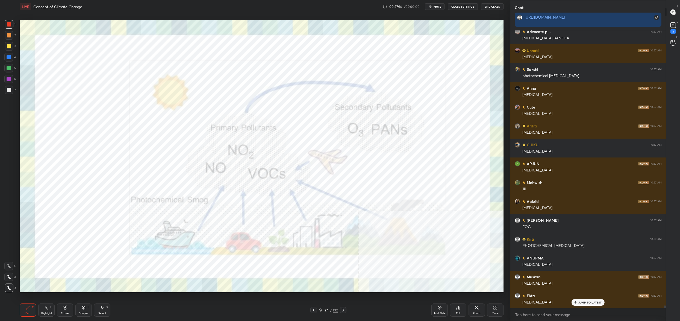
scroll to position [32279, 0]
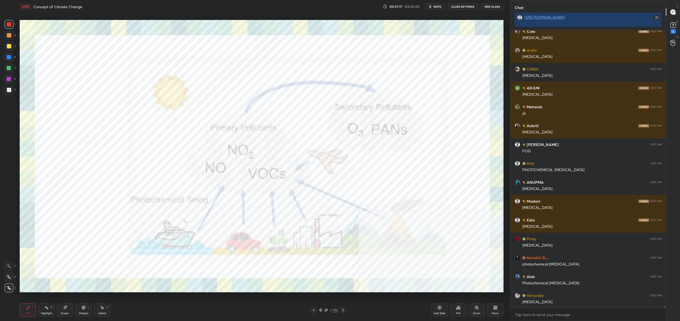
drag, startPoint x: 12, startPoint y: 32, endPoint x: 11, endPoint y: 35, distance: 3.6
click at [12, 32] on div at bounding box center [9, 35] width 9 height 9
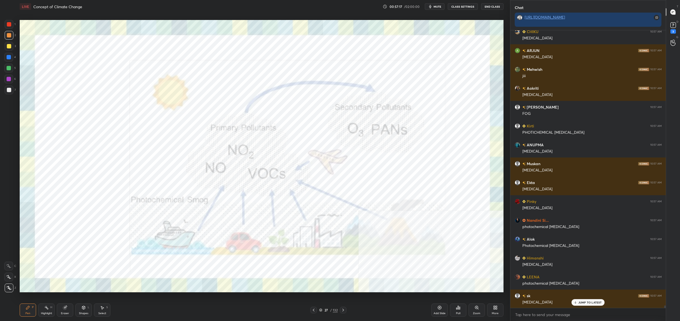
drag, startPoint x: 8, startPoint y: 39, endPoint x: 7, endPoint y: 51, distance: 12.3
click at [8, 39] on div at bounding box center [9, 35] width 9 height 9
click at [7, 51] on div "3" at bounding box center [10, 47] width 11 height 11
drag, startPoint x: 7, startPoint y: 51, endPoint x: 7, endPoint y: 55, distance: 4.4
click at [7, 51] on div "3" at bounding box center [10, 47] width 11 height 11
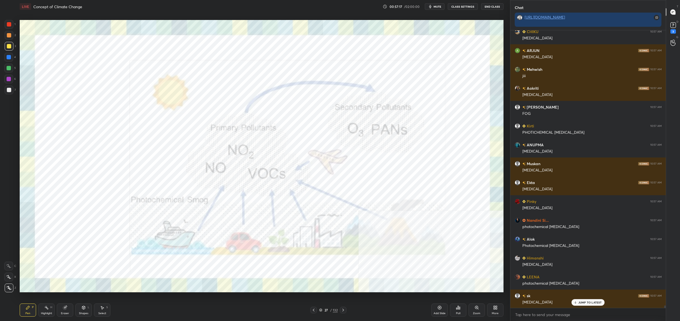
click at [7, 55] on div at bounding box center [9, 57] width 4 height 4
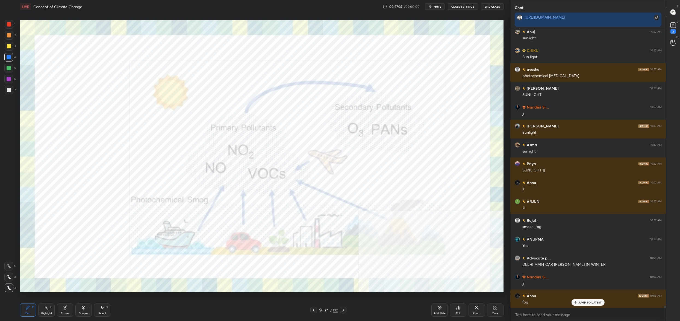
scroll to position [0, 0]
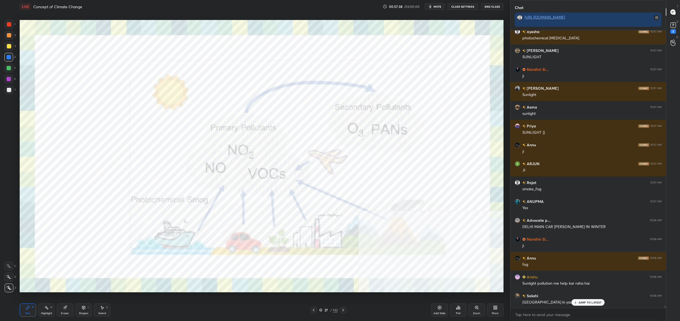
click at [323, 310] on div "27 / 132" at bounding box center [328, 309] width 19 height 5
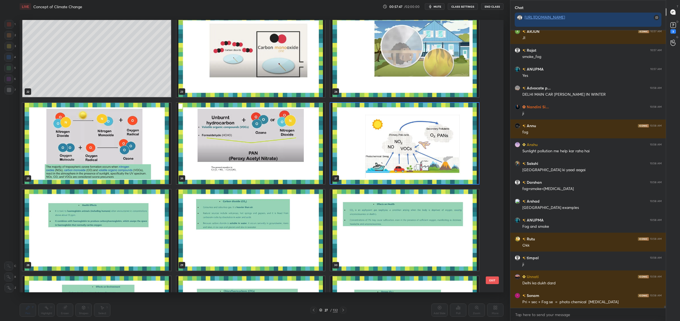
click at [377, 153] on div "19 20 21 22 23 24 25 26 27 28 29 30 31 32 33" at bounding box center [257, 156] width 474 height 272
click at [377, 153] on img "grid" at bounding box center [404, 143] width 149 height 81
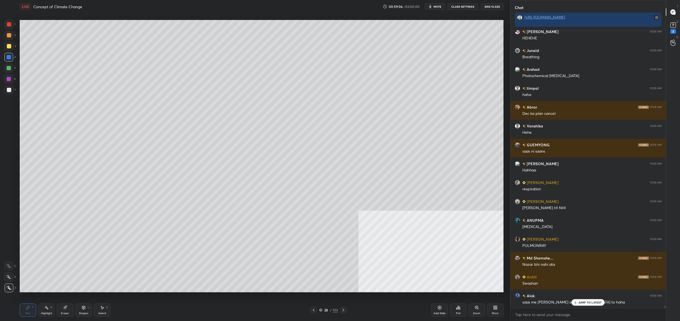
click at [2, 46] on div "1 2 3 4 5 6 7 C X Z C X Z E E Erase all H H" at bounding box center [8, 156] width 17 height 272
click at [4, 48] on div "1 2 3 4 5 6 7 C X Z C X Z E E Erase all H H" at bounding box center [8, 156] width 17 height 272
click at [7, 47] on div at bounding box center [9, 46] width 4 height 4
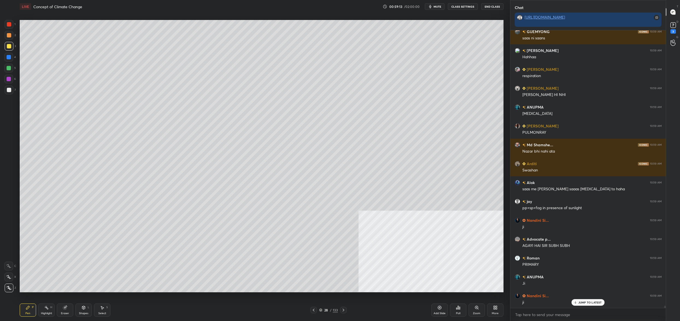
drag, startPoint x: 10, startPoint y: 275, endPoint x: 13, endPoint y: 274, distance: 3.7
click at [9, 275] on icon at bounding box center [8, 277] width 5 height 4
drag, startPoint x: 13, startPoint y: 274, endPoint x: 10, endPoint y: 277, distance: 3.9
click at [11, 274] on div "X" at bounding box center [10, 277] width 12 height 9
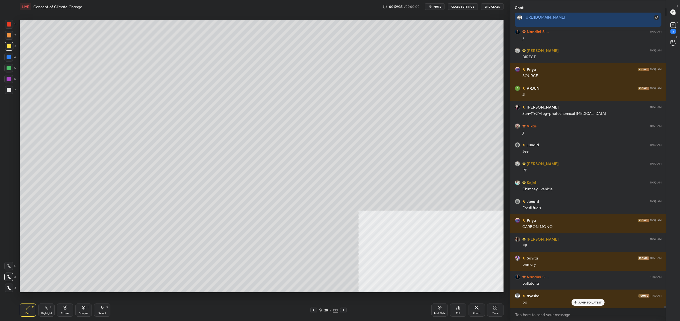
scroll to position [36931, 0]
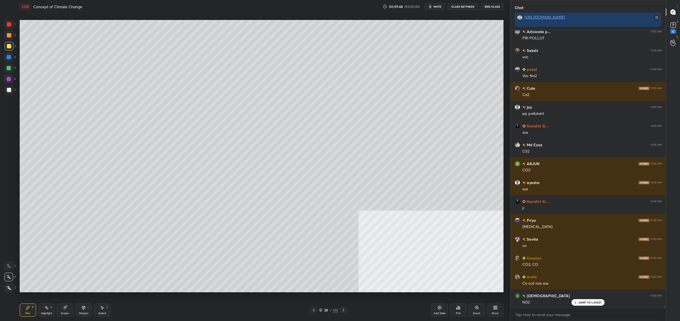
click at [11, 92] on div at bounding box center [9, 90] width 9 height 9
drag, startPoint x: 11, startPoint y: 92, endPoint x: 15, endPoint y: 93, distance: 3.8
click at [11, 92] on div at bounding box center [9, 90] width 9 height 9
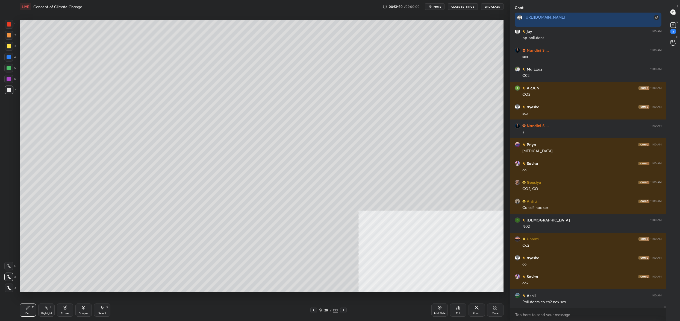
click at [10, 47] on div at bounding box center [9, 46] width 9 height 9
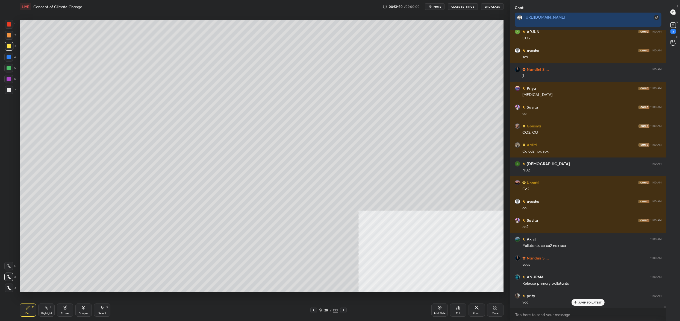
drag, startPoint x: 9, startPoint y: 49, endPoint x: 15, endPoint y: 48, distance: 5.7
click at [9, 49] on div at bounding box center [9, 46] width 9 height 9
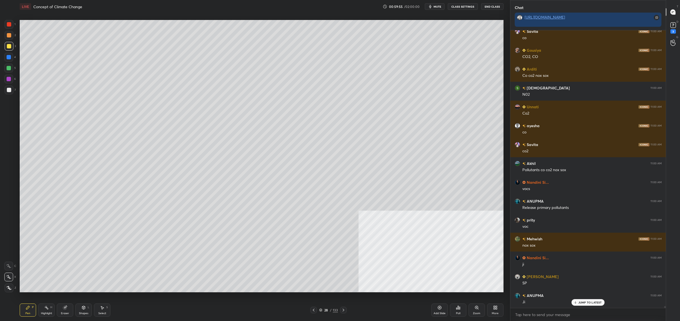
click at [8, 70] on div at bounding box center [8, 68] width 9 height 9
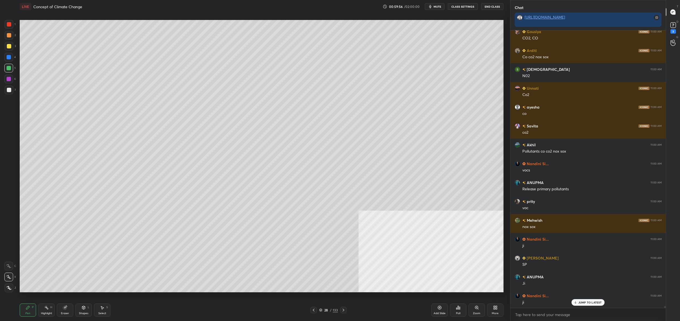
drag, startPoint x: 10, startPoint y: 69, endPoint x: 18, endPoint y: 69, distance: 7.7
click at [10, 69] on div at bounding box center [9, 68] width 4 height 4
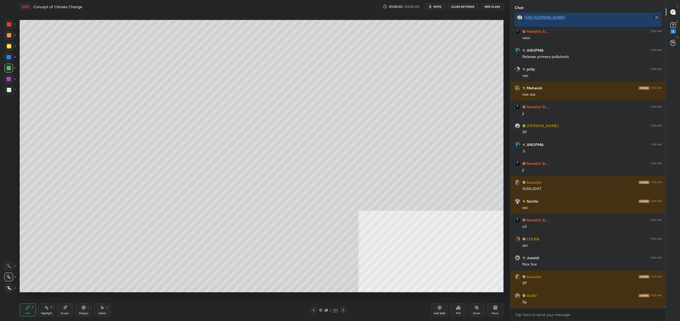
click at [9, 48] on div at bounding box center [9, 46] width 4 height 4
drag, startPoint x: 7, startPoint y: 41, endPoint x: 7, endPoint y: 34, distance: 6.6
click at [6, 39] on div "2" at bounding box center [10, 36] width 11 height 11
click at [7, 23] on div at bounding box center [9, 24] width 4 height 4
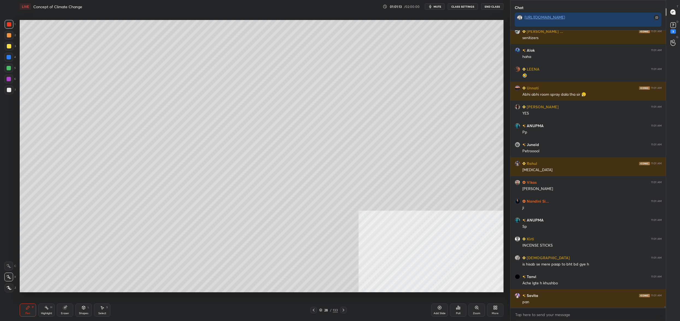
click at [324, 309] on div "28" at bounding box center [326, 309] width 5 height 3
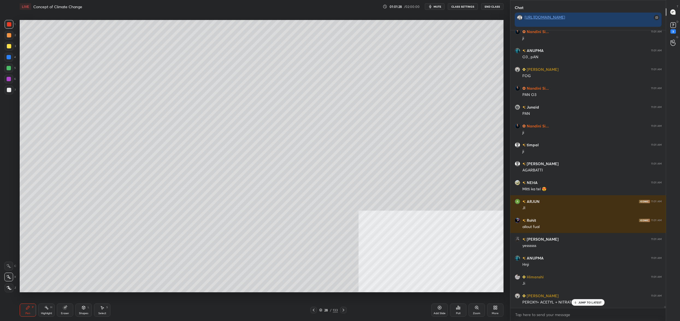
click at [13, 46] on div at bounding box center [9, 46] width 9 height 9
click at [10, 47] on div at bounding box center [9, 46] width 4 height 4
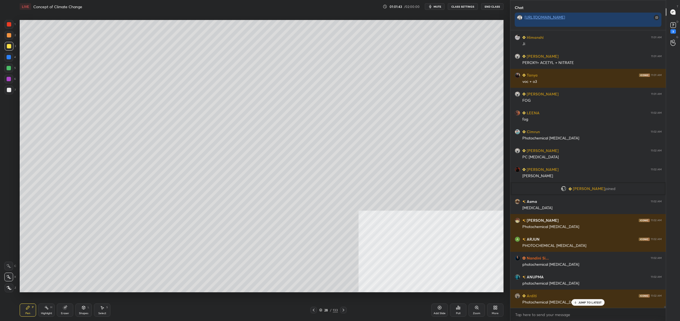
click at [324, 307] on div "28 / 133" at bounding box center [328, 309] width 19 height 5
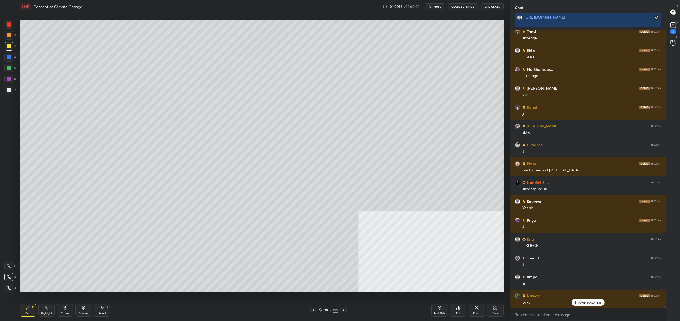
click at [8, 27] on div at bounding box center [9, 24] width 9 height 9
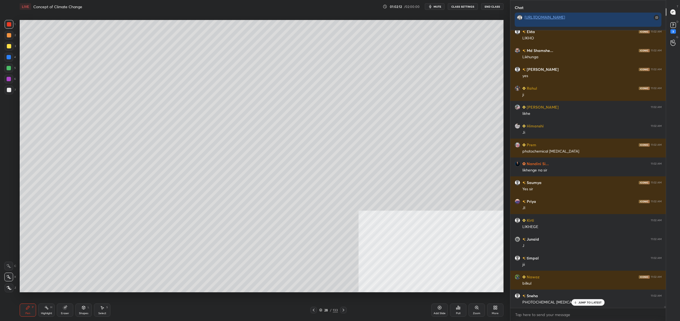
click at [10, 24] on div at bounding box center [9, 24] width 4 height 4
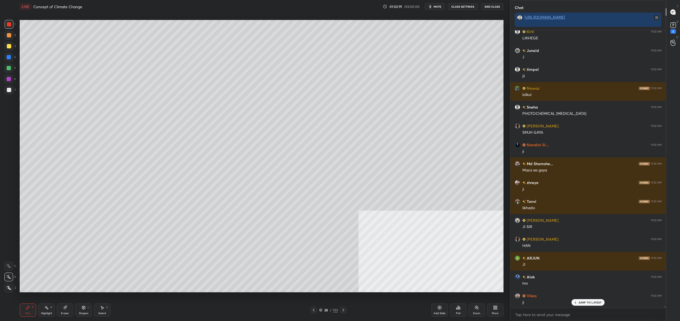
click at [10, 71] on div at bounding box center [8, 68] width 9 height 9
drag, startPoint x: 10, startPoint y: 71, endPoint x: 12, endPoint y: 67, distance: 4.4
click at [10, 71] on div at bounding box center [8, 68] width 9 height 9
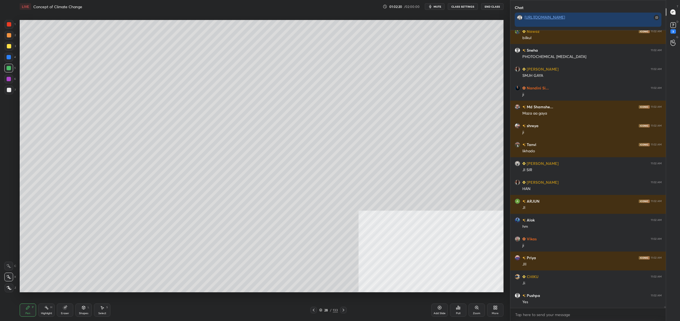
click at [7, 93] on div at bounding box center [9, 90] width 9 height 9
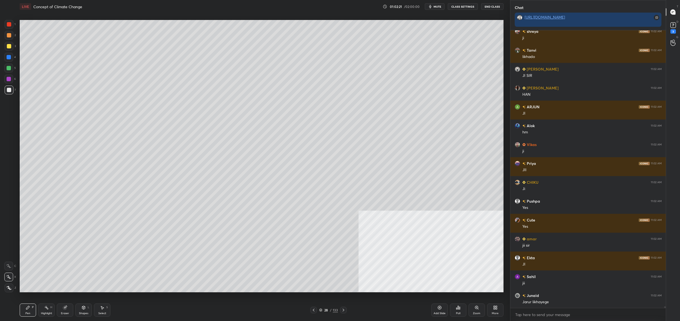
drag, startPoint x: 9, startPoint y: 92, endPoint x: 18, endPoint y: 75, distance: 18.6
click at [11, 89] on div at bounding box center [9, 90] width 4 height 4
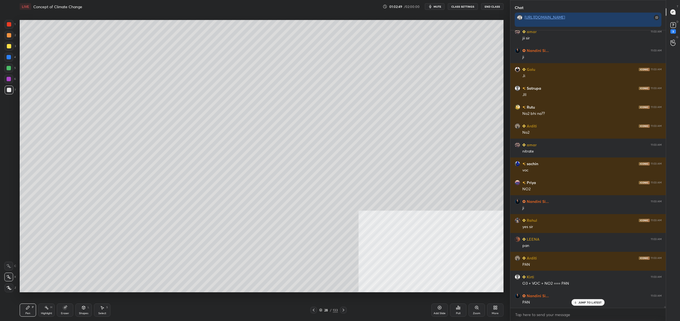
drag, startPoint x: 13, startPoint y: 37, endPoint x: 13, endPoint y: 45, distance: 7.9
click at [13, 37] on div "2" at bounding box center [10, 35] width 11 height 9
click at [11, 47] on div at bounding box center [9, 46] width 9 height 9
drag, startPoint x: 9, startPoint y: 45, endPoint x: 16, endPoint y: 44, distance: 6.9
click at [9, 45] on div at bounding box center [9, 46] width 4 height 4
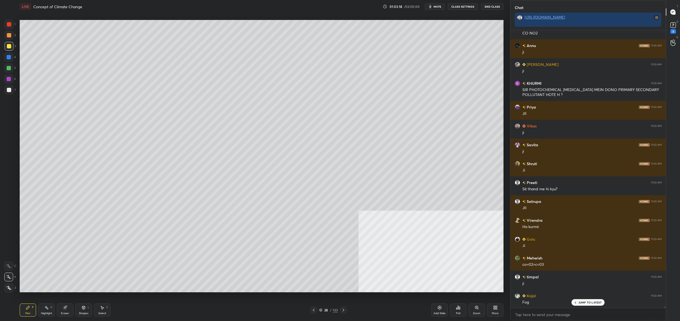
click at [16, 91] on div "1 2 3 4 5 6 7" at bounding box center [9, 58] width 11 height 77
drag, startPoint x: 11, startPoint y: 90, endPoint x: 17, endPoint y: 97, distance: 8.5
click at [11, 90] on div at bounding box center [9, 90] width 9 height 9
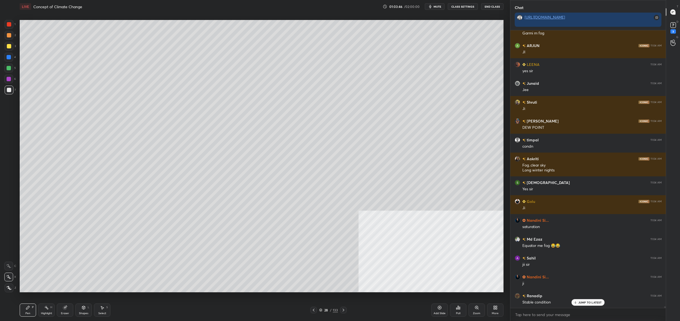
drag, startPoint x: 326, startPoint y: 311, endPoint x: 324, endPoint y: 310, distance: 3.1
click at [326, 310] on div "28" at bounding box center [326, 309] width 5 height 3
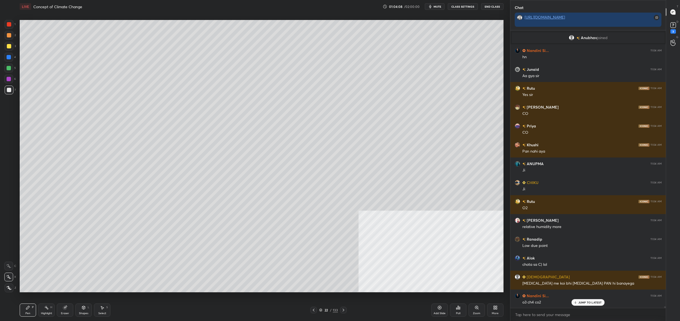
click at [320, 309] on icon at bounding box center [320, 309] width 3 height 3
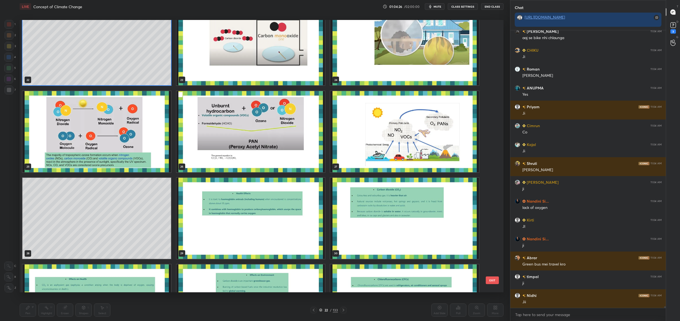
click at [236, 218] on img "grid" at bounding box center [251, 218] width 149 height 81
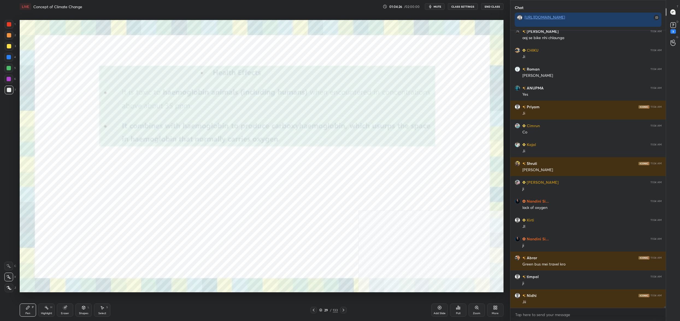
click at [236, 218] on img "grid" at bounding box center [251, 218] width 149 height 81
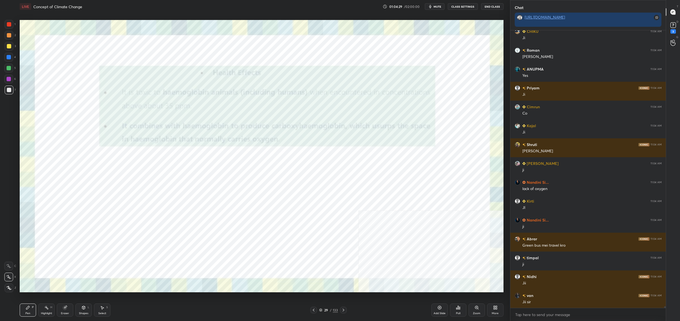
click at [9, 30] on div "1" at bounding box center [10, 25] width 11 height 11
click at [9, 28] on div at bounding box center [9, 24] width 9 height 9
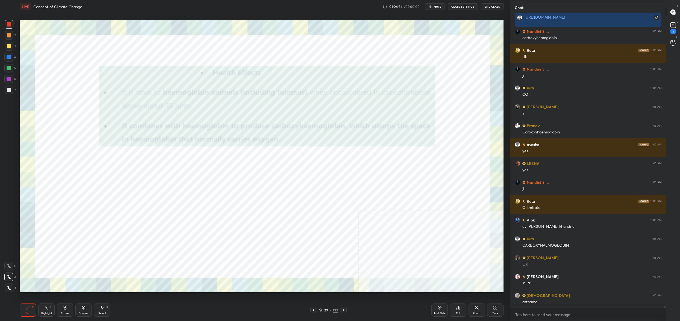
click at [321, 308] on div "29 / 133" at bounding box center [328, 309] width 19 height 5
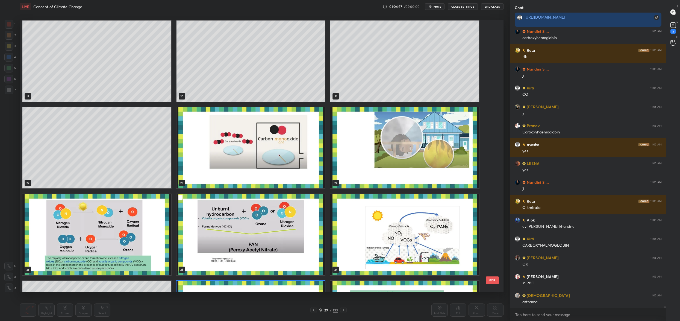
click at [367, 152] on div "16 17 18 19 20 21 22 23 24 25 26 27 28 29 30" at bounding box center [257, 156] width 474 height 272
click at [367, 152] on img "grid" at bounding box center [404, 147] width 149 height 81
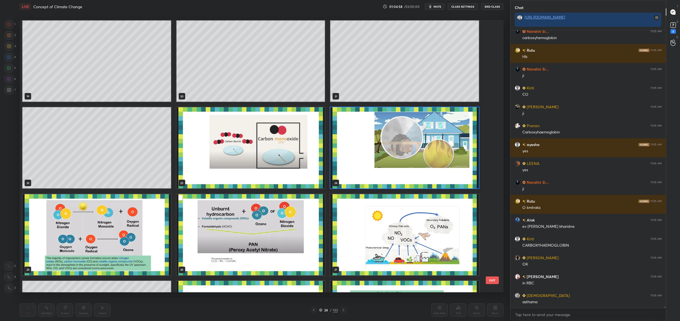
click at [367, 152] on img "grid" at bounding box center [404, 147] width 149 height 81
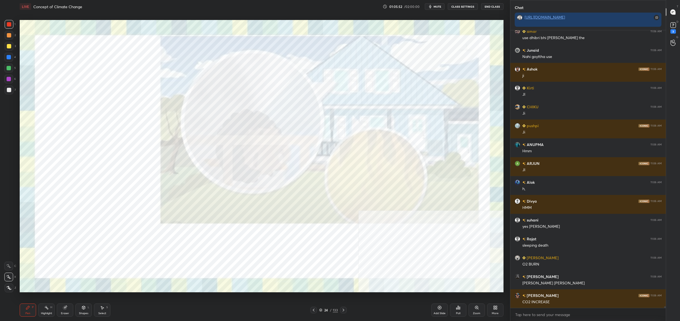
click at [322, 310] on icon at bounding box center [320, 309] width 3 height 3
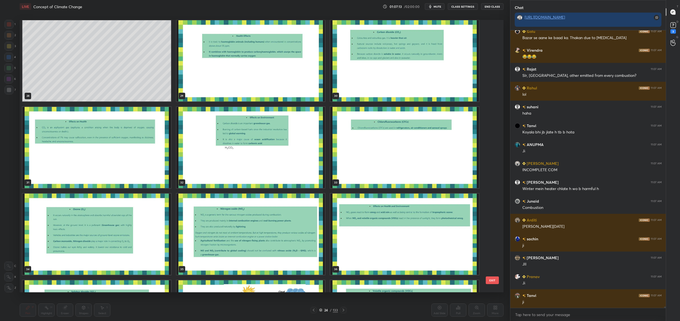
scroll to position [51448, 0]
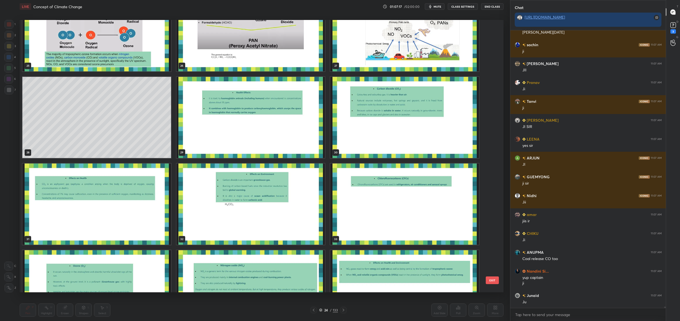
click at [221, 118] on img "grid" at bounding box center [251, 117] width 149 height 81
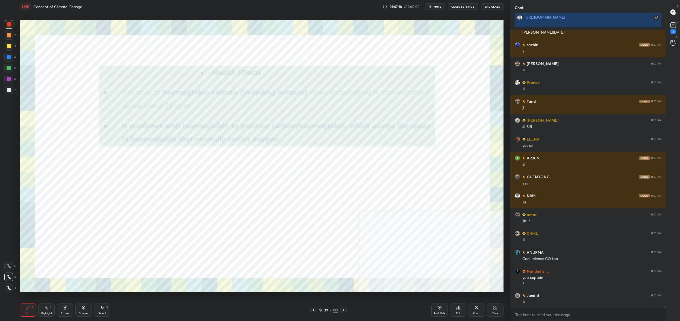
click at [221, 118] on img "grid" at bounding box center [251, 117] width 149 height 81
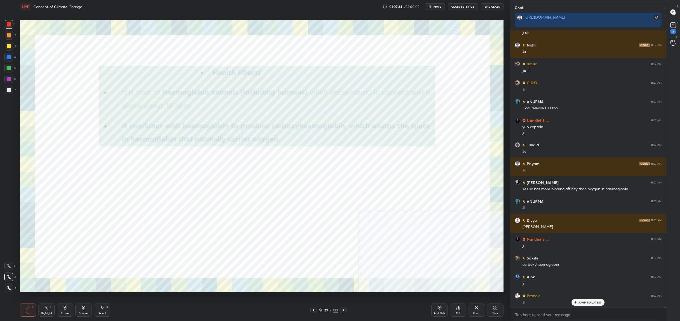
click at [324, 311] on div "29" at bounding box center [326, 309] width 5 height 3
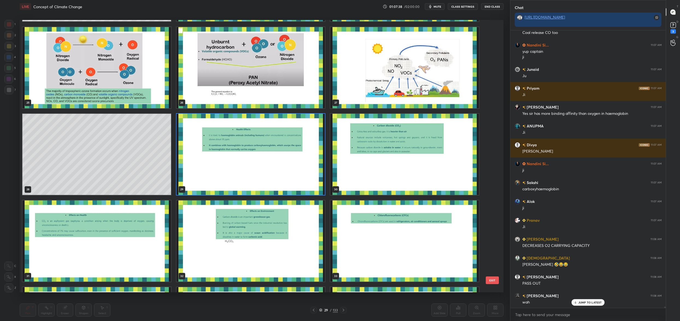
click at [383, 161] on img "grid" at bounding box center [404, 154] width 149 height 81
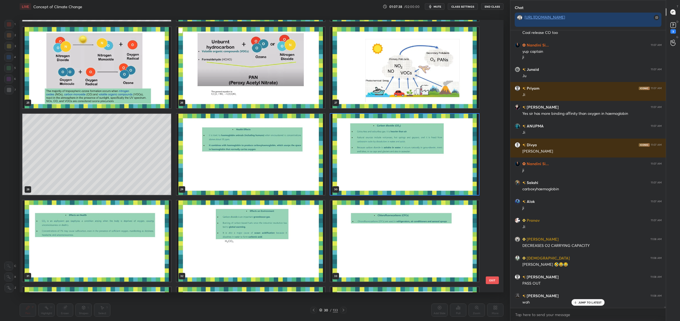
click at [383, 161] on img "grid" at bounding box center [404, 154] width 149 height 81
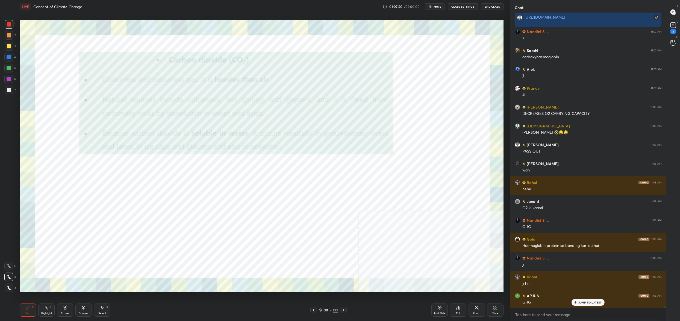
drag, startPoint x: 324, startPoint y: 309, endPoint x: 321, endPoint y: 311, distance: 3.2
click at [324, 310] on div "30" at bounding box center [326, 309] width 5 height 3
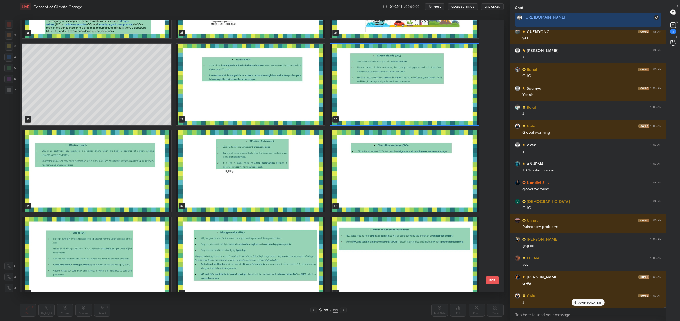
click at [406, 66] on img "grid" at bounding box center [404, 84] width 149 height 81
click at [407, 66] on img "grid" at bounding box center [404, 84] width 149 height 81
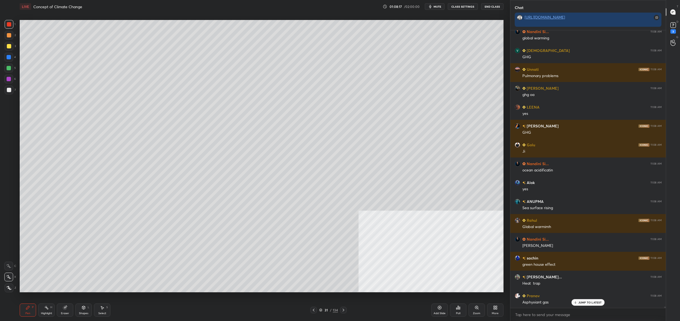
drag, startPoint x: 3, startPoint y: 66, endPoint x: 7, endPoint y: 70, distance: 5.8
click at [3, 66] on div "1 2 3 4 5 6 7 C X Z C X Z E E Erase all H H" at bounding box center [8, 156] width 17 height 272
drag, startPoint x: 7, startPoint y: 69, endPoint x: 10, endPoint y: 67, distance: 3.7
click at [7, 69] on div at bounding box center [9, 68] width 4 height 4
click at [10, 67] on div at bounding box center [9, 68] width 4 height 4
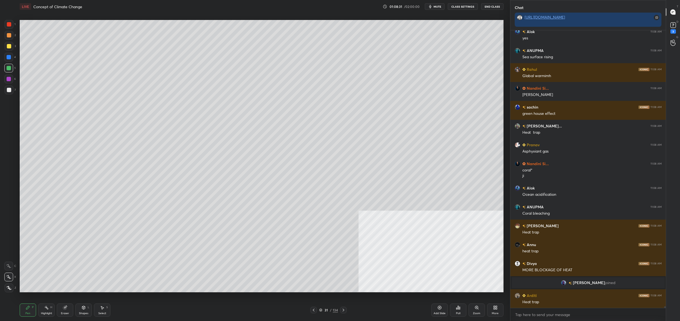
click at [6, 96] on div "7" at bounding box center [10, 91] width 11 height 11
drag, startPoint x: 6, startPoint y: 96, endPoint x: 9, endPoint y: 90, distance: 5.9
click at [6, 96] on div "7" at bounding box center [10, 91] width 11 height 11
click at [8, 90] on div at bounding box center [9, 90] width 4 height 4
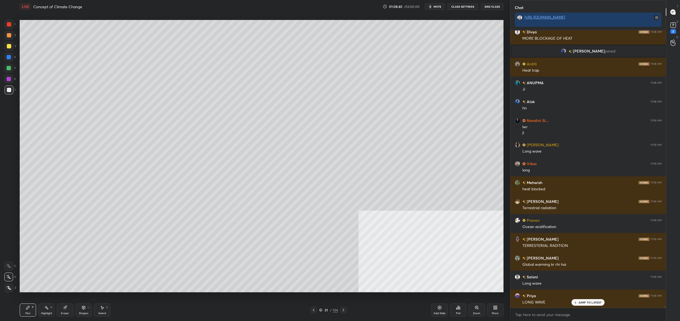
click at [323, 311] on div "31 / 134" at bounding box center [328, 309] width 19 height 5
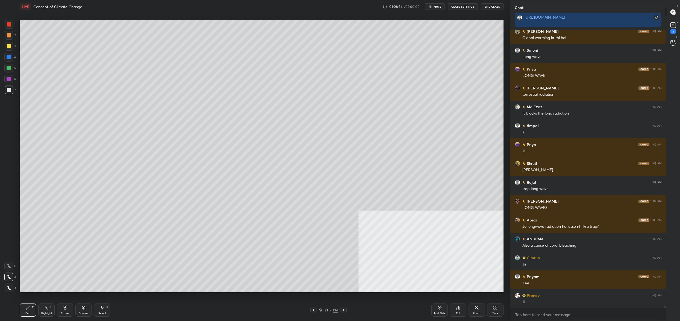
click at [8, 68] on div at bounding box center [9, 68] width 4 height 4
click at [11, 72] on div at bounding box center [8, 68] width 9 height 9
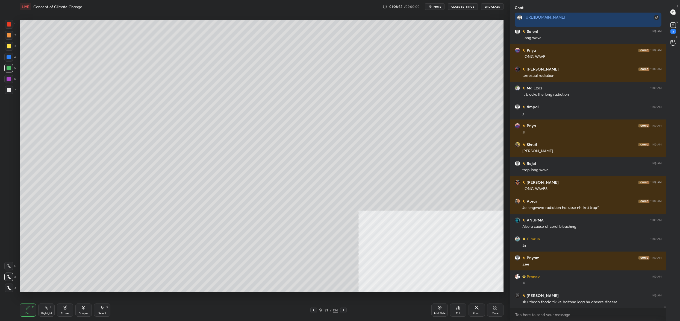
drag, startPoint x: 10, startPoint y: 44, endPoint x: 4, endPoint y: 45, distance: 6.1
click at [5, 45] on div at bounding box center [9, 46] width 9 height 9
click at [6, 45] on div at bounding box center [9, 46] width 9 height 9
click at [9, 88] on div at bounding box center [9, 90] width 4 height 4
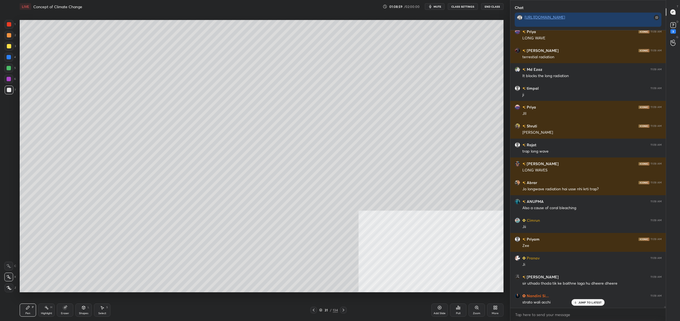
click at [7, 88] on div at bounding box center [9, 90] width 4 height 4
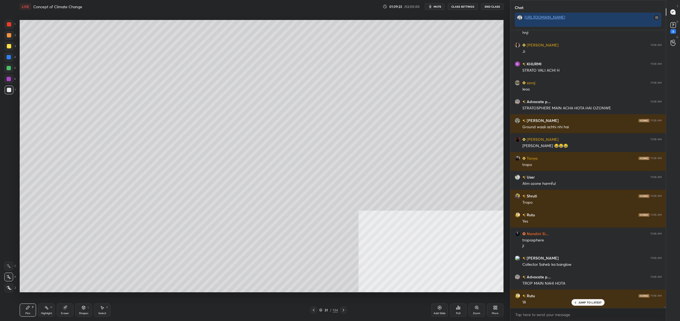
drag, startPoint x: 16, startPoint y: 63, endPoint x: 13, endPoint y: 64, distance: 3.1
click at [15, 64] on div "1 2 3 4 5 6 7 C X Z C X Z E E Erase all H H LIVE Concept of Climate Change 01:0…" at bounding box center [253, 160] width 506 height 321
click at [10, 68] on div at bounding box center [9, 68] width 4 height 4
drag, startPoint x: 8, startPoint y: 64, endPoint x: 13, endPoint y: 64, distance: 4.7
click at [8, 64] on div at bounding box center [8, 68] width 9 height 9
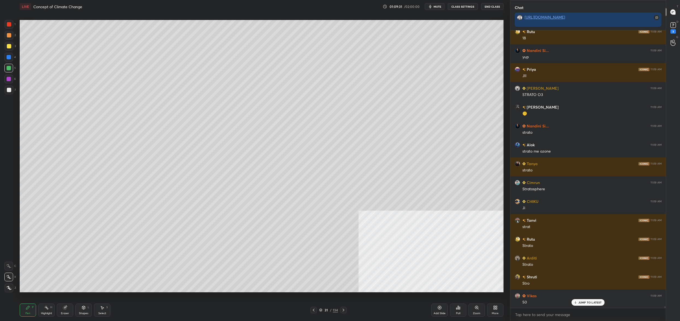
drag, startPoint x: 13, startPoint y: 56, endPoint x: 13, endPoint y: 48, distance: 7.9
click at [14, 47] on div "1 2 3 4 5 6 7" at bounding box center [9, 58] width 11 height 77
click at [11, 48] on div at bounding box center [9, 46] width 9 height 9
drag, startPoint x: 11, startPoint y: 46, endPoint x: 17, endPoint y: 48, distance: 6.1
click at [11, 48] on div at bounding box center [9, 46] width 9 height 9
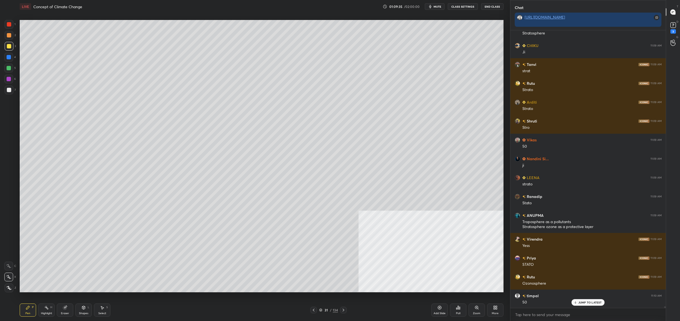
click at [11, 40] on div "2" at bounding box center [10, 36] width 11 height 11
drag, startPoint x: 11, startPoint y: 41, endPoint x: 16, endPoint y: 36, distance: 7.7
click at [11, 41] on div "2" at bounding box center [10, 36] width 11 height 11
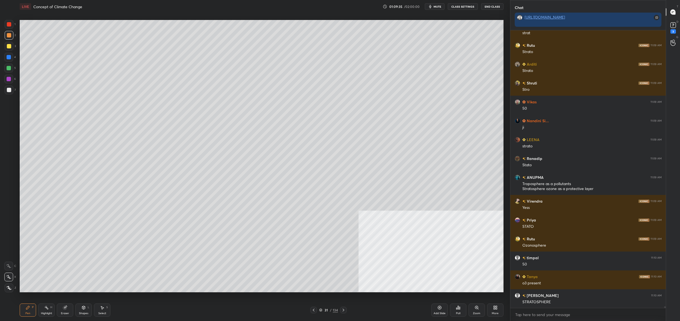
drag, startPoint x: 16, startPoint y: 36, endPoint x: 7, endPoint y: 23, distance: 15.4
click at [8, 18] on div "1 2 3 4 5 6 7 C X Z C X Z E E Erase all H H LIVE Concept of Climate Change 01:0…" at bounding box center [253, 160] width 506 height 321
drag, startPoint x: 8, startPoint y: 26, endPoint x: 9, endPoint y: 22, distance: 4.5
click at [8, 25] on div at bounding box center [9, 24] width 4 height 4
click at [9, 24] on div at bounding box center [9, 24] width 4 height 4
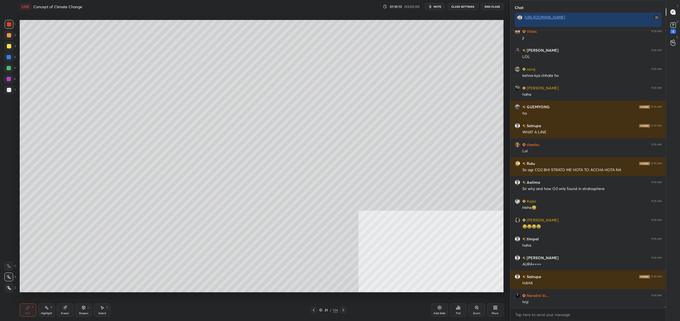
click at [10, 86] on div at bounding box center [9, 90] width 9 height 9
drag, startPoint x: 9, startPoint y: 89, endPoint x: 8, endPoint y: 81, distance: 7.2
click at [9, 89] on div at bounding box center [9, 90] width 4 height 4
click at [8, 81] on div at bounding box center [8, 79] width 9 height 9
click at [8, 81] on div at bounding box center [9, 79] width 4 height 4
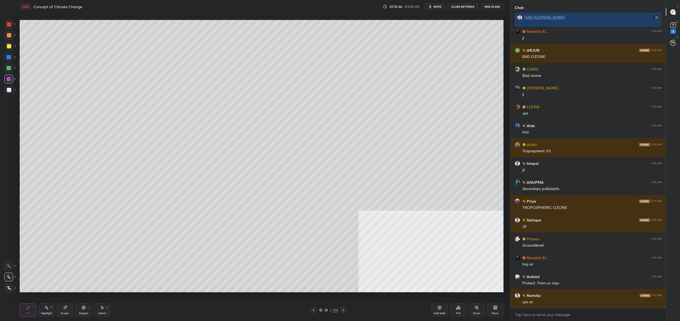
drag, startPoint x: 324, startPoint y: 310, endPoint x: 320, endPoint y: 312, distance: 4.7
click at [324, 311] on div "31" at bounding box center [326, 309] width 5 height 3
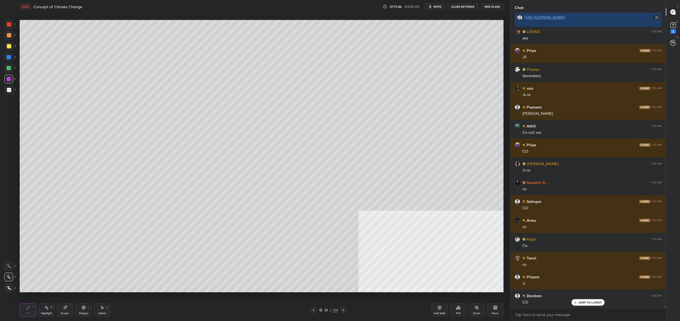
drag, startPoint x: 322, startPoint y: 309, endPoint x: 321, endPoint y: 312, distance: 3.4
click at [322, 310] on icon at bounding box center [320, 309] width 3 height 3
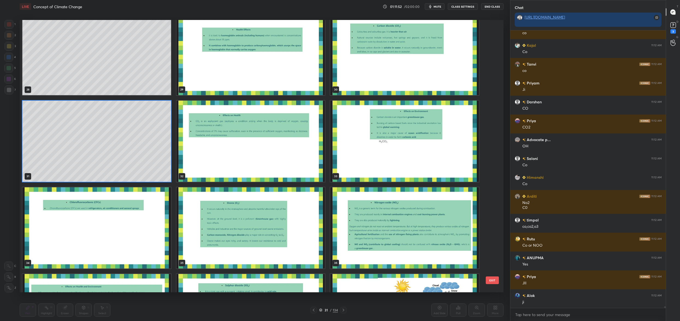
click at [404, 220] on img "grid" at bounding box center [404, 227] width 149 height 81
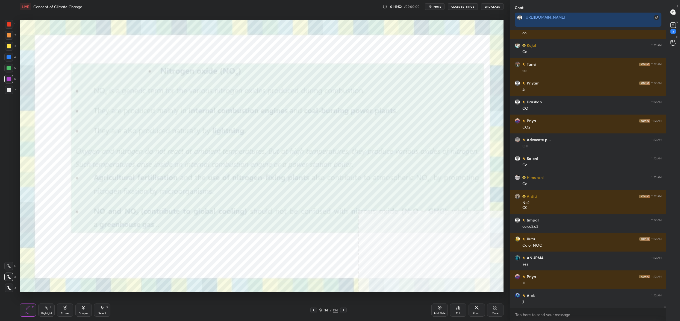
click at [404, 220] on img "grid" at bounding box center [404, 227] width 149 height 81
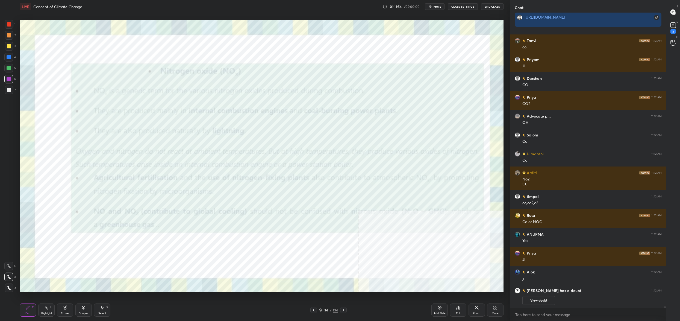
drag, startPoint x: 11, startPoint y: 27, endPoint x: 8, endPoint y: 27, distance: 3.6
click at [9, 27] on div at bounding box center [9, 24] width 9 height 9
drag, startPoint x: 8, startPoint y: 27, endPoint x: 16, endPoint y: 23, distance: 8.3
click at [8, 27] on div at bounding box center [9, 24] width 4 height 4
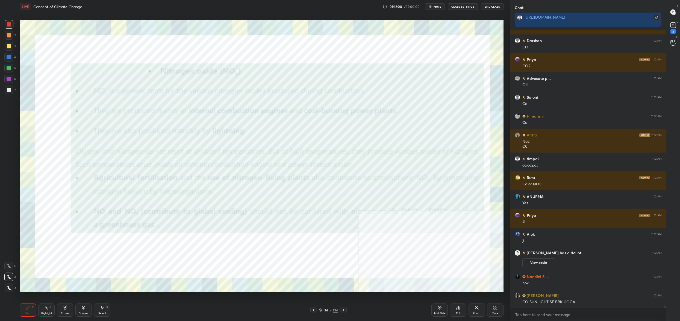
click at [460, 6] on button "CLASS SETTINGS" at bounding box center [463, 6] width 30 height 7
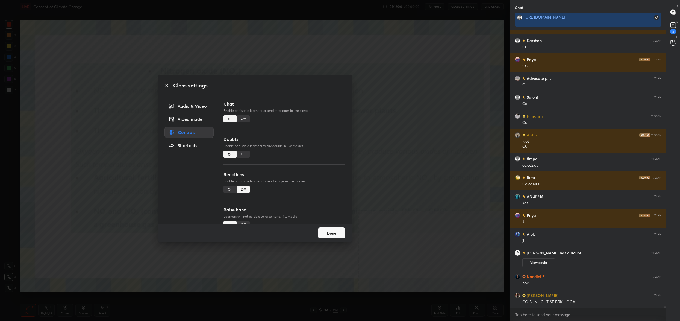
drag, startPoint x: 245, startPoint y: 155, endPoint x: 248, endPoint y: 158, distance: 4.6
click at [245, 155] on div "Off" at bounding box center [243, 154] width 13 height 7
click at [331, 234] on button "Done" at bounding box center [331, 232] width 27 height 11
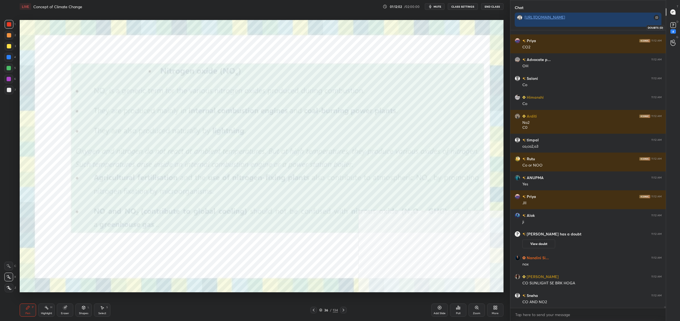
click at [673, 29] on icon at bounding box center [673, 25] width 8 height 8
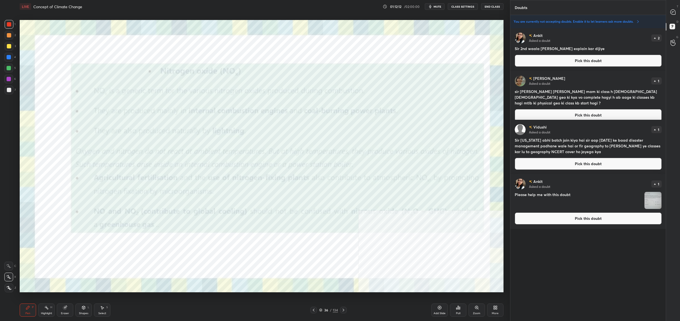
click at [672, 14] on div at bounding box center [673, 12] width 11 height 10
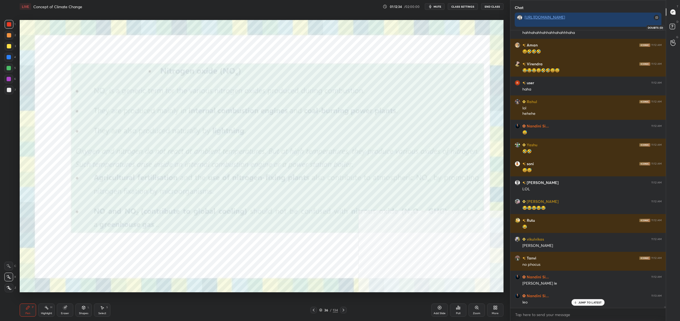
click at [671, 25] on rect at bounding box center [672, 26] width 5 height 5
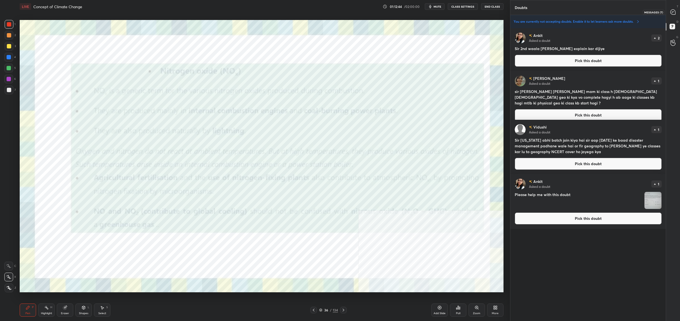
click at [676, 10] on div at bounding box center [673, 12] width 11 height 10
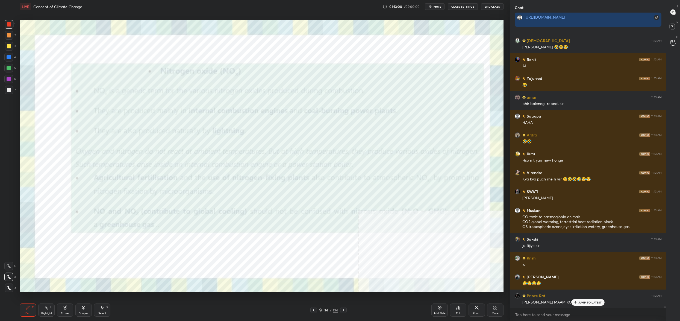
drag, startPoint x: 7, startPoint y: 25, endPoint x: 11, endPoint y: 24, distance: 4.1
click at [7, 25] on div at bounding box center [9, 24] width 4 height 4
click at [9, 25] on div at bounding box center [9, 24] width 4 height 4
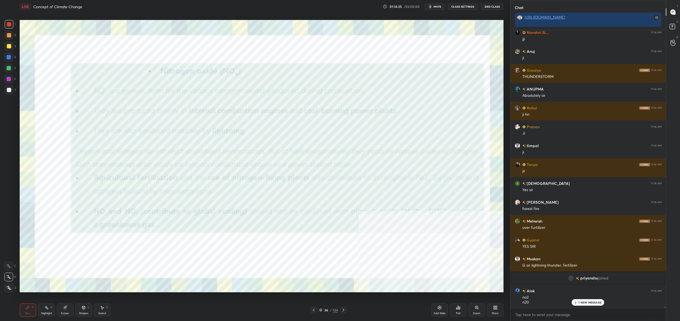
scroll to position [49767, 0]
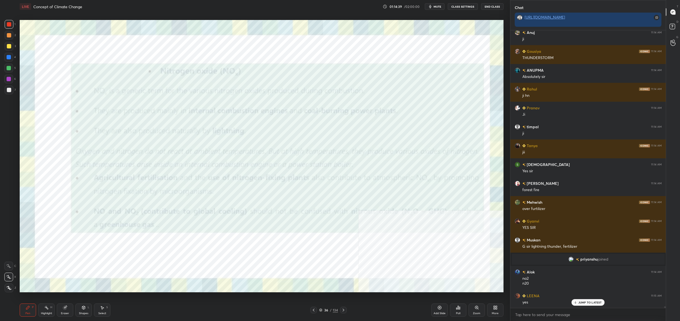
click at [321, 309] on icon at bounding box center [320, 309] width 3 height 3
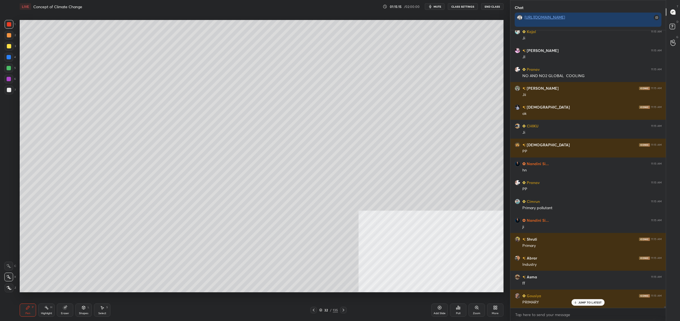
scroll to position [49730, 0]
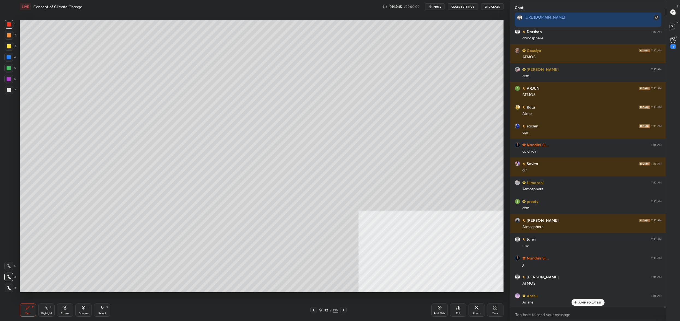
drag, startPoint x: 5, startPoint y: 80, endPoint x: 6, endPoint y: 83, distance: 3.6
click at [6, 83] on div at bounding box center [8, 79] width 9 height 9
click at [8, 92] on div at bounding box center [9, 90] width 9 height 9
drag, startPoint x: 8, startPoint y: 92, endPoint x: 18, endPoint y: 99, distance: 12.3
click at [8, 92] on div at bounding box center [9, 90] width 9 height 9
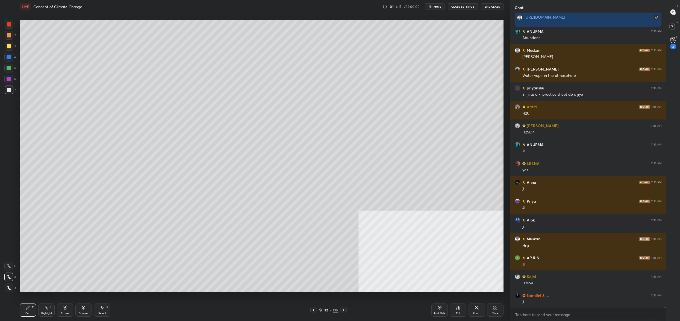
scroll to position [51583, 0]
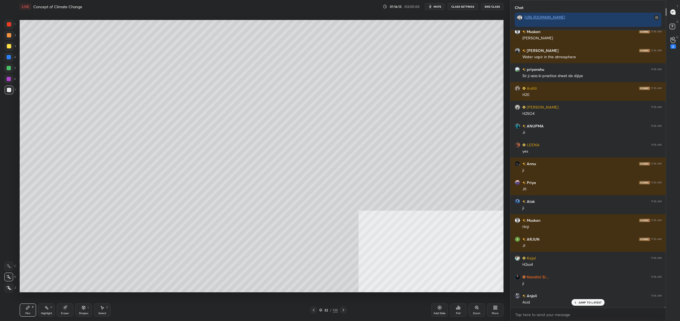
click at [323, 310] on div "32 / 135" at bounding box center [328, 309] width 19 height 5
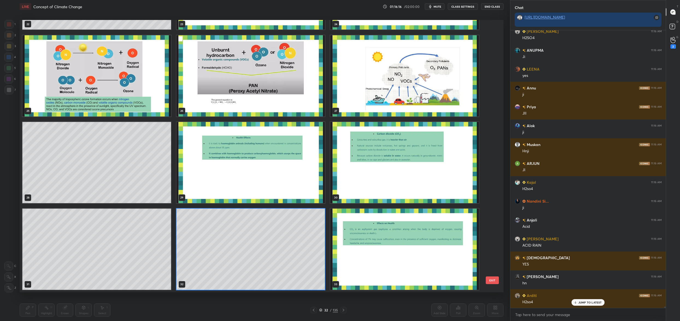
scroll to position [51678, 0]
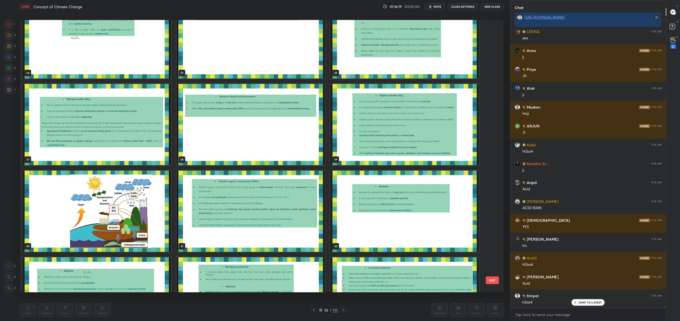
click at [85, 230] on img "grid" at bounding box center [96, 211] width 149 height 81
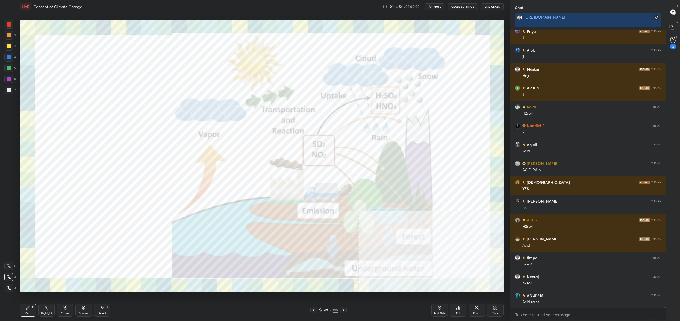
click at [12, 31] on div "2" at bounding box center [10, 35] width 11 height 9
click at [9, 26] on div at bounding box center [9, 24] width 4 height 4
drag, startPoint x: 9, startPoint y: 26, endPoint x: 15, endPoint y: 28, distance: 5.6
click at [9, 26] on div at bounding box center [9, 24] width 4 height 4
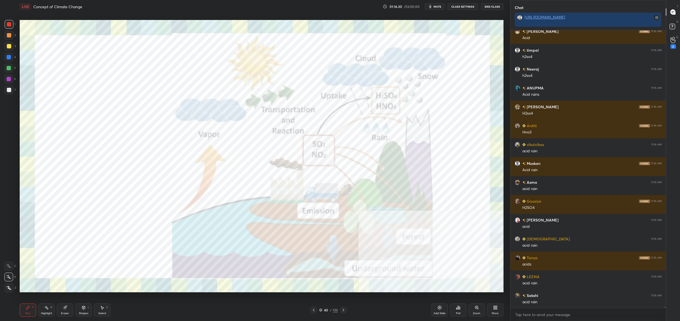
scroll to position [51979, 0]
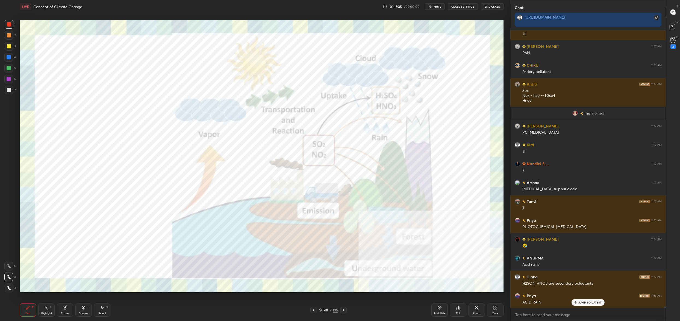
click at [499, 309] on div "More" at bounding box center [495, 309] width 16 height 13
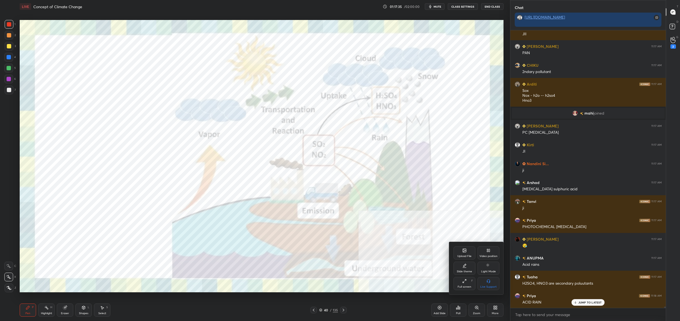
click at [485, 250] on div "Video position" at bounding box center [489, 252] width 22 height 13
click at [463, 279] on icon at bounding box center [464, 281] width 4 height 4
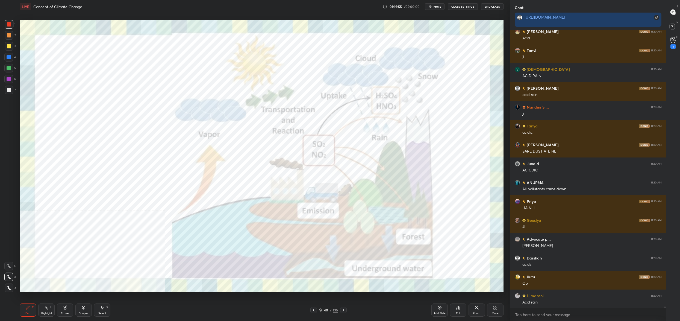
click at [326, 311] on div "40" at bounding box center [326, 309] width 5 height 3
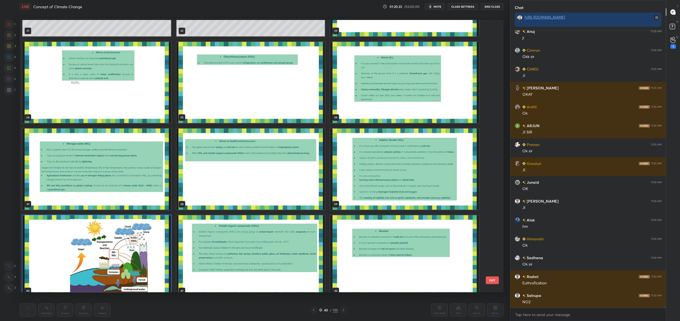
click at [148, 260] on img "grid" at bounding box center [96, 255] width 149 height 81
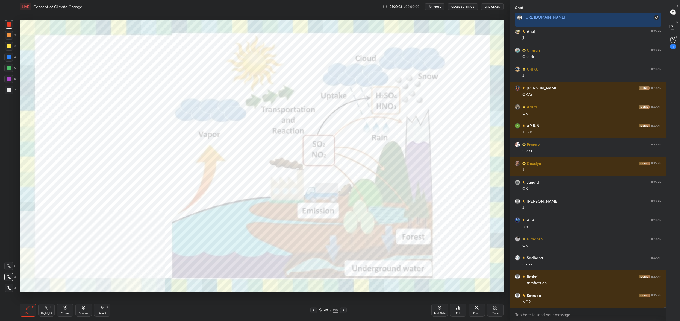
click at [148, 260] on img "grid" at bounding box center [96, 255] width 149 height 81
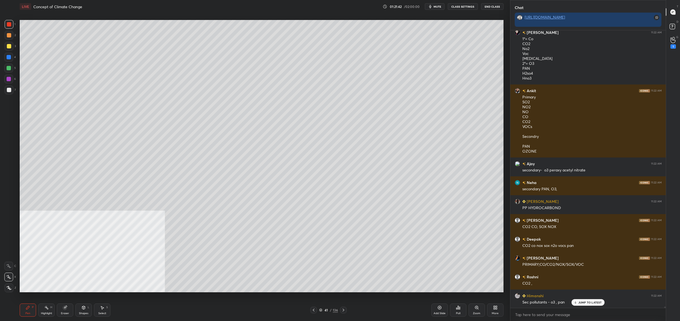
click at [12, 46] on div at bounding box center [9, 46] width 9 height 9
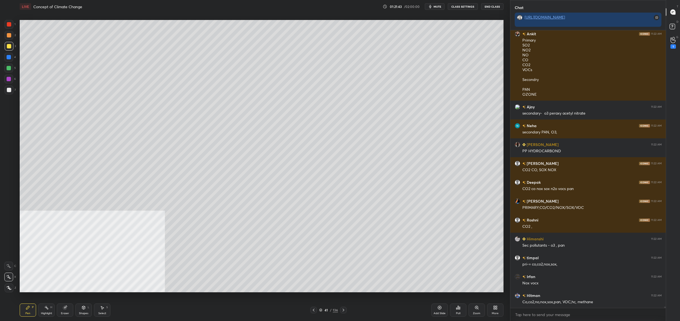
drag, startPoint x: 14, startPoint y: 269, endPoint x: 10, endPoint y: 259, distance: 10.5
click at [14, 269] on div "C" at bounding box center [10, 266] width 12 height 9
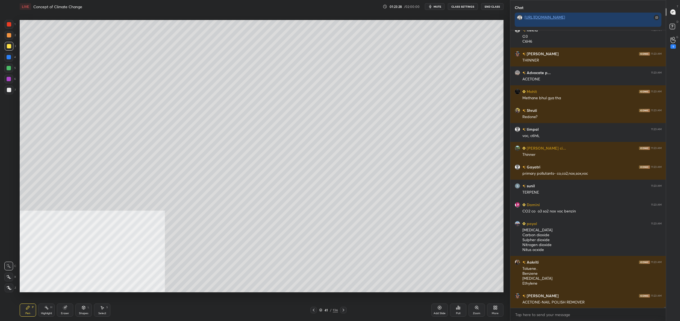
click at [10, 90] on div at bounding box center [9, 90] width 4 height 4
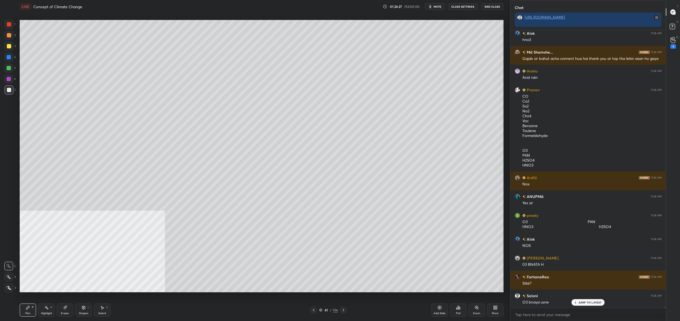
click at [322, 309] on icon at bounding box center [320, 309] width 3 height 3
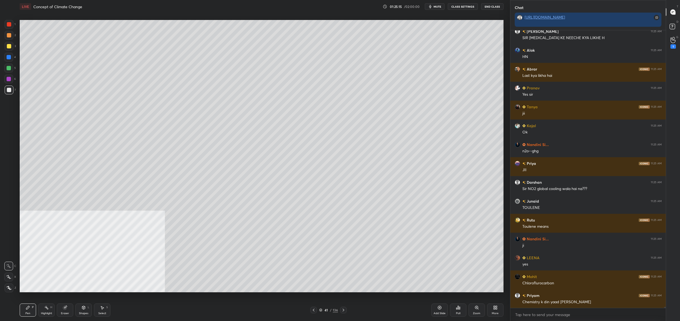
click at [327, 309] on div "41" at bounding box center [326, 309] width 5 height 3
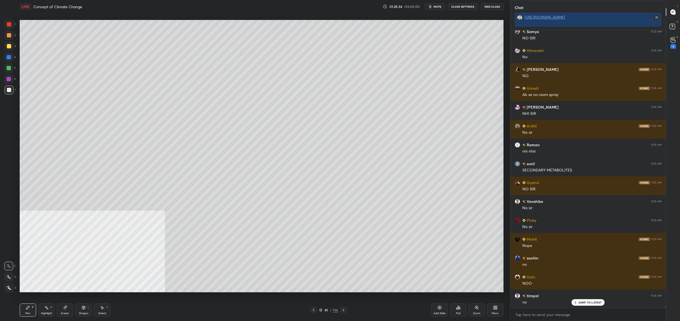
click at [324, 309] on div "41" at bounding box center [326, 309] width 5 height 3
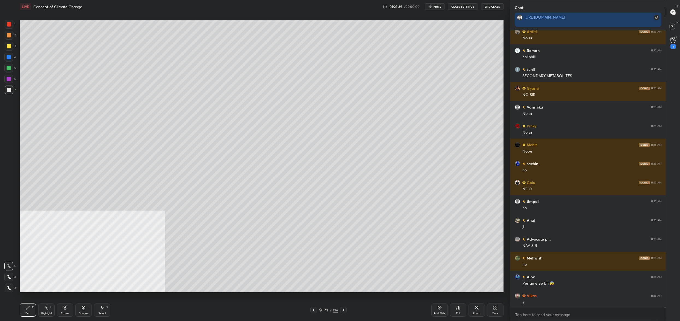
click at [308, 175] on div "34 35 36 37 38 39 40 41 42 43 44 45 46 47 48 49 50 51" at bounding box center [257, 156] width 474 height 272
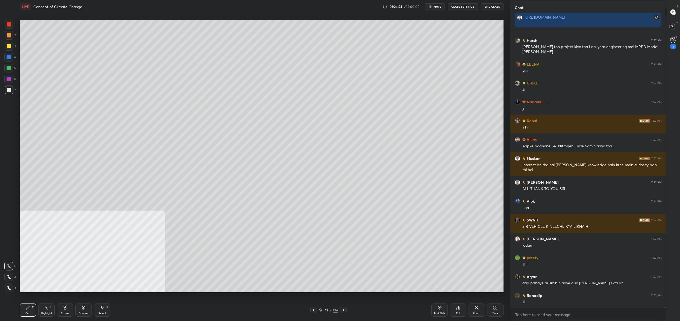
drag, startPoint x: 323, startPoint y: 311, endPoint x: 318, endPoint y: 311, distance: 5.5
click at [323, 311] on div "41 / 136" at bounding box center [328, 309] width 19 height 5
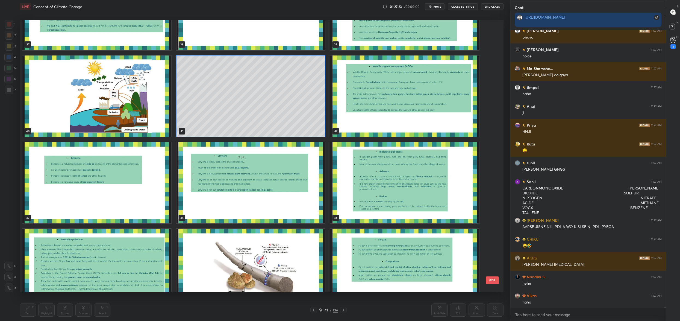
click at [362, 89] on img "grid" at bounding box center [404, 95] width 149 height 81
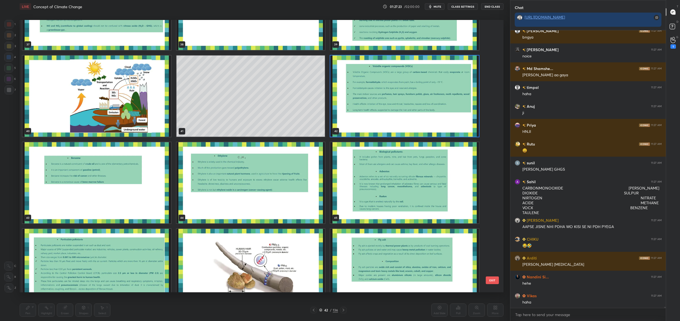
click at [362, 89] on img "grid" at bounding box center [404, 95] width 149 height 81
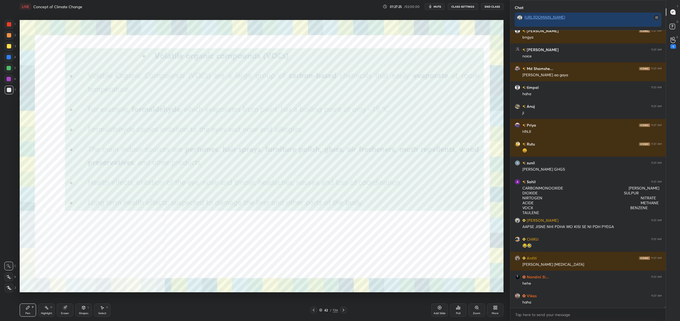
drag, startPoint x: 82, startPoint y: 310, endPoint x: 81, endPoint y: 298, distance: 12.1
click at [82, 307] on div "Shapes L" at bounding box center [83, 309] width 16 height 13
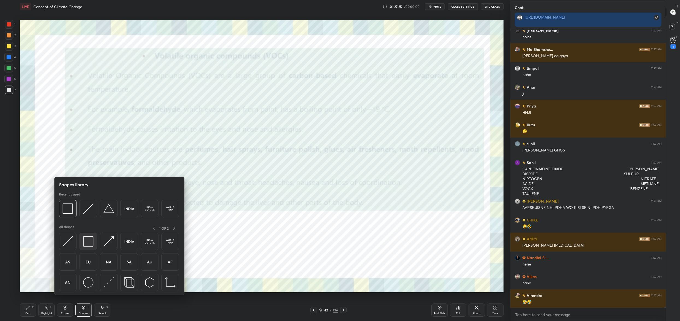
click at [86, 240] on img at bounding box center [88, 241] width 10 height 10
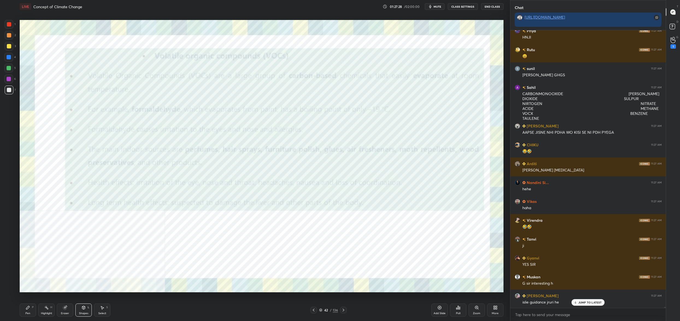
drag, startPoint x: 8, startPoint y: 21, endPoint x: 6, endPoint y: 30, distance: 8.9
click at [7, 30] on div "1" at bounding box center [10, 25] width 11 height 11
click at [7, 28] on div "1" at bounding box center [10, 25] width 11 height 11
drag, startPoint x: 7, startPoint y: 27, endPoint x: 14, endPoint y: 24, distance: 8.0
click at [7, 27] on div at bounding box center [9, 24] width 9 height 9
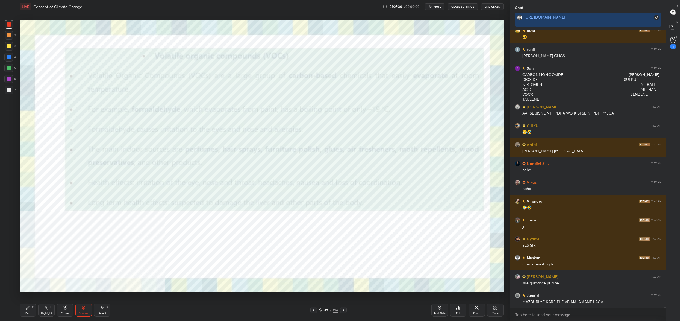
click at [324, 311] on div "42 / 136" at bounding box center [328, 309] width 19 height 5
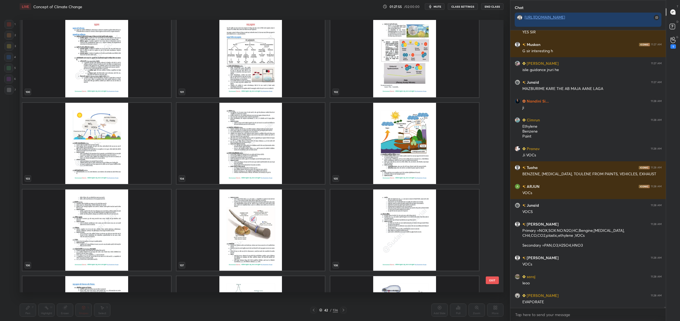
click at [494, 278] on button "EXIT" at bounding box center [492, 280] width 13 height 8
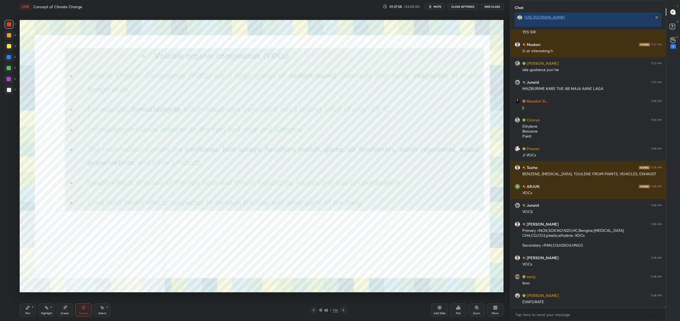
click at [24, 306] on div "Pen P" at bounding box center [28, 309] width 16 height 13
click at [26, 308] on icon at bounding box center [28, 307] width 4 height 4
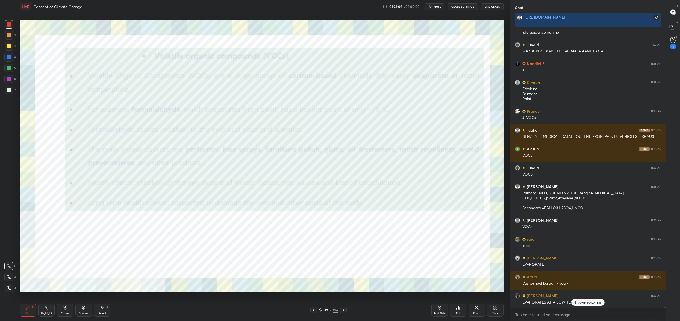
click at [82, 306] on icon at bounding box center [83, 307] width 4 height 4
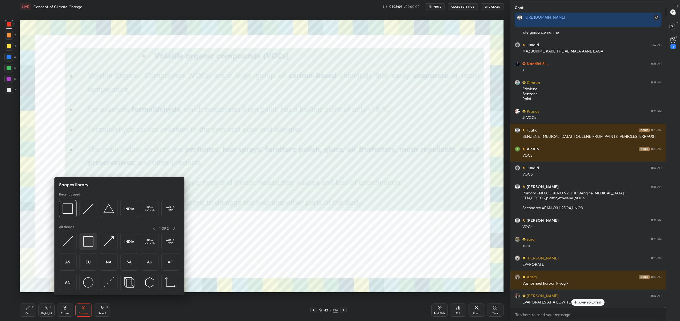
click at [90, 242] on img at bounding box center [88, 241] width 10 height 10
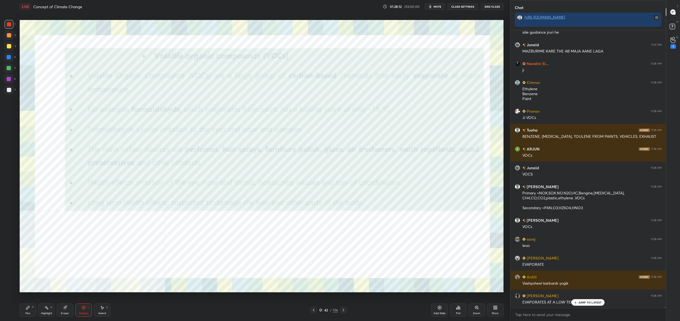
drag, startPoint x: 11, startPoint y: 74, endPoint x: 9, endPoint y: 78, distance: 4.3
click at [11, 74] on div "5" at bounding box center [9, 69] width 11 height 11
click at [9, 78] on div at bounding box center [9, 79] width 4 height 4
drag, startPoint x: 9, startPoint y: 78, endPoint x: 13, endPoint y: 96, distance: 19.3
click at [9, 78] on div at bounding box center [9, 79] width 4 height 4
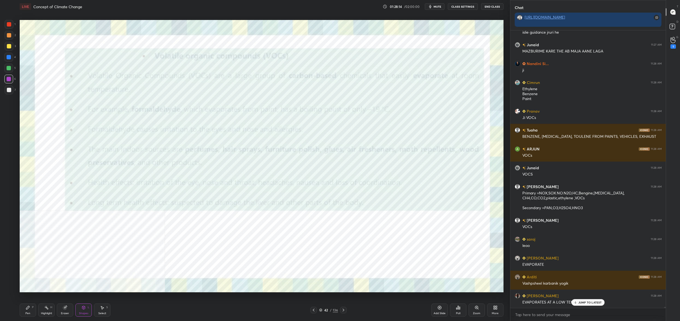
click at [81, 311] on div "Shapes L" at bounding box center [83, 309] width 16 height 13
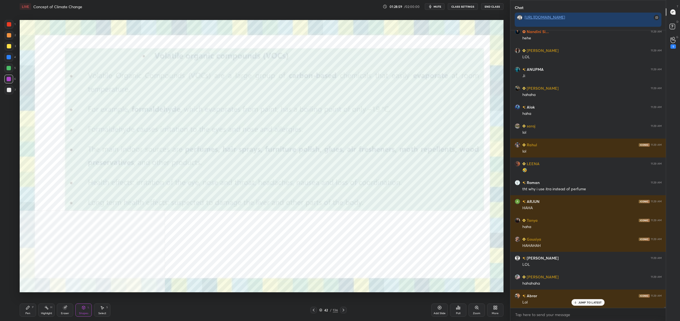
scroll to position [72707, 0]
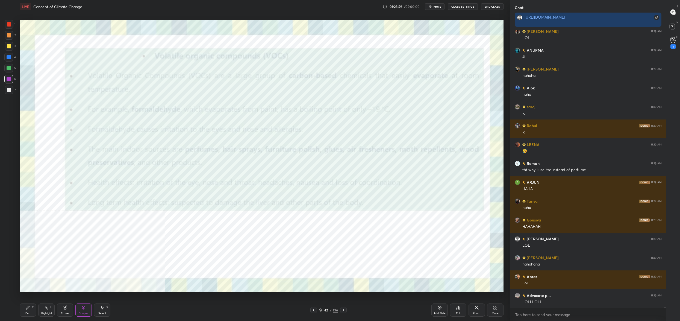
click at [322, 306] on div "Pen P Highlight H Eraser Shapes L Select S 42 / 136 Add Slide Poll Zoom More" at bounding box center [262, 310] width 484 height 22
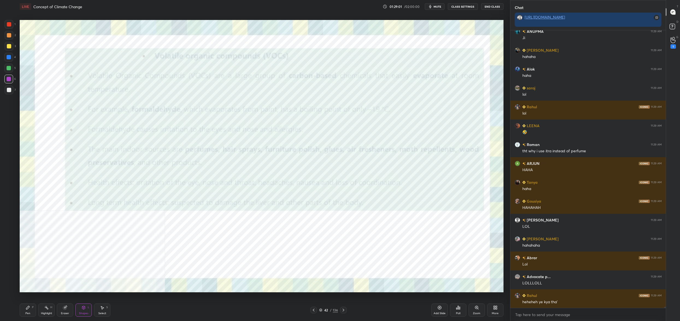
scroll to position [72745, 0]
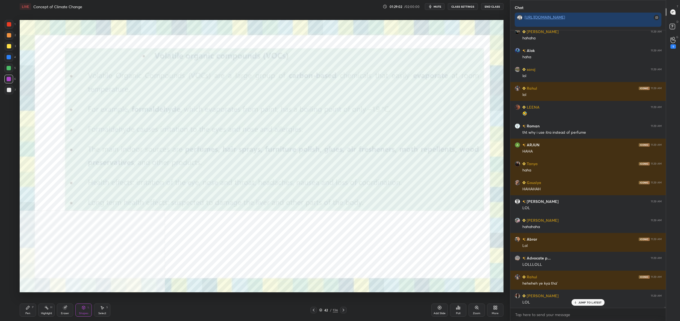
click at [320, 310] on icon at bounding box center [321, 309] width 3 height 1
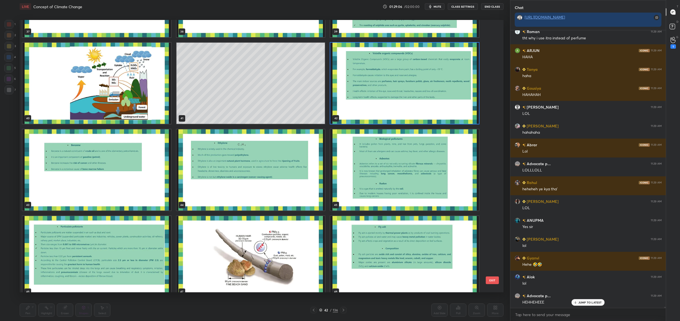
scroll to position [72877, 0]
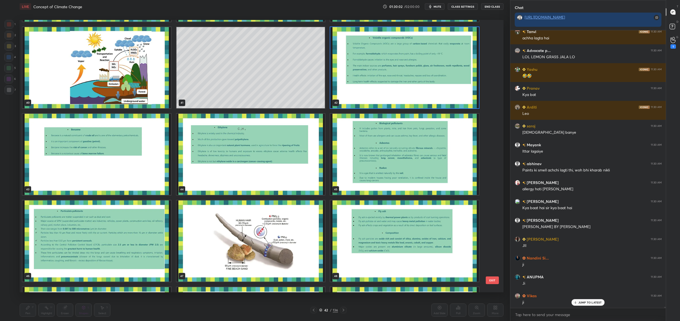
click at [144, 157] on img "grid" at bounding box center [96, 154] width 149 height 81
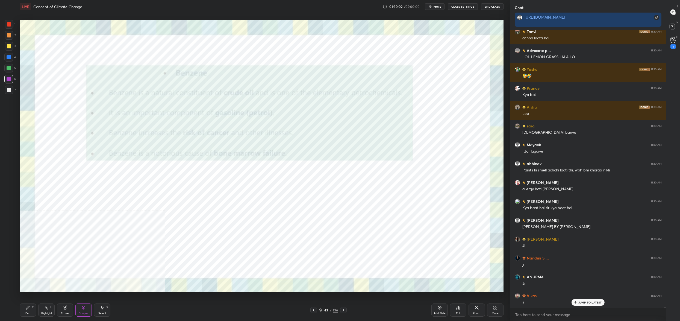
click at [144, 157] on img "grid" at bounding box center [96, 154] width 149 height 81
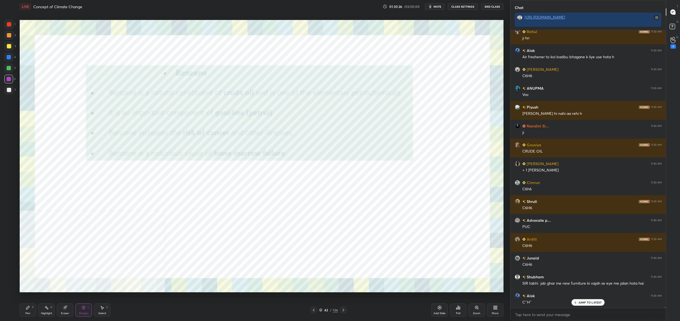
drag, startPoint x: 25, startPoint y: 305, endPoint x: 28, endPoint y: 306, distance: 3.7
click at [25, 305] on div "Pen P" at bounding box center [28, 309] width 16 height 13
drag, startPoint x: 28, startPoint y: 306, endPoint x: 38, endPoint y: 297, distance: 14.1
click at [28, 307] on icon at bounding box center [27, 307] width 3 height 3
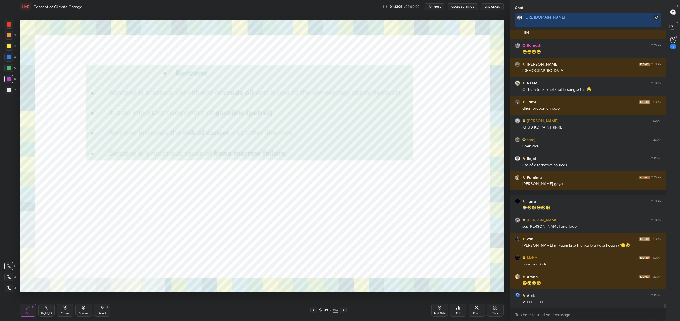
click at [322, 311] on icon at bounding box center [320, 309] width 3 height 3
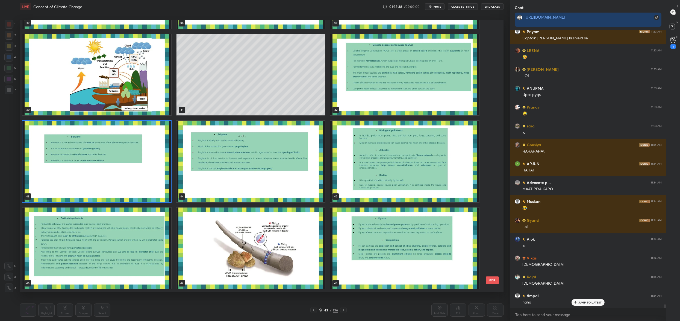
click at [243, 168] on img "grid" at bounding box center [251, 161] width 149 height 81
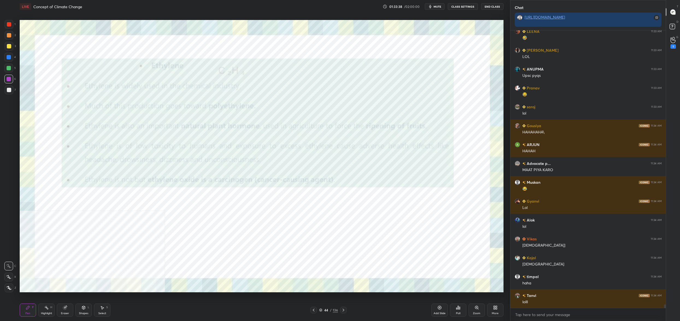
click at [243, 168] on img "grid" at bounding box center [251, 161] width 149 height 81
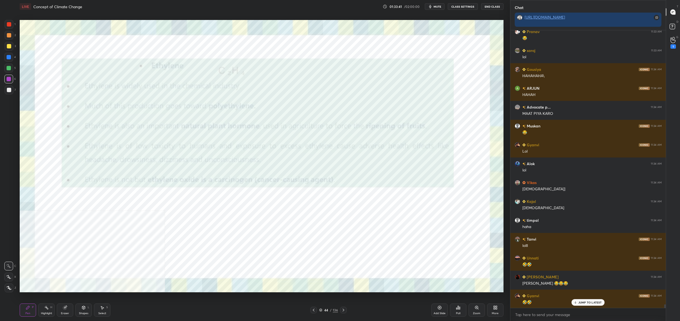
drag, startPoint x: 87, startPoint y: 312, endPoint x: 83, endPoint y: 306, distance: 6.6
click at [86, 312] on div "Shapes" at bounding box center [83, 313] width 9 height 3
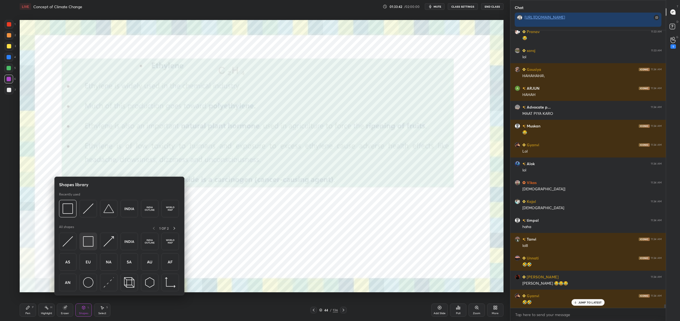
click at [88, 244] on img at bounding box center [88, 241] width 10 height 10
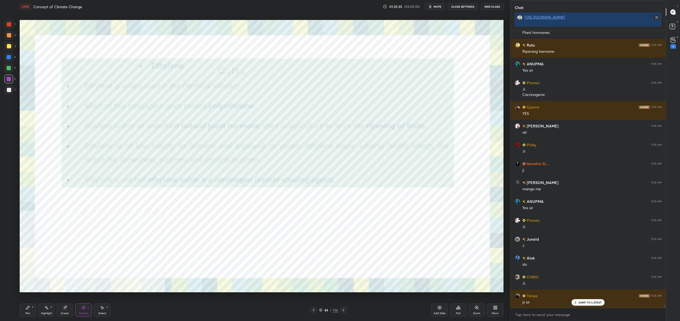
scroll to position [22543, 0]
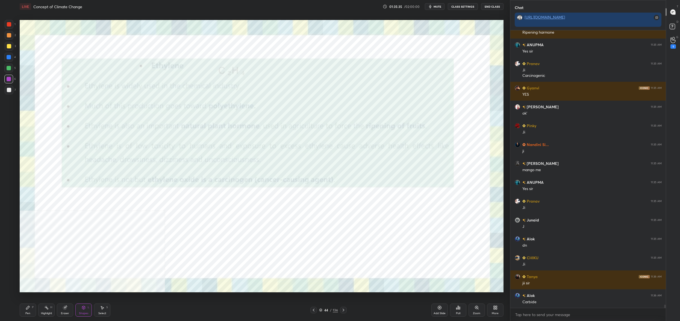
click at [327, 310] on div "44" at bounding box center [326, 309] width 5 height 3
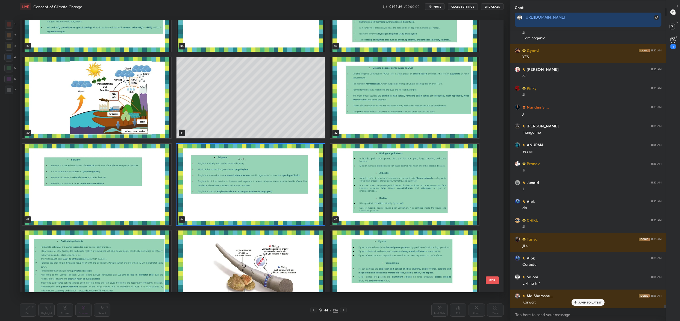
scroll to position [22599, 0]
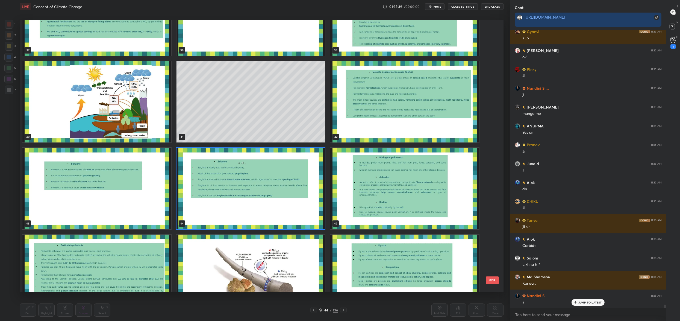
click at [285, 192] on div "34 35 36 37 38 39 40 41 42 43 44 45 46 47 48" at bounding box center [257, 156] width 474 height 272
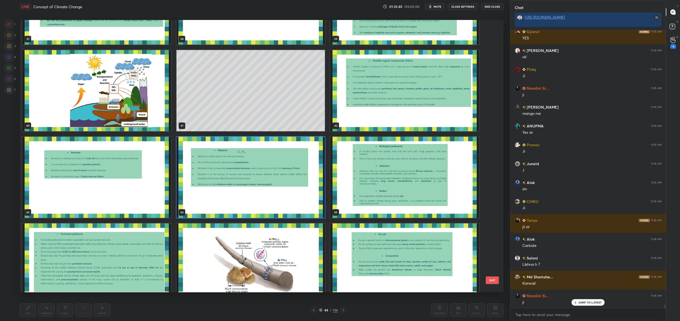
scroll to position [22618, 0]
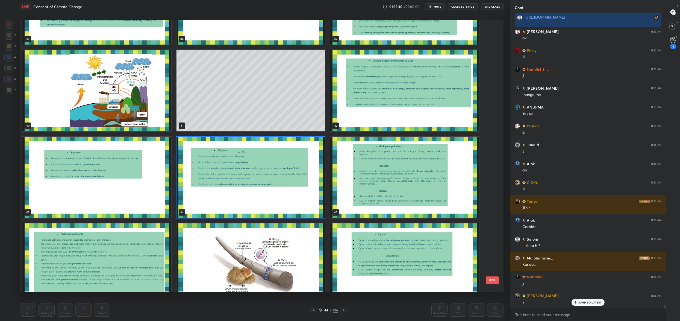
click at [291, 185] on img "grid" at bounding box center [251, 177] width 149 height 81
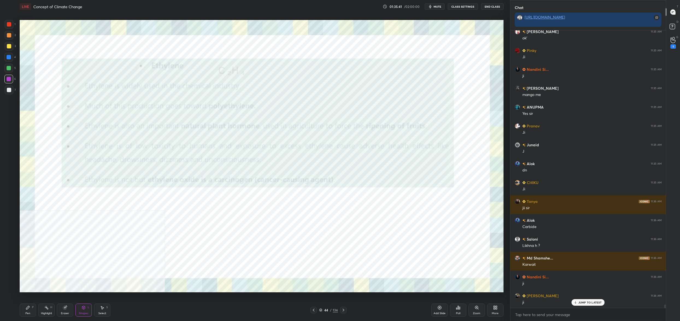
click at [291, 185] on img "grid" at bounding box center [251, 177] width 149 height 81
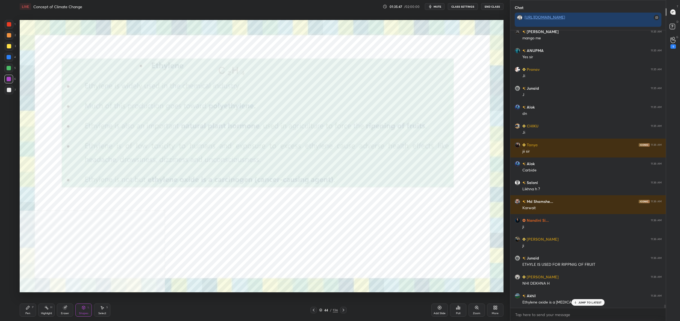
scroll to position [22694, 0]
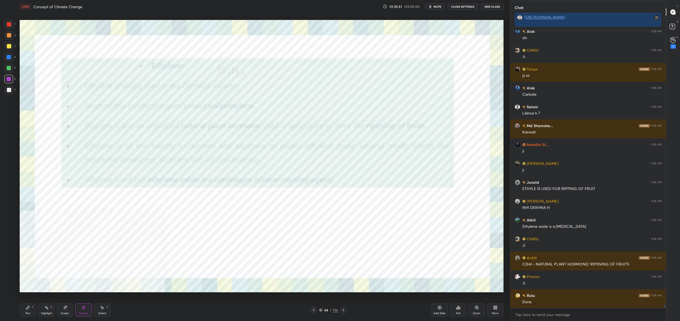
click at [323, 308] on div "44 / 136" at bounding box center [328, 309] width 19 height 5
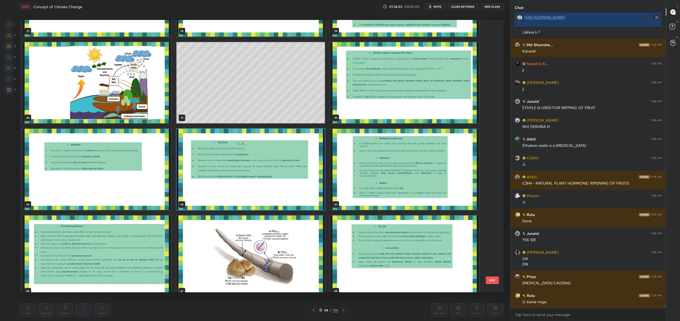
click at [405, 154] on img "grid" at bounding box center [404, 169] width 149 height 81
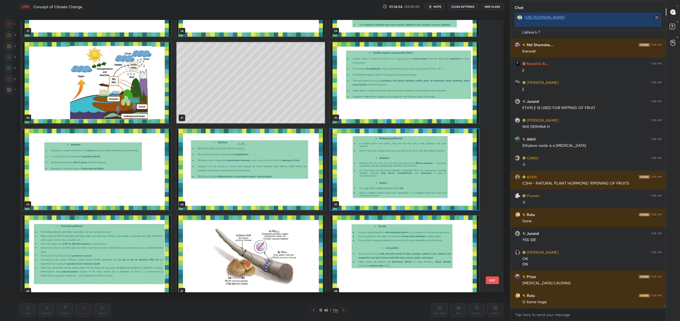
click at [405, 154] on img "grid" at bounding box center [404, 169] width 149 height 81
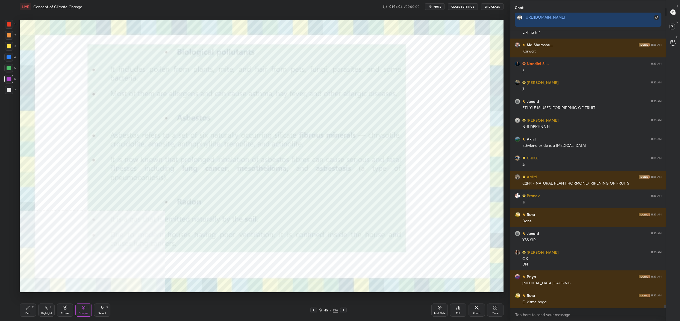
click at [405, 154] on img "grid" at bounding box center [404, 169] width 149 height 81
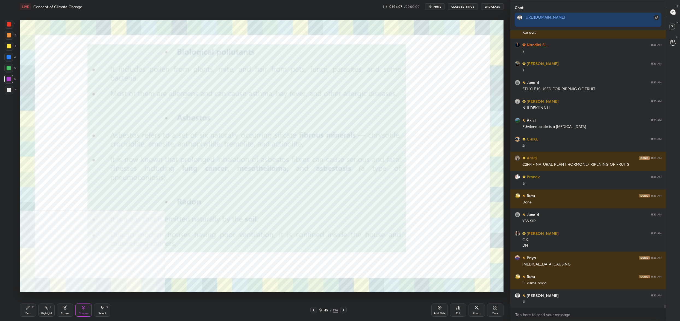
click at [495, 311] on div "More" at bounding box center [495, 309] width 16 height 13
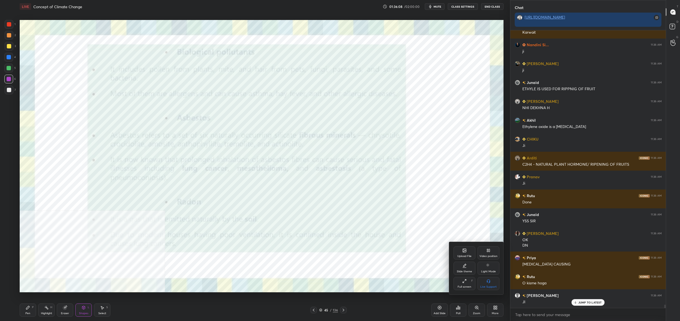
drag, startPoint x: 491, startPoint y: 255, endPoint x: 490, endPoint y: 271, distance: 16.2
click at [491, 255] on div "Video position" at bounding box center [489, 256] width 18 height 3
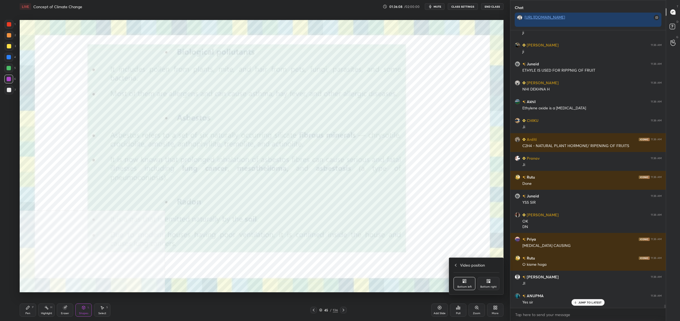
click at [487, 284] on div "Bottom right" at bounding box center [489, 283] width 22 height 13
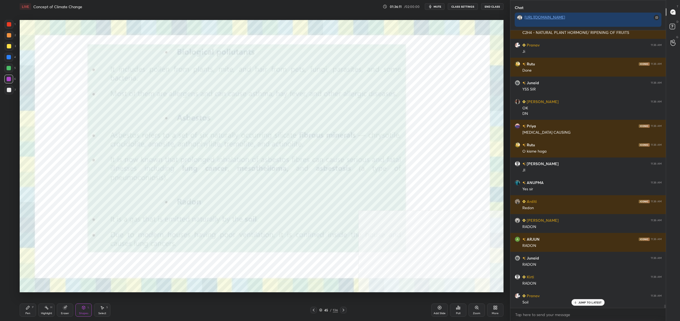
drag, startPoint x: 26, startPoint y: 305, endPoint x: 32, endPoint y: 306, distance: 5.7
click at [26, 305] on div "Pen P" at bounding box center [28, 309] width 16 height 13
click at [32, 306] on div "Pen P" at bounding box center [28, 309] width 16 height 13
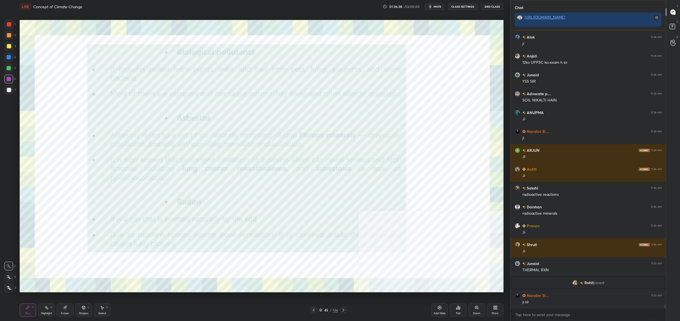
click at [325, 308] on div "45" at bounding box center [326, 309] width 5 height 3
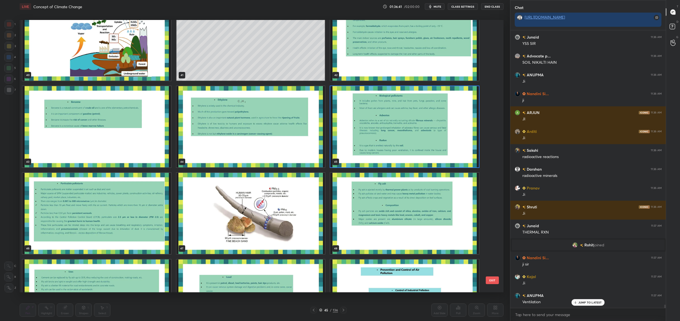
click at [396, 139] on img "grid" at bounding box center [404, 126] width 149 height 81
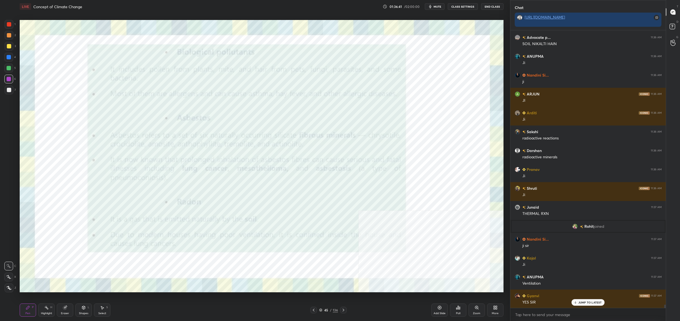
click at [396, 139] on img "grid" at bounding box center [404, 126] width 149 height 81
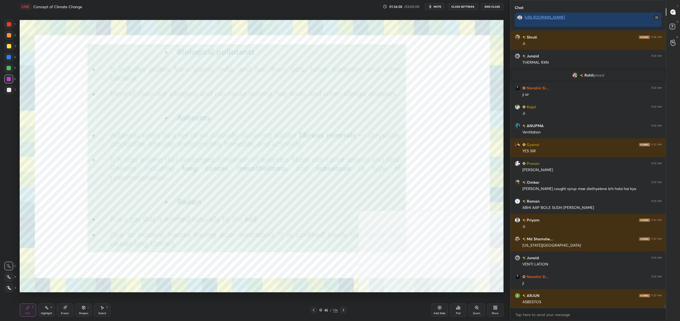
click at [323, 311] on div "45 / 136" at bounding box center [328, 309] width 19 height 5
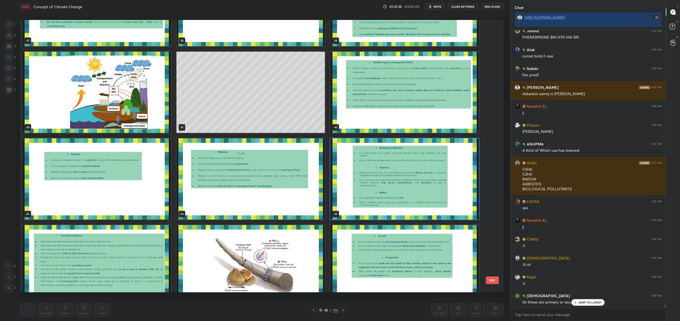
click at [390, 160] on img "grid" at bounding box center [404, 178] width 149 height 81
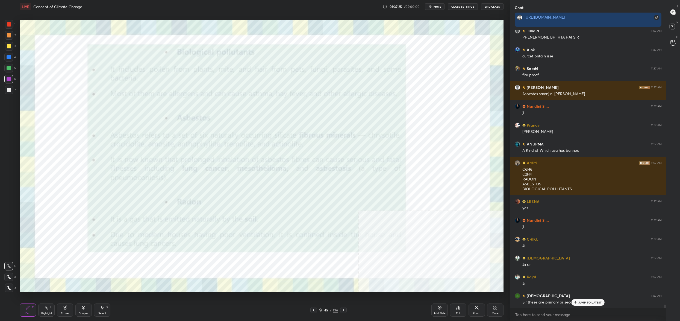
click at [390, 160] on img "grid" at bounding box center [404, 178] width 149 height 81
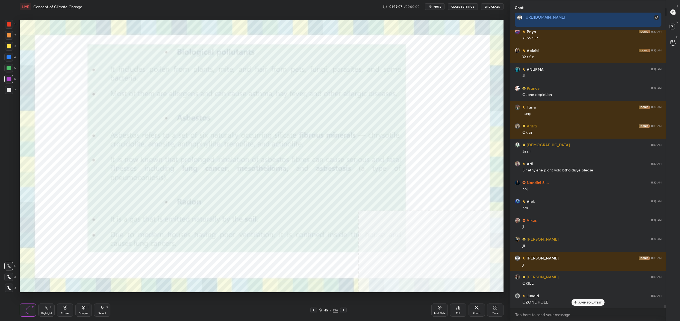
click at [326, 310] on div "45" at bounding box center [326, 309] width 5 height 3
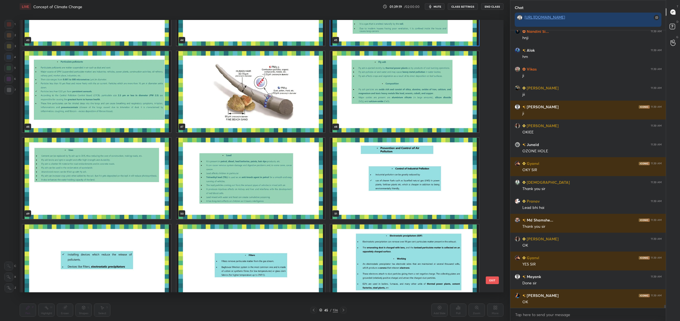
click at [215, 175] on img "grid" at bounding box center [251, 178] width 149 height 81
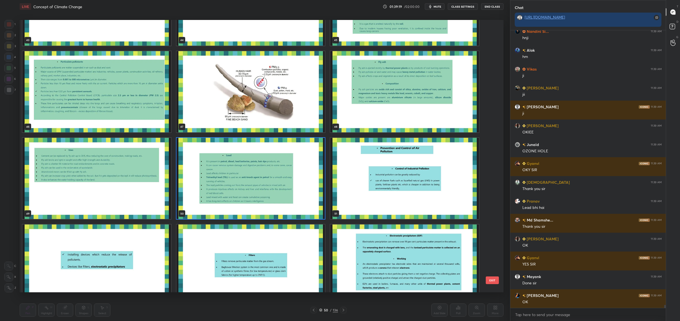
click at [215, 175] on img "grid" at bounding box center [251, 178] width 149 height 81
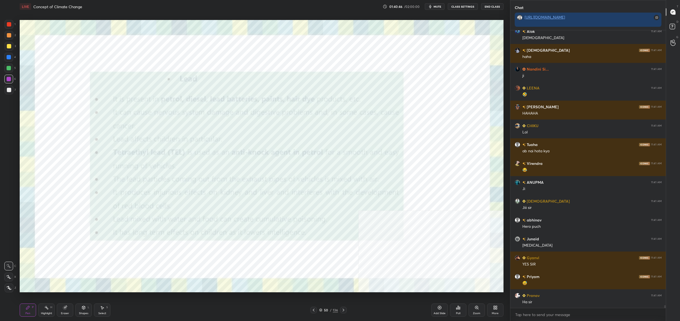
scroll to position [28091, 0]
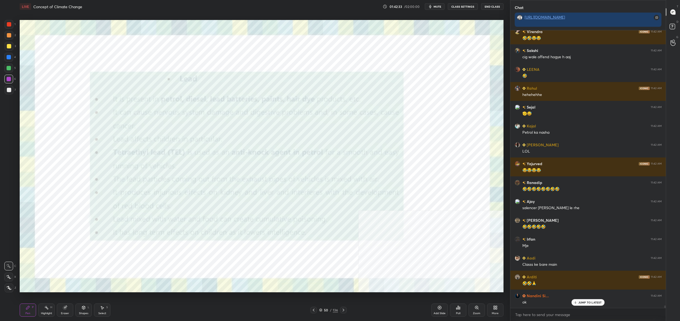
click at [324, 309] on div "50" at bounding box center [326, 309] width 5 height 3
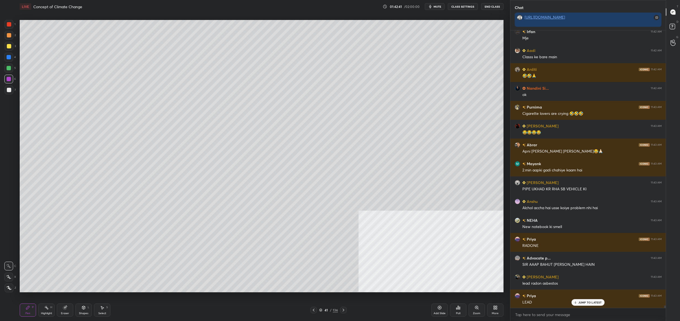
click at [492, 314] on div "More" at bounding box center [495, 309] width 16 height 13
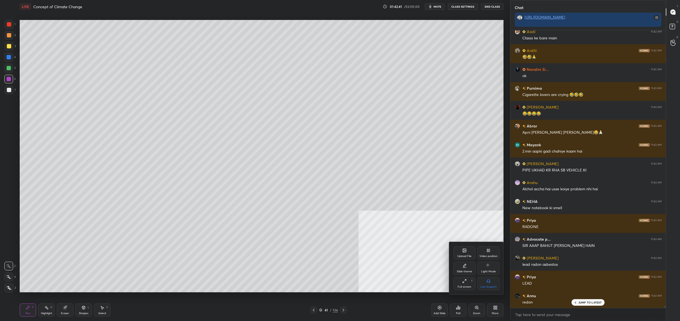
click at [487, 250] on icon at bounding box center [487, 249] width 1 height 1
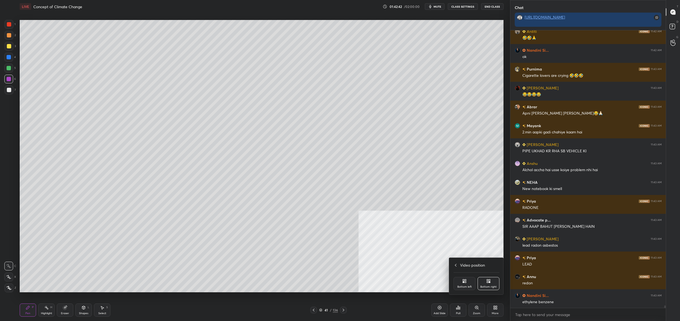
click at [461, 286] on div "Bottom left" at bounding box center [465, 286] width 14 height 3
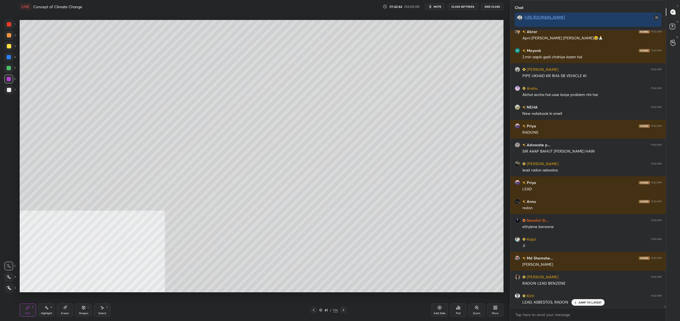
click at [327, 312] on div "41 / 136" at bounding box center [328, 309] width 19 height 5
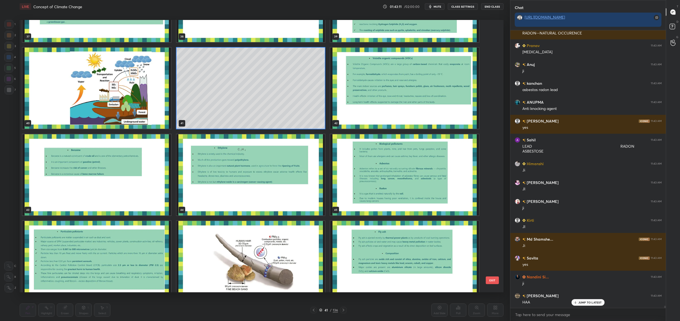
click at [420, 239] on img "grid" at bounding box center [404, 261] width 149 height 81
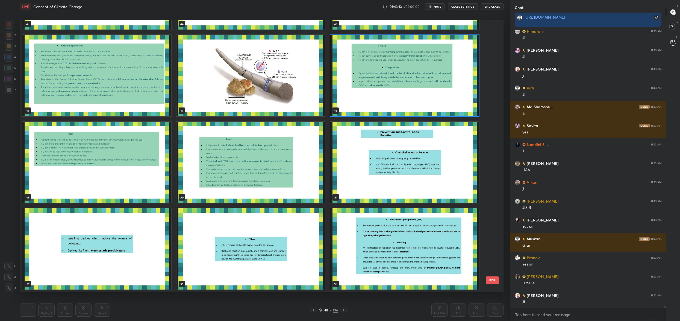
click at [197, 175] on img "grid" at bounding box center [251, 162] width 149 height 81
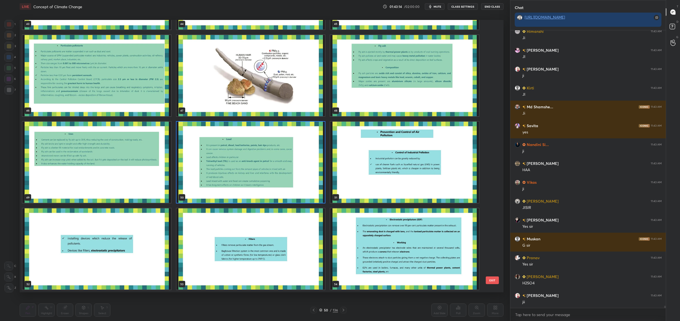
click at [197, 175] on img "grid" at bounding box center [251, 162] width 149 height 81
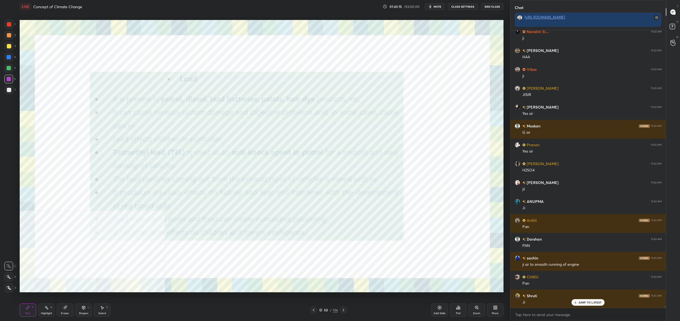
click at [326, 312] on div "50" at bounding box center [326, 309] width 5 height 3
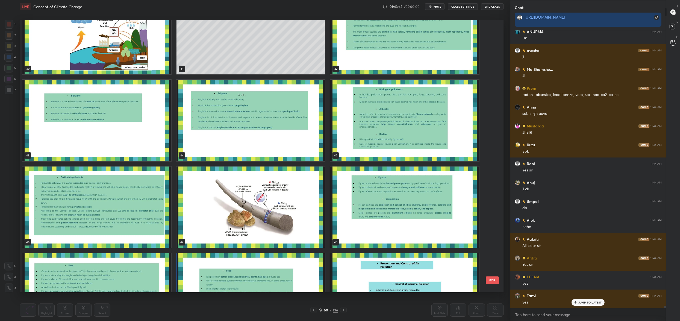
click at [84, 195] on img "grid" at bounding box center [96, 206] width 149 height 81
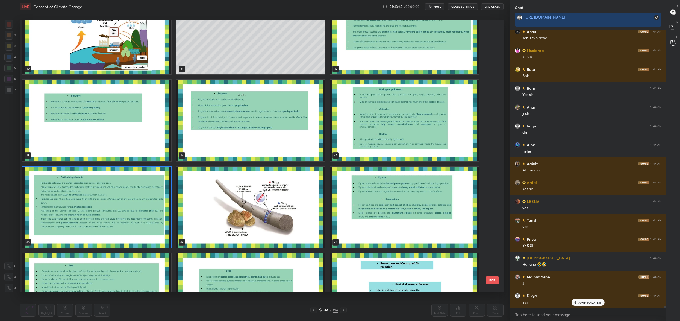
click at [84, 195] on img "grid" at bounding box center [96, 206] width 149 height 81
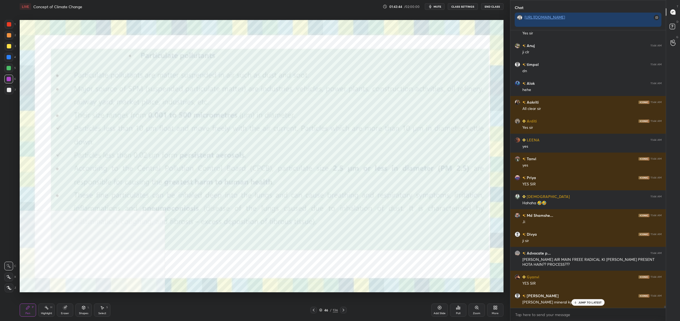
click at [10, 23] on div at bounding box center [9, 24] width 4 height 4
click at [14, 23] on div "1" at bounding box center [10, 24] width 11 height 9
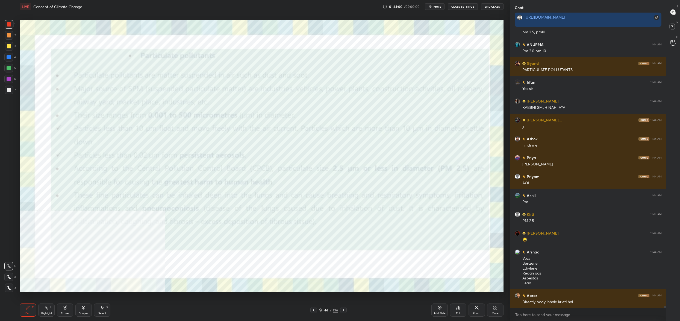
click at [322, 310] on icon at bounding box center [320, 309] width 3 height 3
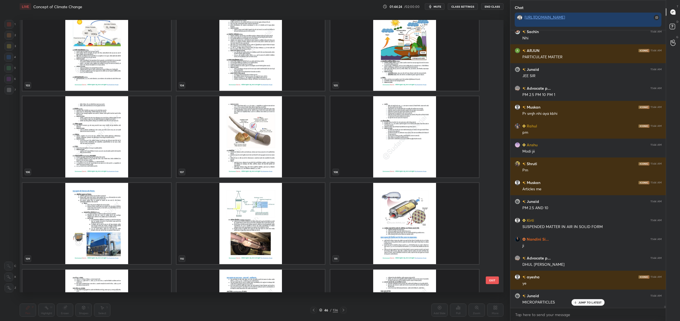
click at [499, 279] on button "EXIT" at bounding box center [492, 280] width 13 height 8
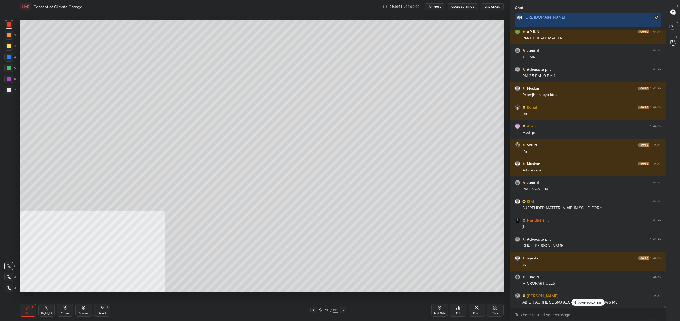
click at [6, 60] on div at bounding box center [8, 57] width 9 height 9
click at [10, 62] on div "4" at bounding box center [9, 58] width 11 height 11
click at [8, 65] on div at bounding box center [8, 68] width 9 height 9
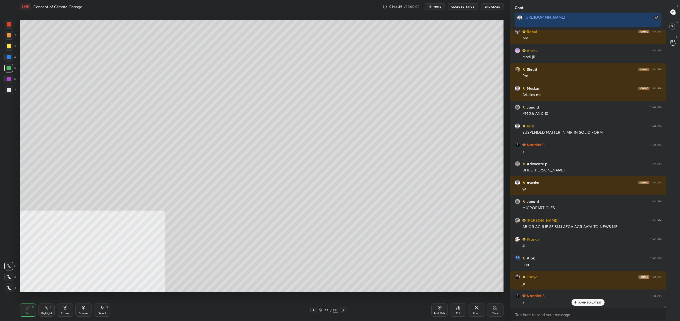
click at [315, 309] on icon at bounding box center [314, 310] width 4 height 4
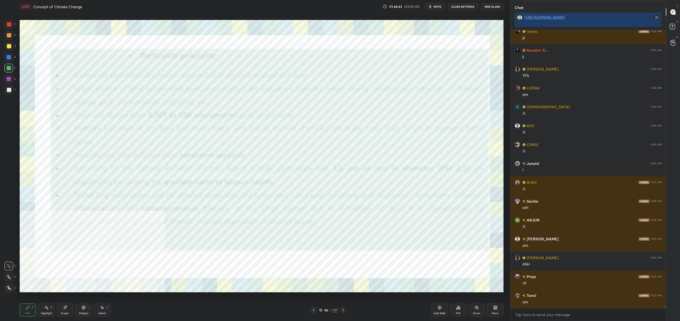
click at [9, 24] on div at bounding box center [9, 24] width 9 height 9
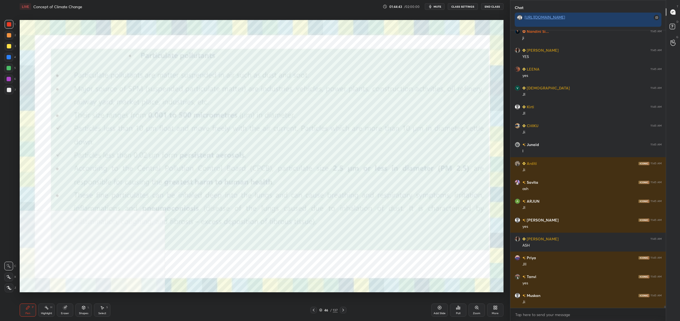
drag, startPoint x: 11, startPoint y: 23, endPoint x: 12, endPoint y: 102, distance: 79.3
click at [11, 23] on div at bounding box center [9, 24] width 9 height 9
drag, startPoint x: 5, startPoint y: 271, endPoint x: 5, endPoint y: 277, distance: 6.0
click at [4, 273] on div "X" at bounding box center [10, 275] width 12 height 11
click at [5, 278] on div at bounding box center [8, 277] width 9 height 9
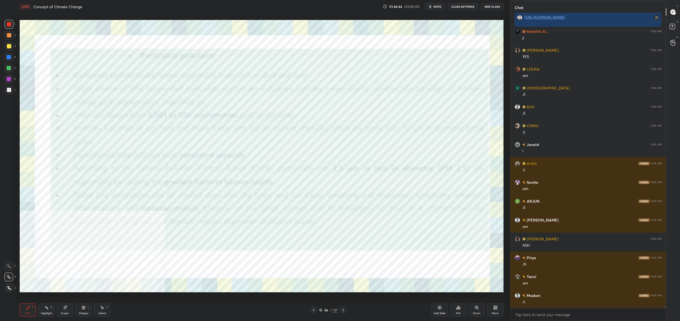
drag, startPoint x: 6, startPoint y: 277, endPoint x: 4, endPoint y: 273, distance: 4.1
click at [6, 277] on icon at bounding box center [8, 277] width 5 height 4
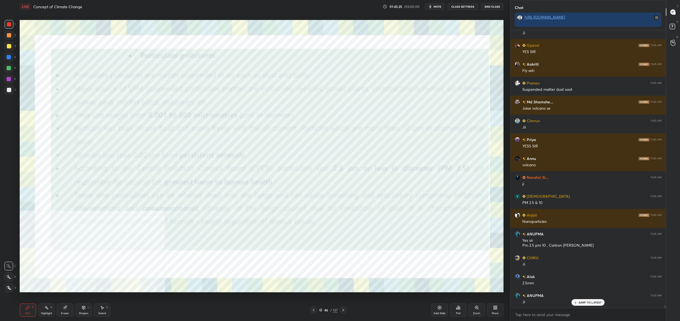
scroll to position [34828, 0]
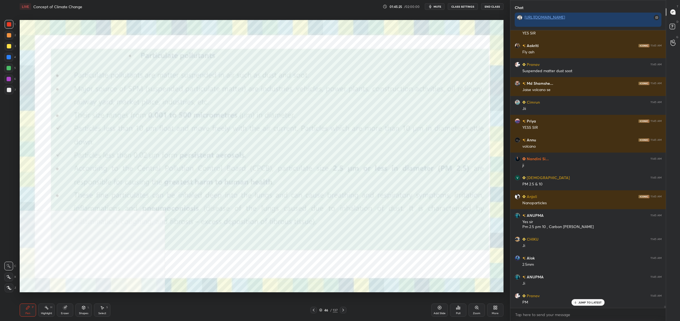
click at [318, 309] on div "46 / 137" at bounding box center [329, 310] width 36 height 7
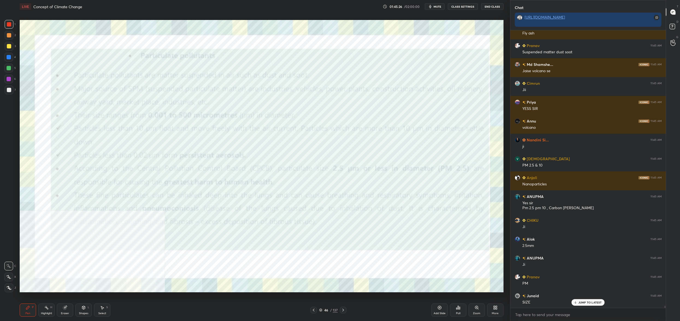
click at [322, 310] on icon at bounding box center [320, 309] width 3 height 3
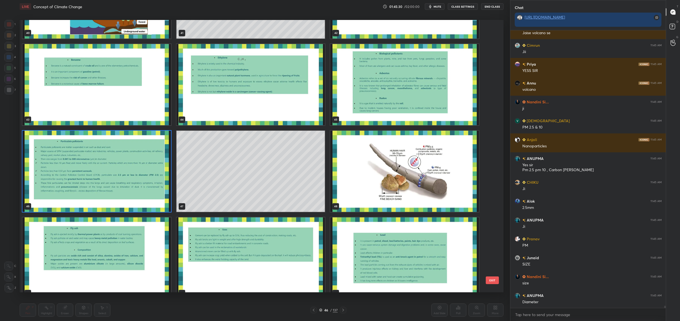
scroll to position [34904, 0]
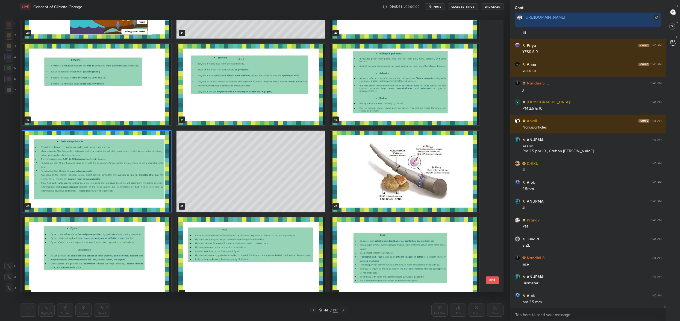
click at [147, 188] on img "grid" at bounding box center [96, 171] width 149 height 81
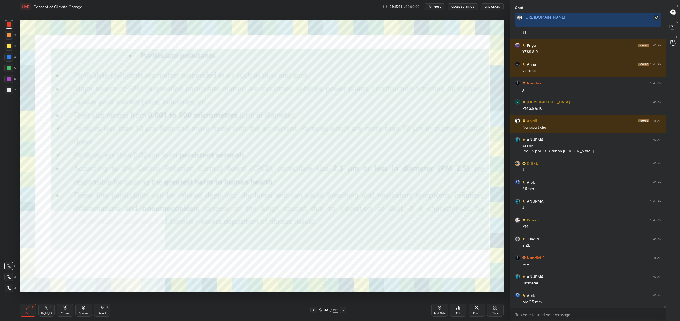
click at [147, 188] on img "grid" at bounding box center [96, 171] width 149 height 81
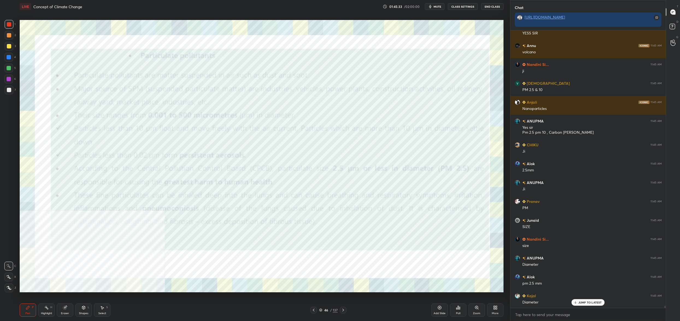
click at [327, 311] on div "46" at bounding box center [326, 309] width 5 height 3
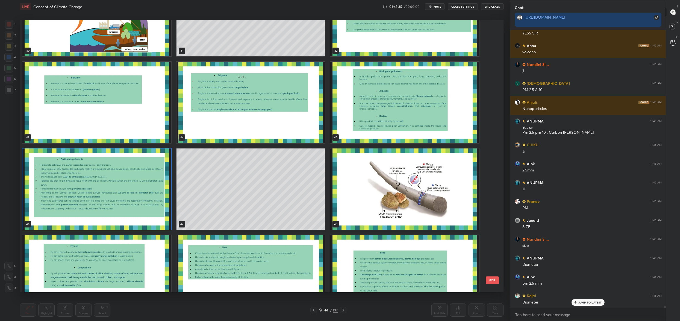
click at [356, 184] on div "37 38 39 40 41 42 43 44 45 46 47 48 49 50 51" at bounding box center [257, 156] width 474 height 272
click at [356, 184] on div "40 41 42 43 44 45 46 47 48 49 50 51 52 53 54" at bounding box center [257, 156] width 474 height 272
click at [356, 184] on img "grid" at bounding box center [404, 189] width 149 height 81
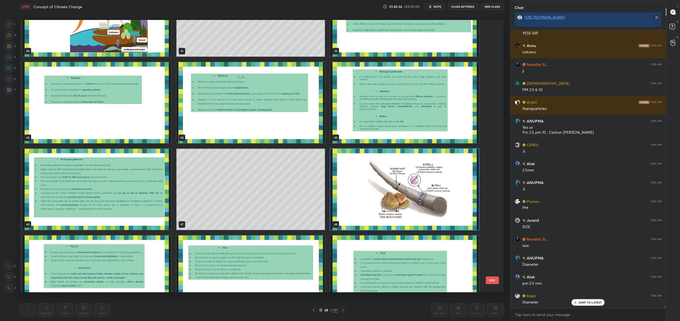
click at [356, 184] on img "grid" at bounding box center [404, 189] width 149 height 81
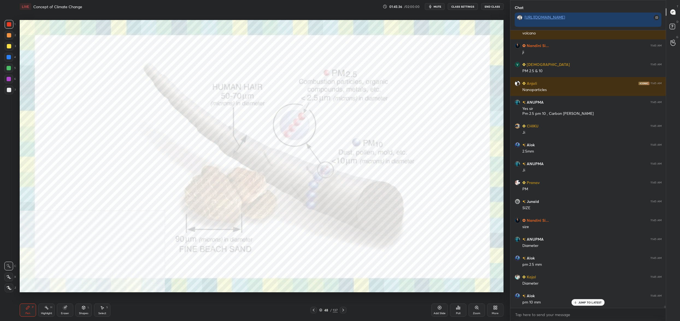
click at [356, 184] on img "grid" at bounding box center [404, 189] width 149 height 81
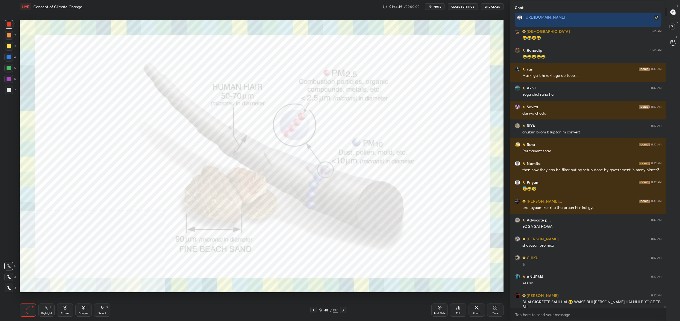
click at [321, 310] on icon at bounding box center [320, 309] width 3 height 3
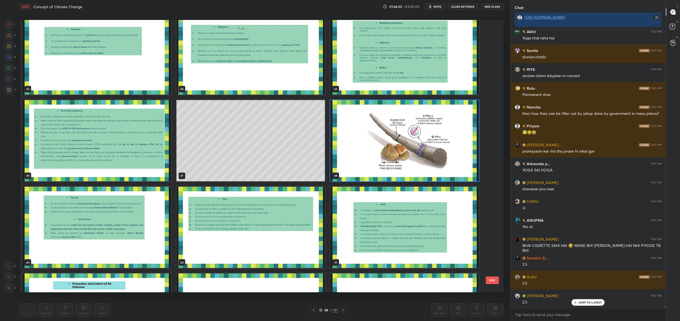
click at [92, 139] on img "grid" at bounding box center [96, 140] width 149 height 81
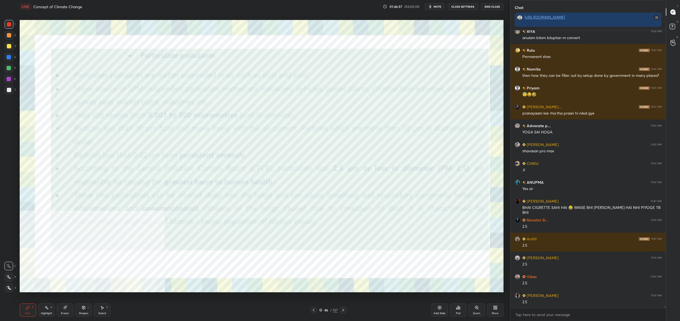
click at [78, 310] on div "Shapes L" at bounding box center [83, 309] width 16 height 13
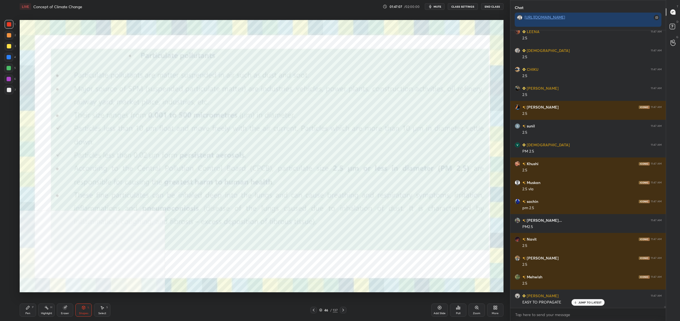
click at [494, 310] on div "More" at bounding box center [495, 309] width 16 height 13
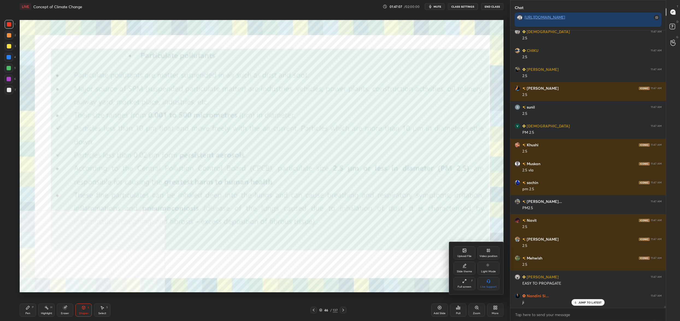
click at [487, 252] on icon at bounding box center [487, 251] width 1 height 1
click at [489, 275] on div "Video position Bottom left Bottom right" at bounding box center [476, 276] width 55 height 37
drag, startPoint x: 489, startPoint y: 284, endPoint x: 487, endPoint y: 282, distance: 2.9
click at [488, 283] on div "Bottom right" at bounding box center [489, 283] width 22 height 13
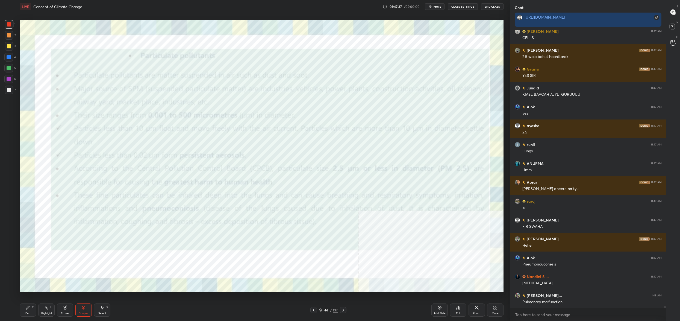
drag, startPoint x: 325, startPoint y: 309, endPoint x: 321, endPoint y: 312, distance: 4.7
click at [325, 309] on div "46" at bounding box center [326, 309] width 5 height 3
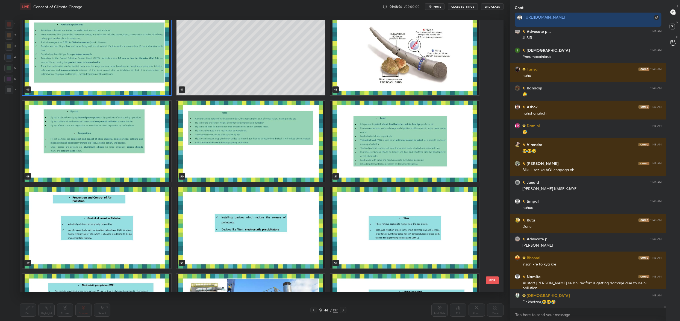
click at [104, 117] on img "grid" at bounding box center [96, 141] width 149 height 81
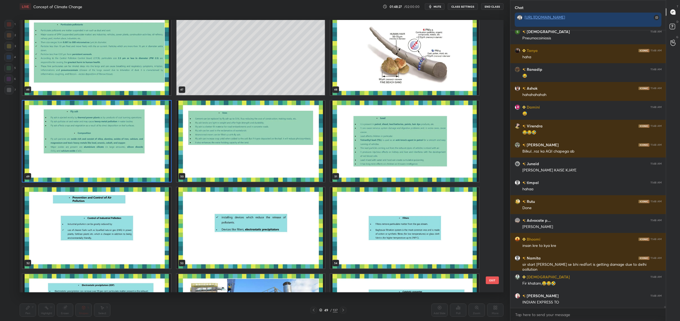
click at [104, 117] on img "grid" at bounding box center [96, 141] width 149 height 81
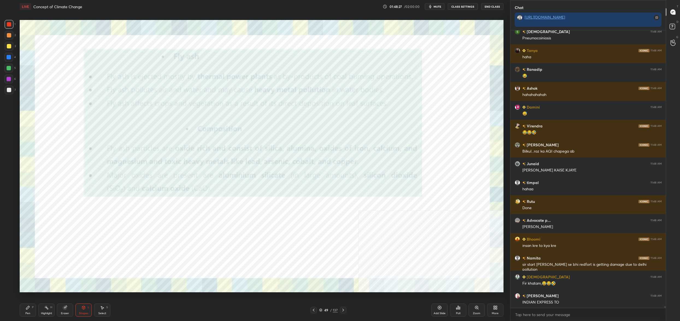
click at [104, 117] on img "grid" at bounding box center [96, 141] width 149 height 81
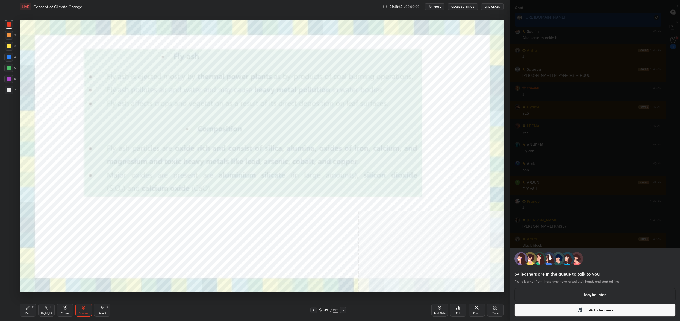
click at [577, 293] on button "Maybe later" at bounding box center [595, 294] width 161 height 13
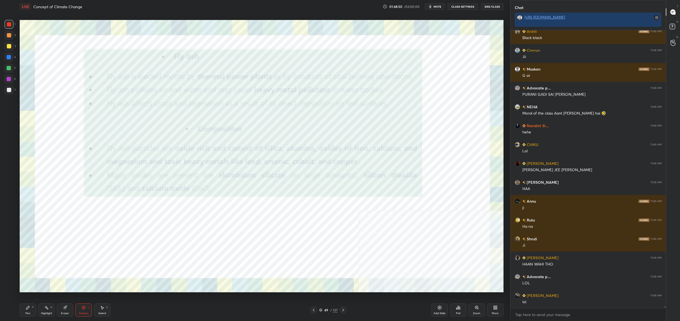
click at [28, 309] on div "Pen P" at bounding box center [28, 309] width 16 height 13
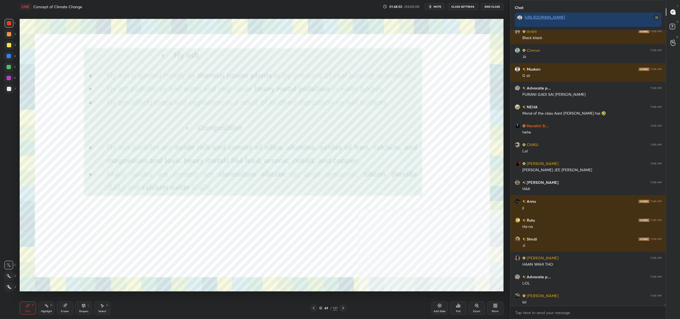
drag, startPoint x: 25, startPoint y: 311, endPoint x: 33, endPoint y: 296, distance: 16.4
click at [25, 312] on div "Pen P" at bounding box center [28, 307] width 16 height 13
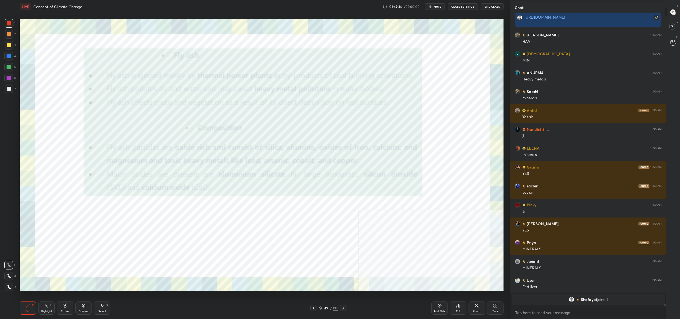
click at [322, 260] on div "LIVE Concept of Climate Change 01:49:46 / 02:00:00 mute CLASS SETTINGS End Clas…" at bounding box center [261, 159] width 488 height 319
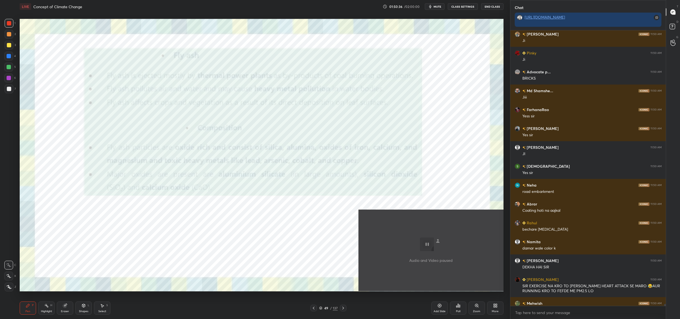
scroll to position [40072, 0]
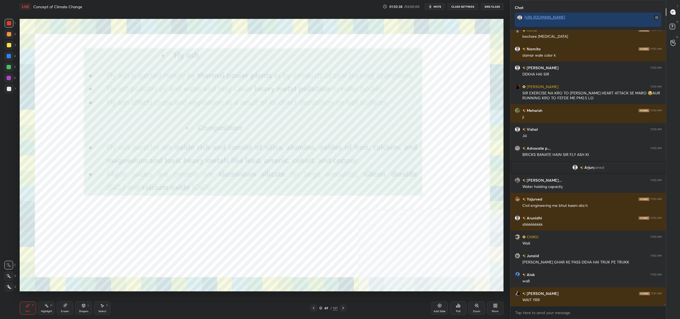
click at [489, 306] on div "More" at bounding box center [495, 307] width 16 height 13
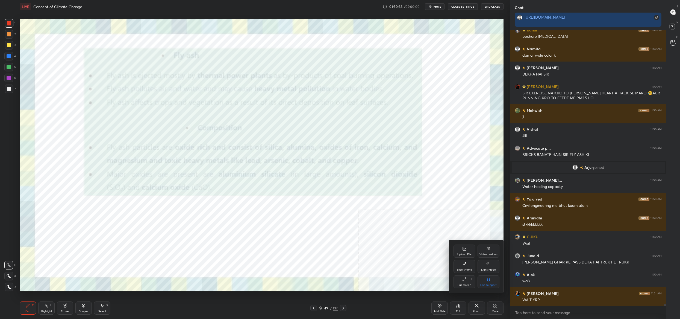
scroll to position [40091, 0]
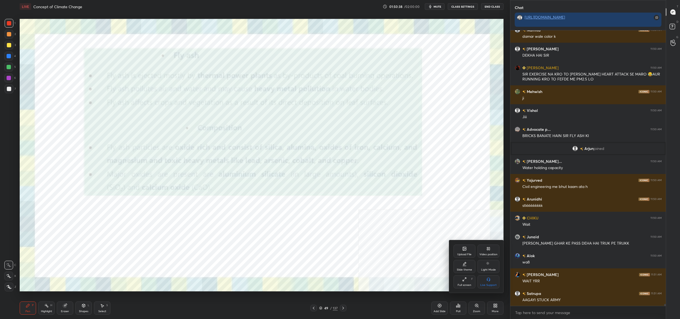
click at [495, 304] on div at bounding box center [340, 159] width 680 height 319
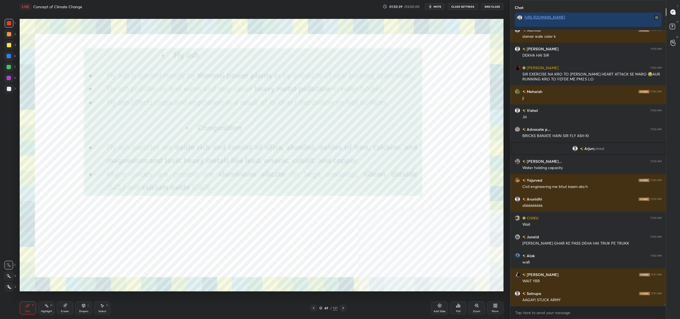
click at [495, 304] on icon at bounding box center [494, 304] width 1 height 1
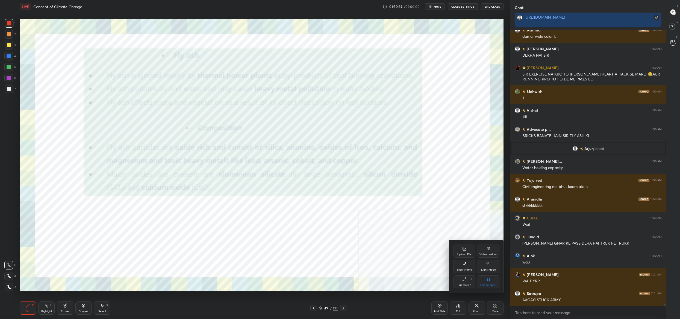
scroll to position [40122, 0]
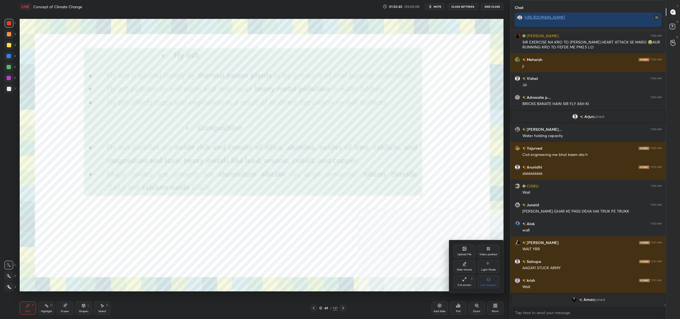
click at [466, 253] on div "Upload File" at bounding box center [465, 254] width 14 height 3
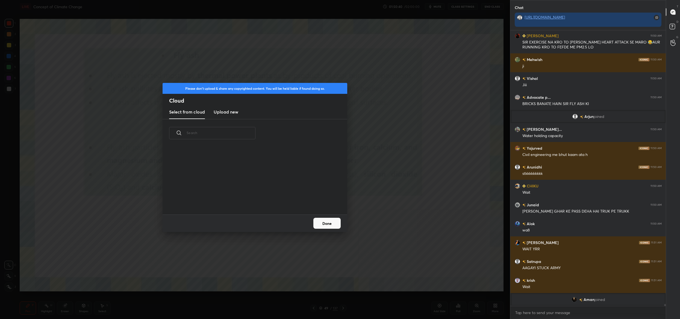
scroll to position [40037, 0]
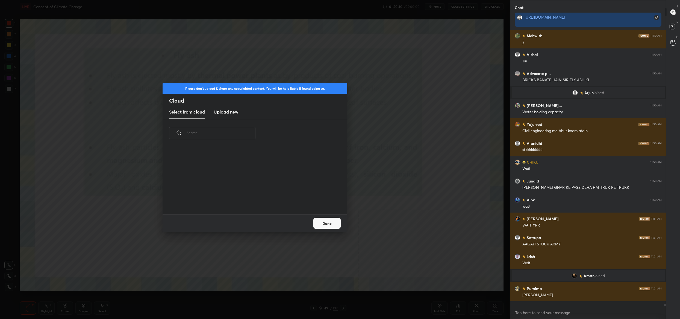
click at [224, 112] on h3 "Upload new" at bounding box center [226, 112] width 25 height 7
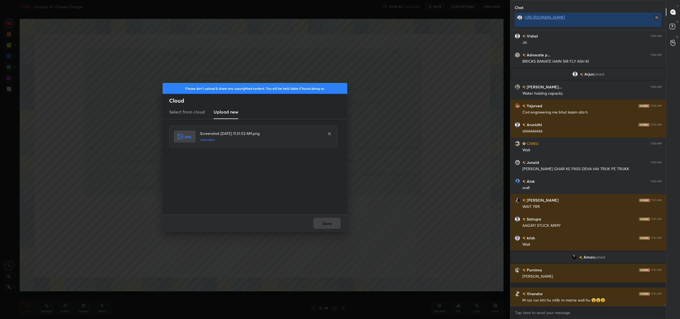
scroll to position [40084, 0]
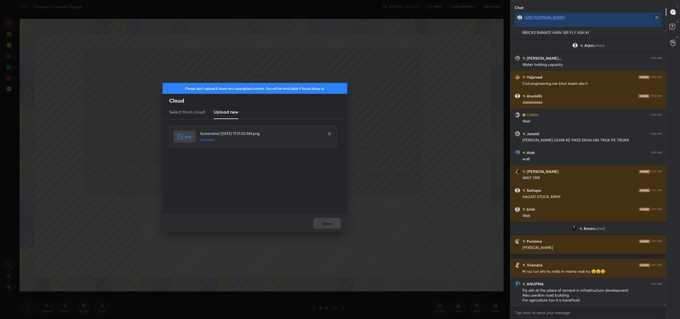
click at [318, 222] on div "Done" at bounding box center [255, 222] width 185 height 17
click at [318, 222] on button "Done" at bounding box center [327, 223] width 27 height 11
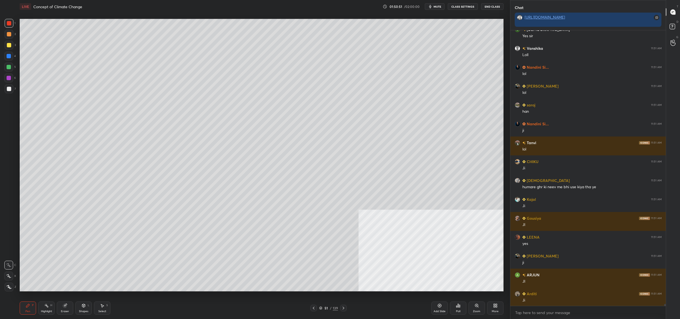
scroll to position [40386, 0]
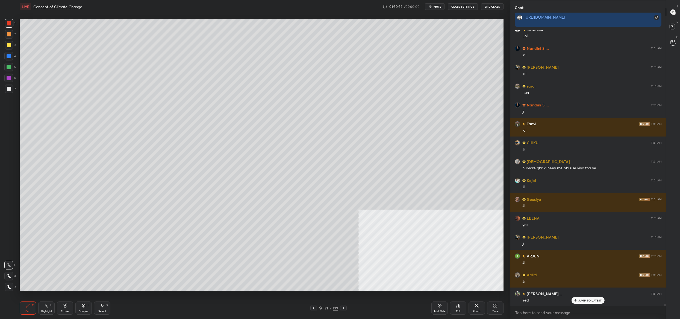
click at [320, 311] on div "51 / 139" at bounding box center [329, 307] width 36 height 7
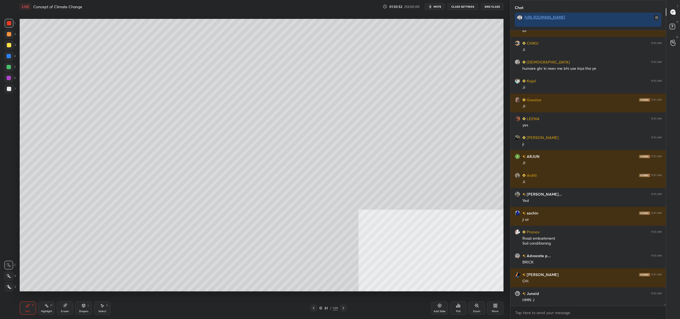
click at [324, 309] on div "51 / 139" at bounding box center [328, 307] width 19 height 5
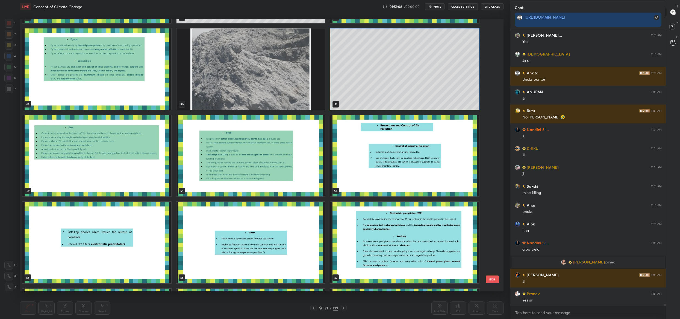
scroll to position [40895, 0]
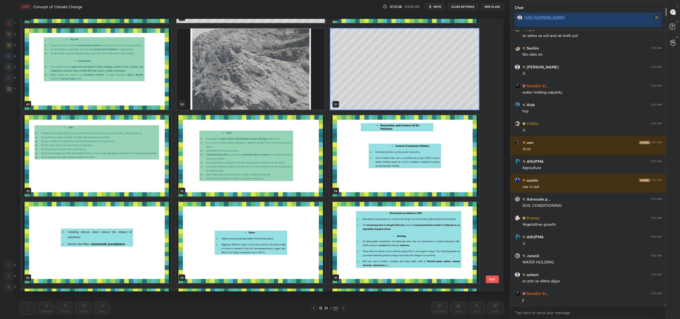
click at [212, 60] on img "grid" at bounding box center [251, 68] width 149 height 81
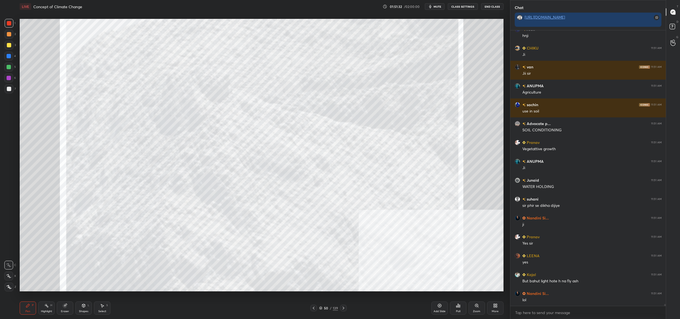
click at [323, 308] on div "50 / 139" at bounding box center [328, 307] width 19 height 5
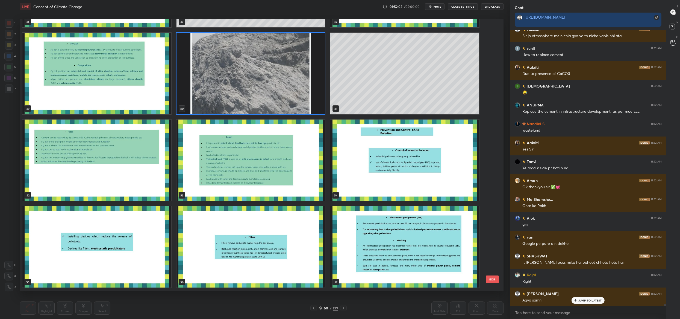
click at [137, 95] on img "grid" at bounding box center [96, 73] width 149 height 81
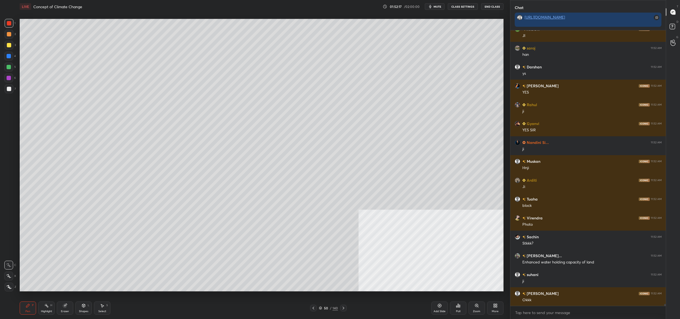
click at [322, 308] on icon at bounding box center [320, 307] width 3 height 3
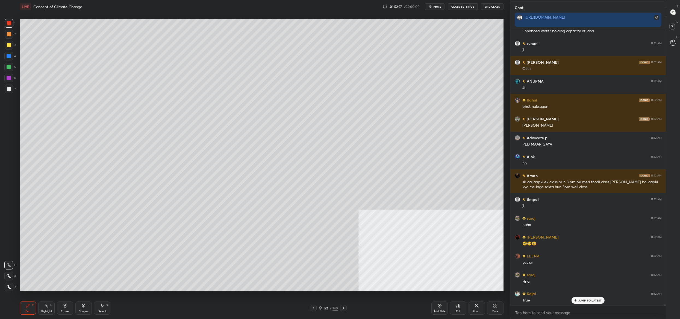
drag, startPoint x: 323, startPoint y: 306, endPoint x: 320, endPoint y: 307, distance: 3.4
click at [322, 306] on div "52 / 140" at bounding box center [328, 307] width 19 height 5
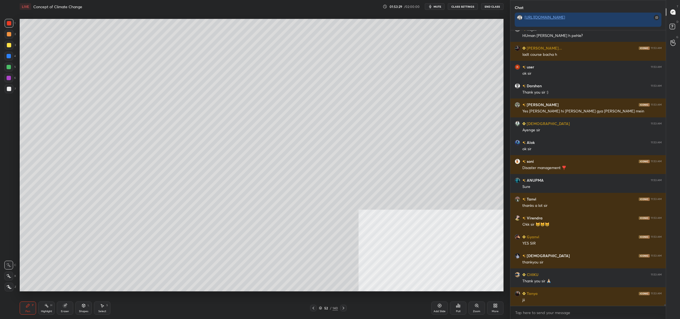
click at [490, 7] on button "End Class" at bounding box center [492, 6] width 22 height 7
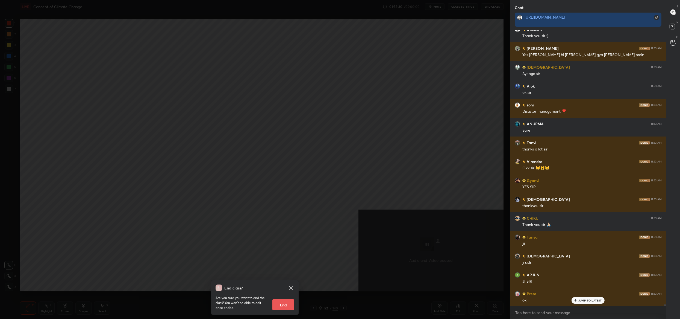
click at [284, 301] on button "End" at bounding box center [284, 304] width 22 height 11
